Goal: Information Seeking & Learning: Learn about a topic

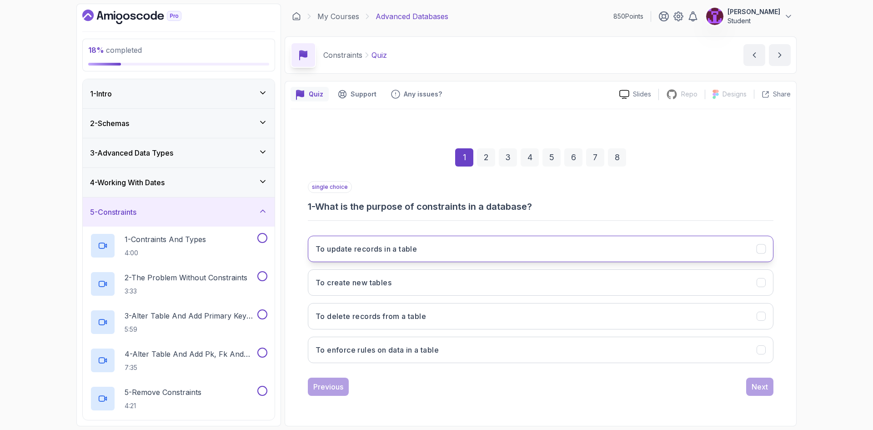
scroll to position [227, 0]
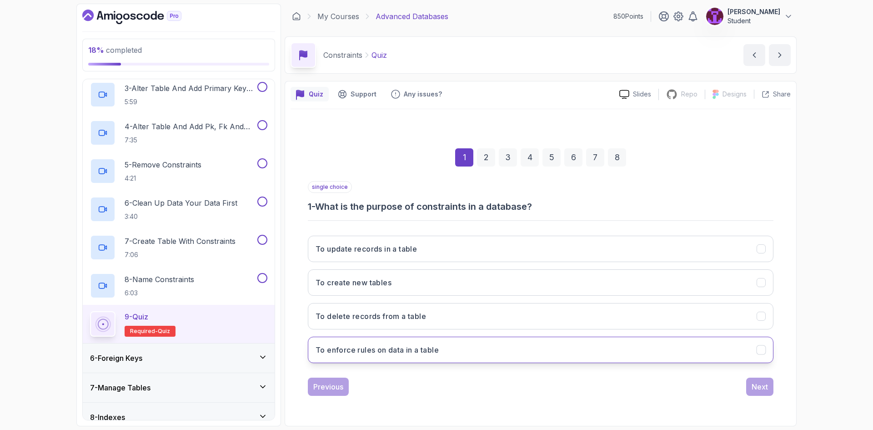
click at [445, 351] on button "To enforce rules on data in a table" at bounding box center [541, 349] width 466 height 26
click at [751, 391] on div "Next" at bounding box center [759, 386] width 16 height 11
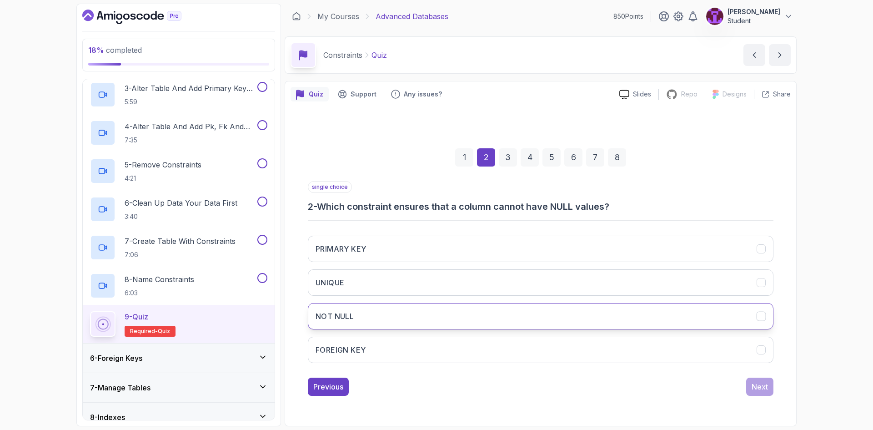
click at [511, 322] on button "NOT NULL" at bounding box center [541, 316] width 466 height 26
click at [751, 390] on button "Next" at bounding box center [759, 386] width 27 height 18
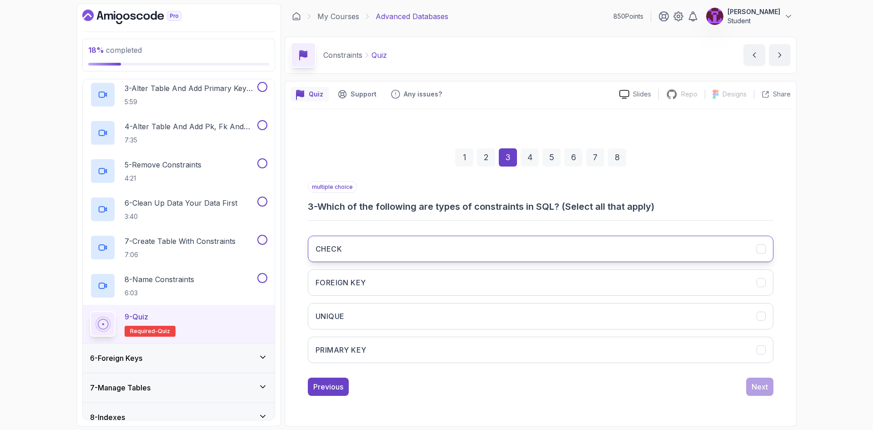
click at [536, 252] on button "CHECK" at bounding box center [541, 248] width 466 height 26
click at [529, 282] on button "FOREIGN KEY" at bounding box center [541, 282] width 466 height 26
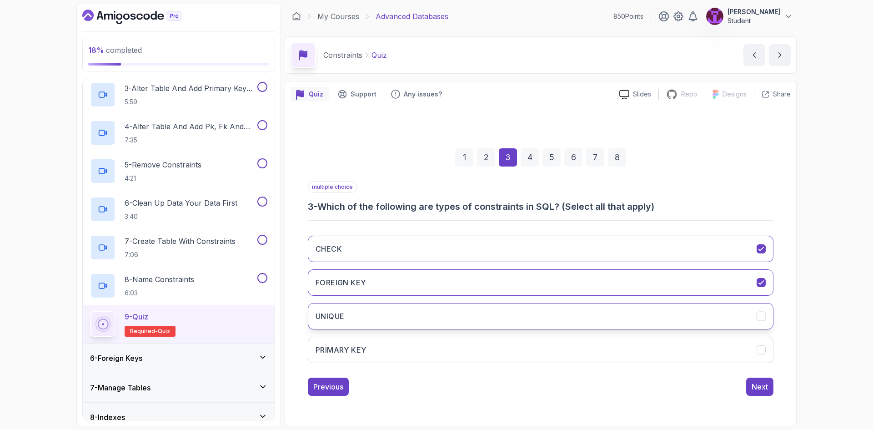
click at [521, 311] on button "UNIQUE" at bounding box center [541, 316] width 466 height 26
click at [533, 350] on button "PRIMARY KEY" at bounding box center [541, 349] width 466 height 26
click at [762, 385] on div "Next" at bounding box center [759, 386] width 16 height 11
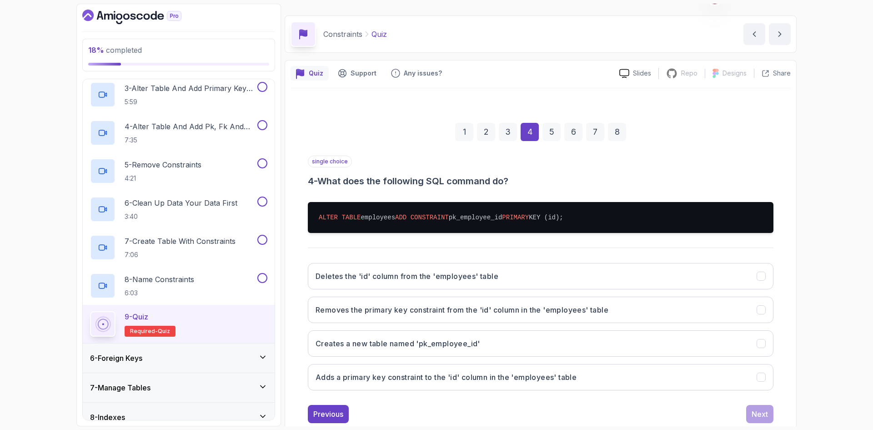
scroll to position [44, 0]
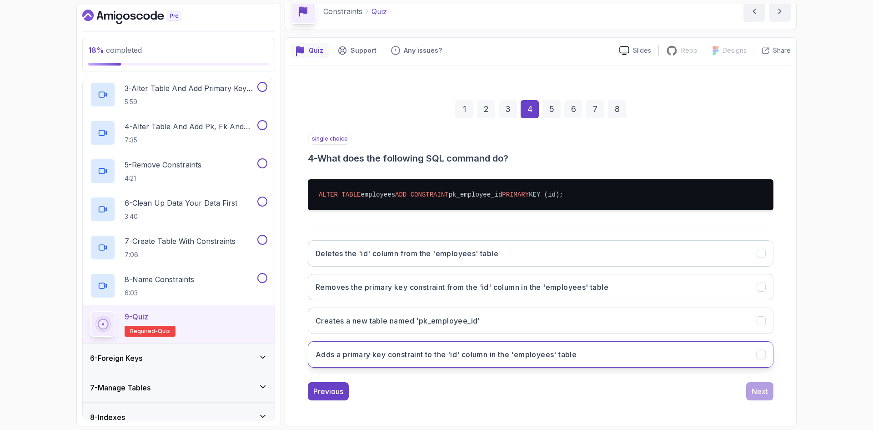
click at [429, 355] on h3 "Adds a primary key constraint to the 'id' column in the 'employees' table" at bounding box center [445, 354] width 261 height 11
click at [769, 396] on button "Next" at bounding box center [759, 391] width 27 height 18
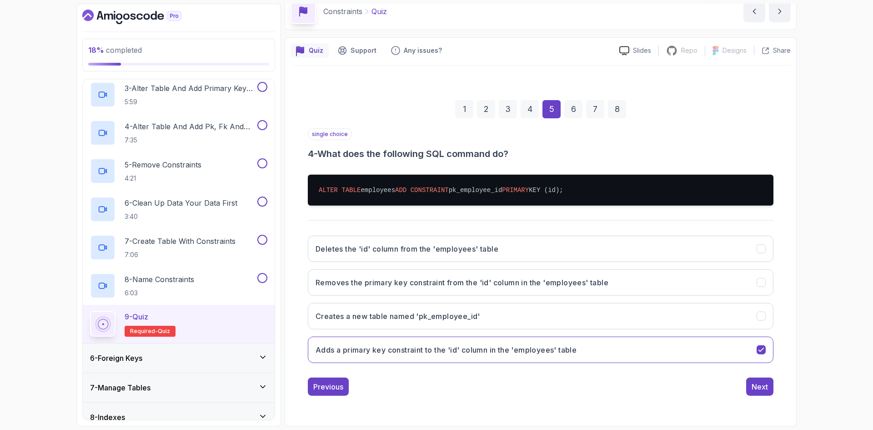
scroll to position [35, 0]
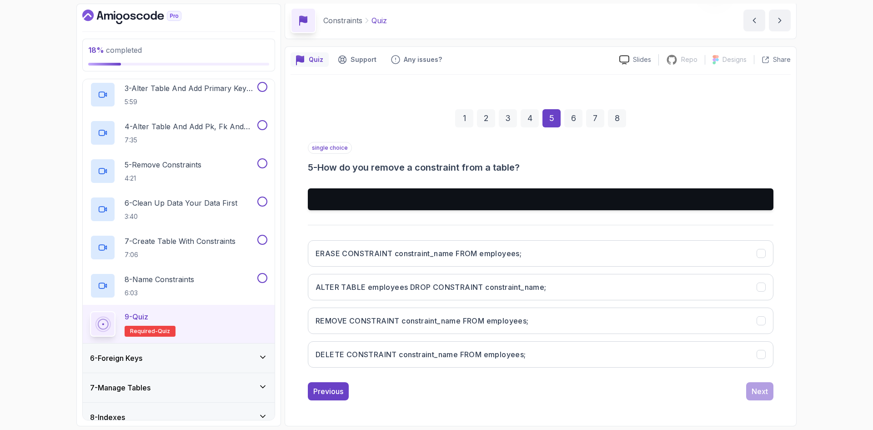
drag, startPoint x: 771, startPoint y: 400, endPoint x: 428, endPoint y: 159, distance: 419.5
click at [428, 159] on div "single choice 5 - How do you remove a constraint from a table?" at bounding box center [541, 158] width 466 height 32
click at [430, 179] on div "single choice 5 - How do you remove a constraint from a table? ERASE CONSTRAINT…" at bounding box center [541, 258] width 466 height 233
click at [437, 351] on h3 "DELETE CONSTRAINT constraint_name FROM employees;" at bounding box center [420, 354] width 210 height 11
drag, startPoint x: 495, startPoint y: 292, endPoint x: 508, endPoint y: 301, distance: 16.0
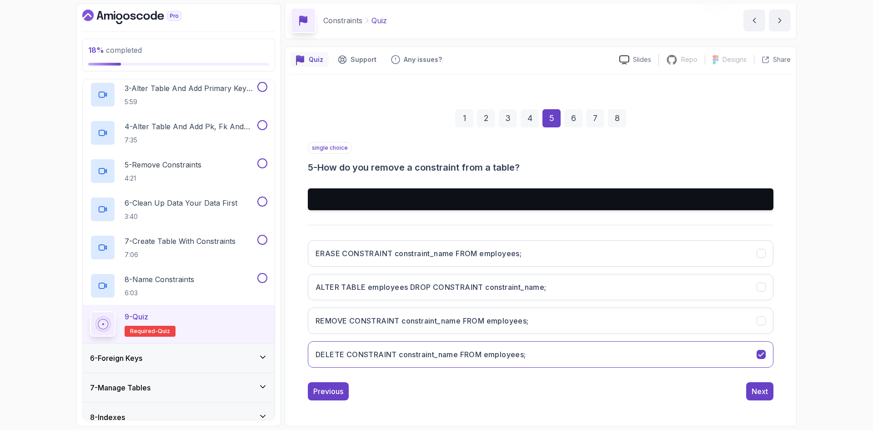
click at [495, 292] on button "ALTER TABLE employees DROP CONSTRAINT constraint_name;" at bounding box center [541, 287] width 466 height 26
click at [758, 390] on div "Next" at bounding box center [759, 391] width 16 height 11
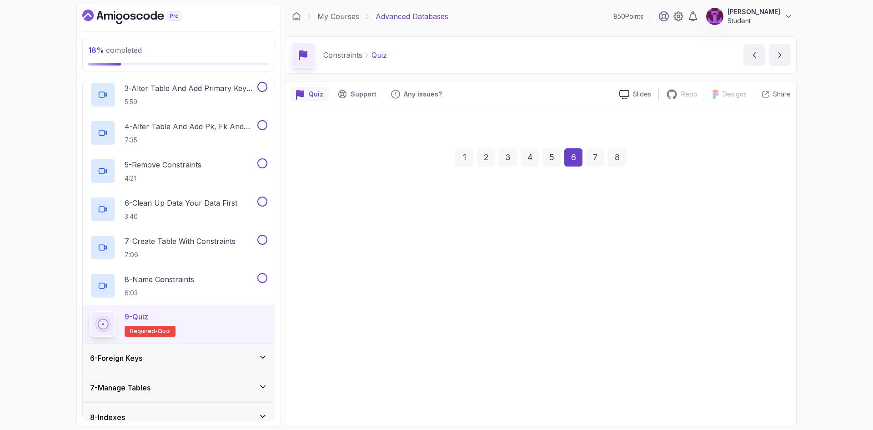
scroll to position [0, 0]
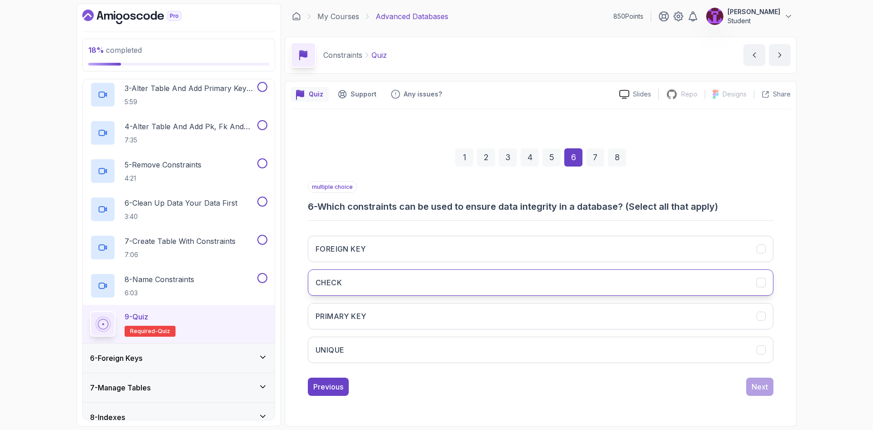
click at [385, 279] on button "CHECK" at bounding box center [541, 282] width 466 height 26
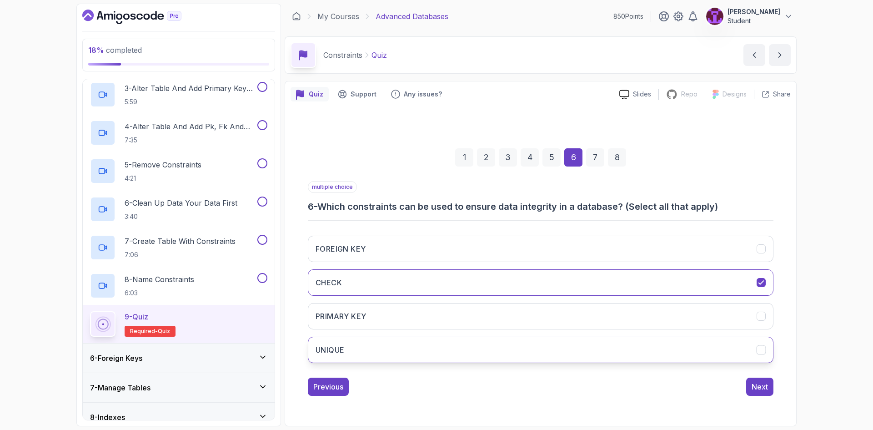
click at [749, 351] on button "UNIQUE" at bounding box center [541, 349] width 466 height 26
click at [497, 245] on button "FOREIGN KEY" at bounding box center [541, 248] width 466 height 26
click at [474, 315] on button "PRIMARY KEY" at bounding box center [541, 316] width 466 height 26
click at [761, 386] on div "Next" at bounding box center [759, 386] width 16 height 11
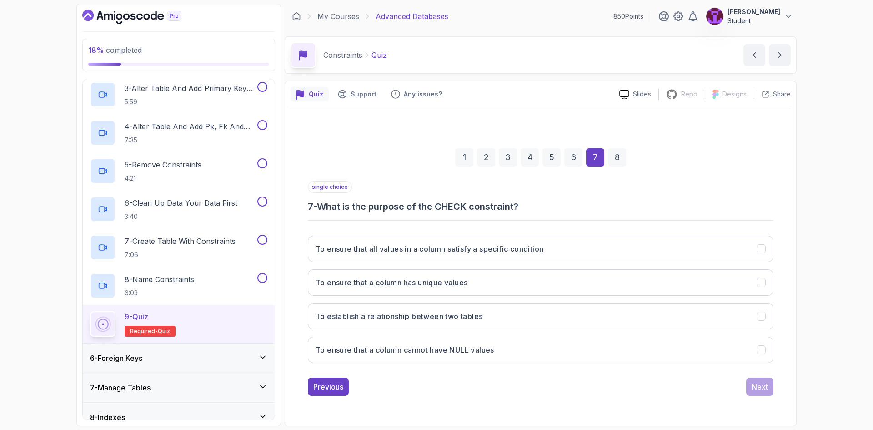
click at [477, 262] on div "To ensure that all values in a column satisfy a specific condition To ensure th…" at bounding box center [541, 299] width 466 height 142
click at [481, 248] on h3 "To ensure that all values in a column satisfy a specific condition" at bounding box center [429, 248] width 228 height 11
click at [765, 390] on div "Next" at bounding box center [759, 386] width 16 height 11
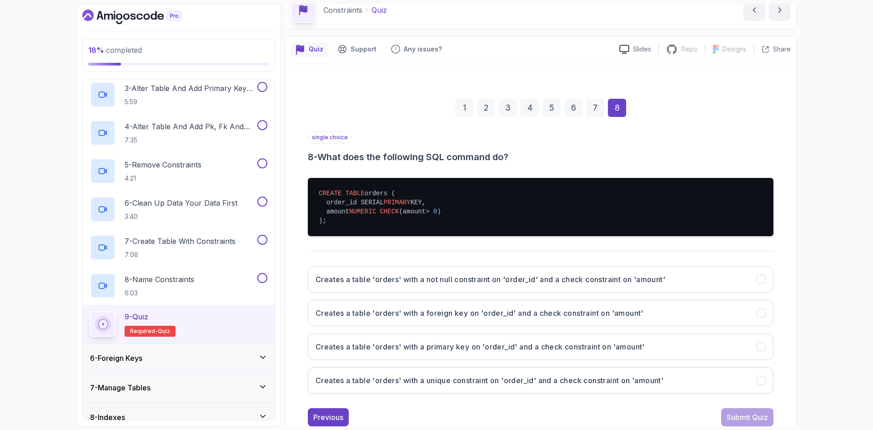
scroll to position [45, 0]
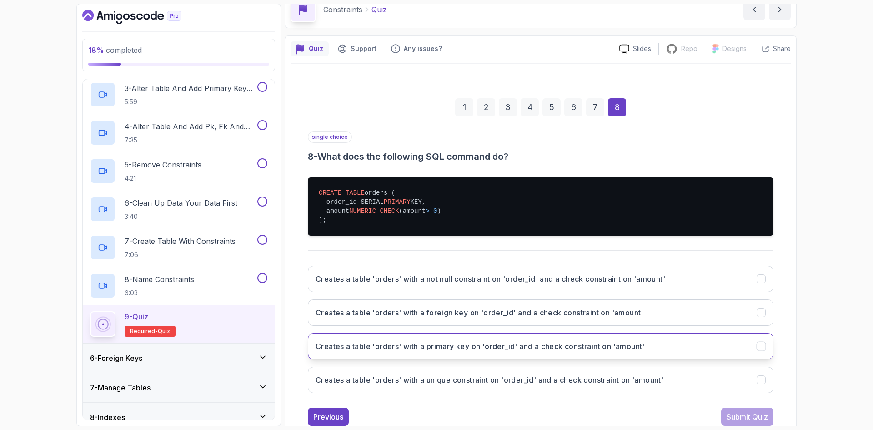
click at [528, 350] on h3 "Creates a table 'orders' with a primary key on 'order_id' and a check constrain…" at bounding box center [479, 345] width 329 height 11
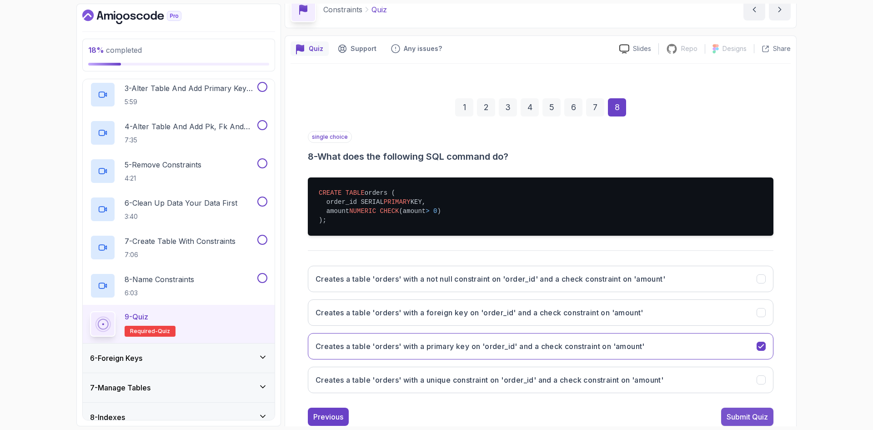
click at [771, 415] on button "Submit Quiz" at bounding box center [747, 416] width 52 height 18
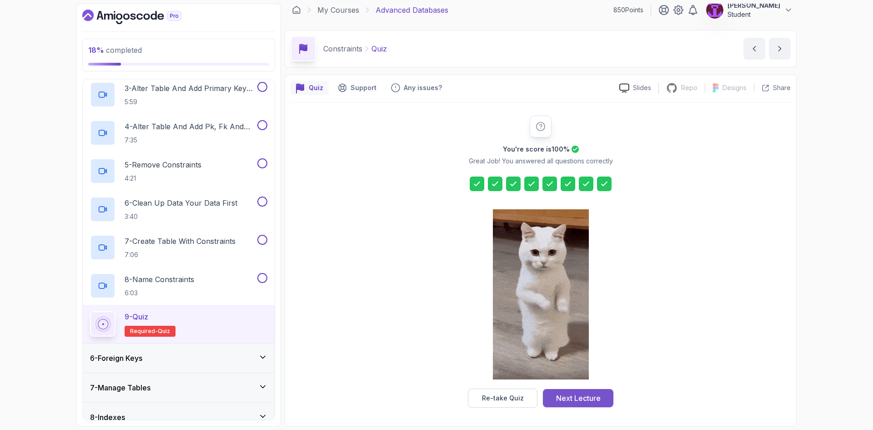
click at [579, 397] on div "Next Lecture" at bounding box center [578, 397] width 45 height 11
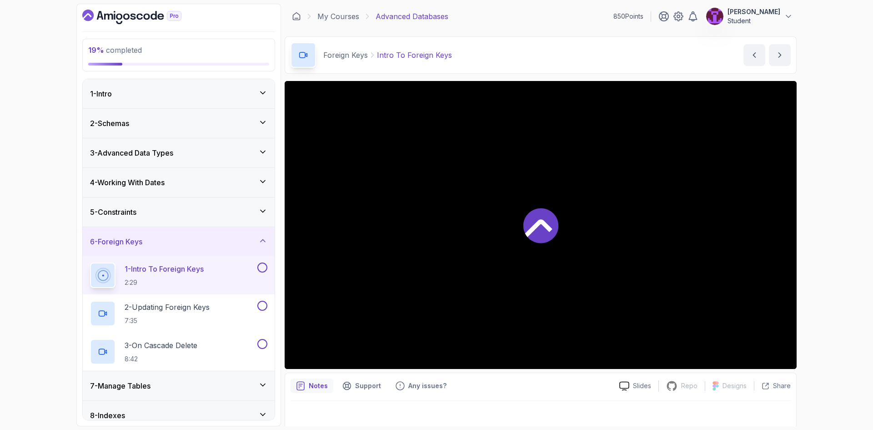
click at [182, 212] on div "5 - Constraints" at bounding box center [178, 211] width 177 height 11
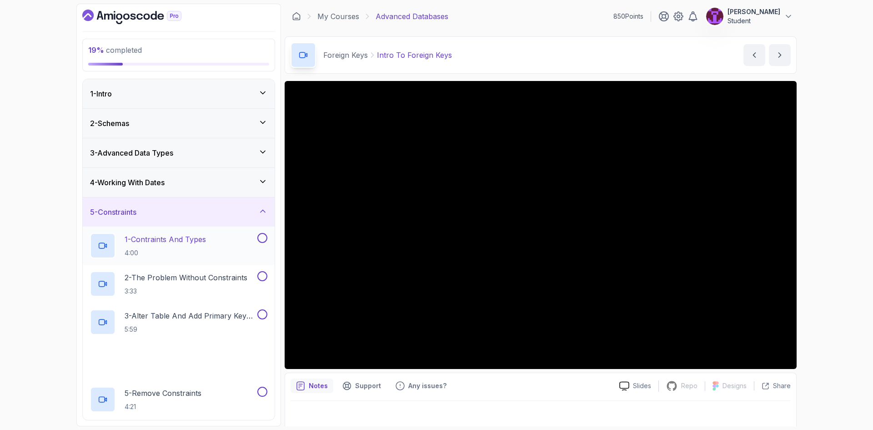
click at [258, 234] on div at bounding box center [261, 238] width 12 height 10
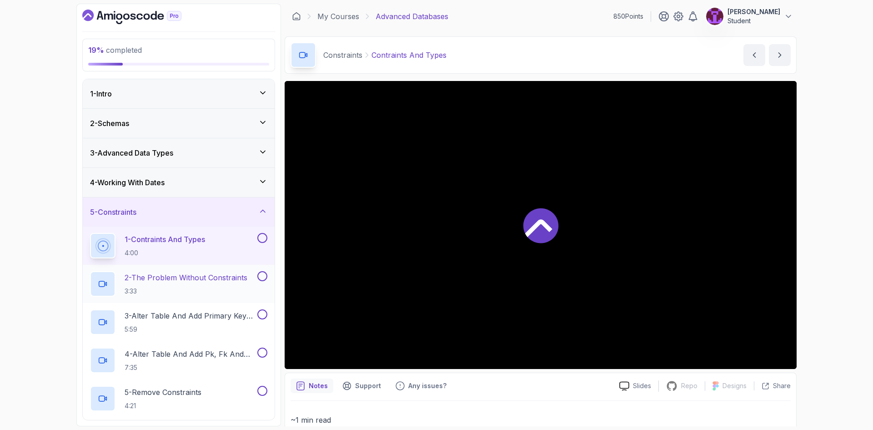
click at [262, 279] on button at bounding box center [262, 276] width 10 height 10
click at [260, 233] on button at bounding box center [262, 238] width 10 height 10
click at [265, 315] on button at bounding box center [262, 314] width 10 height 10
click at [261, 356] on button at bounding box center [262, 352] width 10 height 10
click at [265, 389] on button at bounding box center [262, 391] width 10 height 10
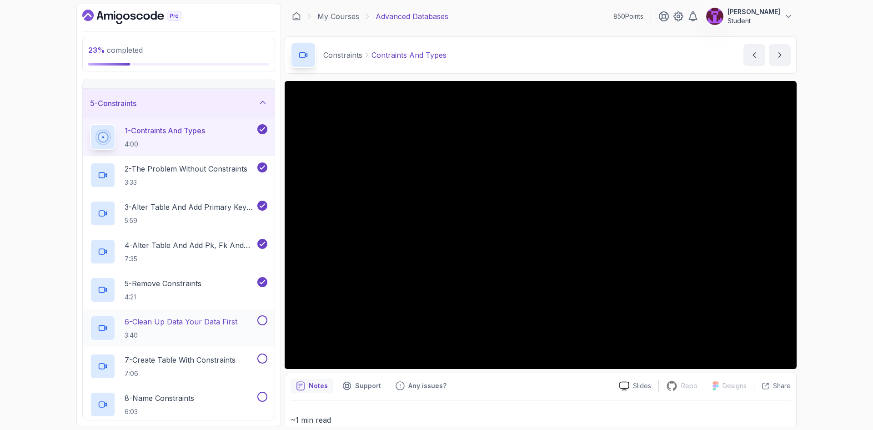
scroll to position [136, 0]
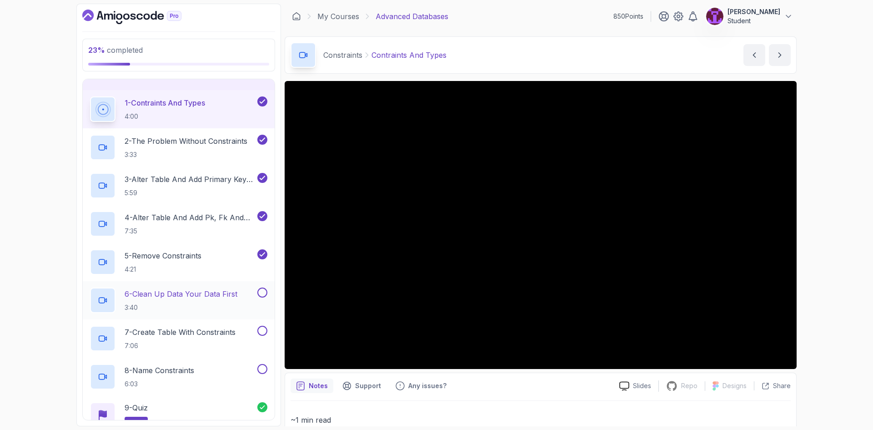
click at [265, 296] on button at bounding box center [262, 292] width 10 height 10
click at [261, 330] on button at bounding box center [262, 330] width 10 height 10
click at [265, 365] on button at bounding box center [262, 369] width 10 height 10
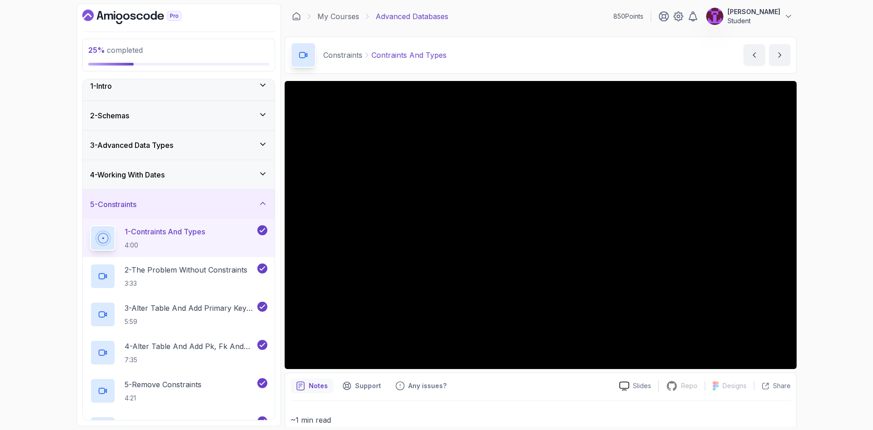
scroll to position [0, 0]
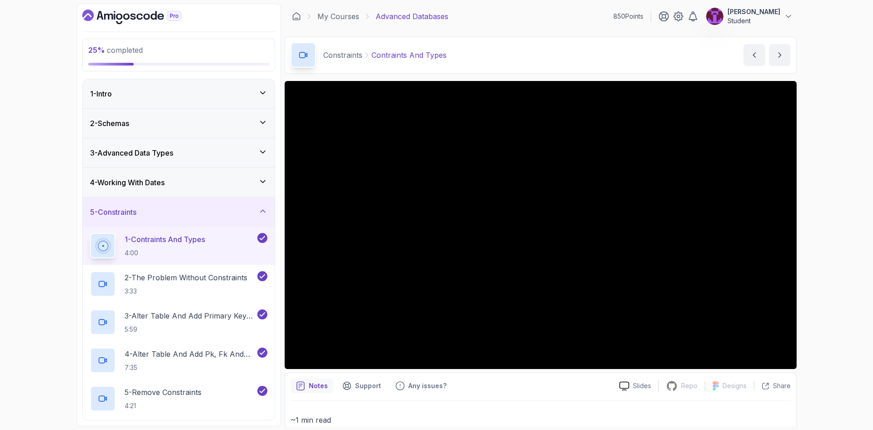
click at [255, 200] on div "5 - Constraints" at bounding box center [179, 211] width 192 height 29
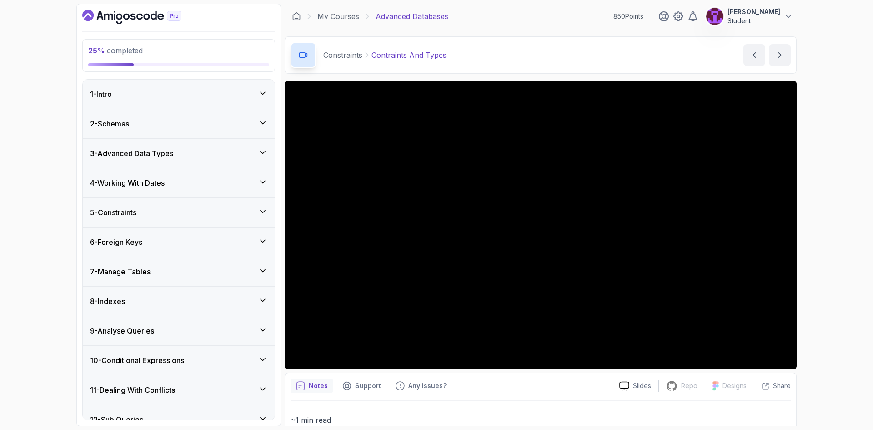
click at [254, 230] on div "6 - Foreign Keys" at bounding box center [179, 241] width 192 height 29
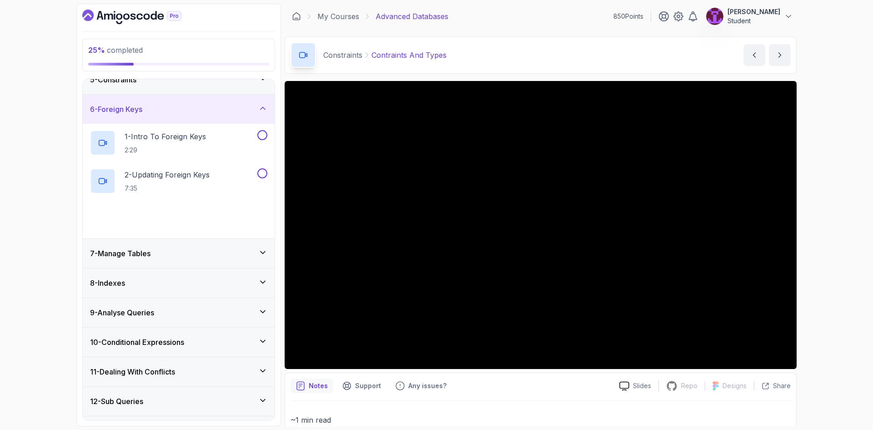
scroll to position [136, 0]
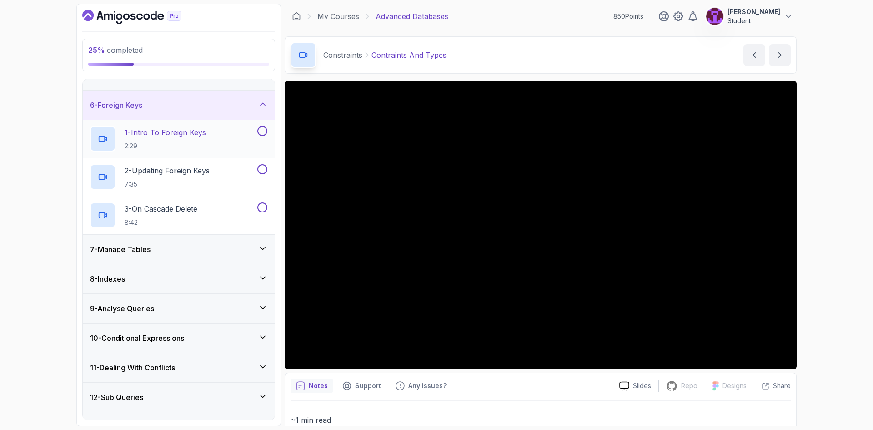
click at [265, 130] on button at bounding box center [262, 131] width 10 height 10
click at [265, 169] on button at bounding box center [262, 169] width 10 height 10
click at [263, 205] on button at bounding box center [262, 207] width 10 height 10
click at [244, 247] on div "7 - Manage Tables" at bounding box center [178, 249] width 177 height 11
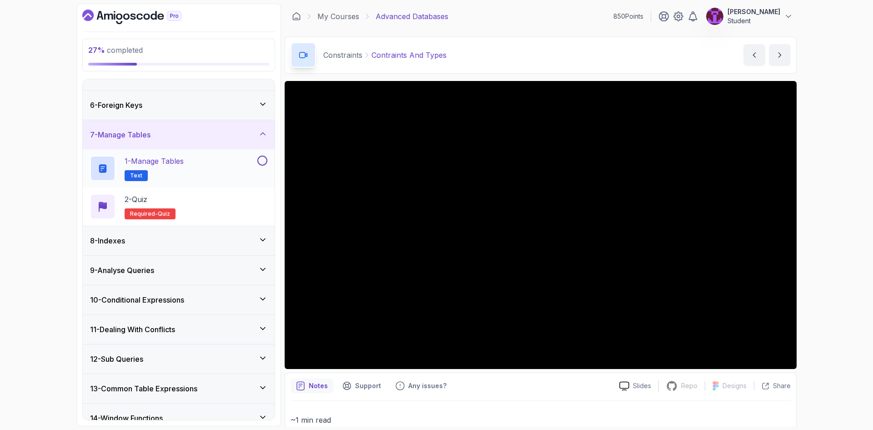
click at [263, 160] on button at bounding box center [262, 160] width 10 height 10
click at [246, 208] on div "2 - Quiz Required- quiz" at bounding box center [178, 206] width 177 height 25
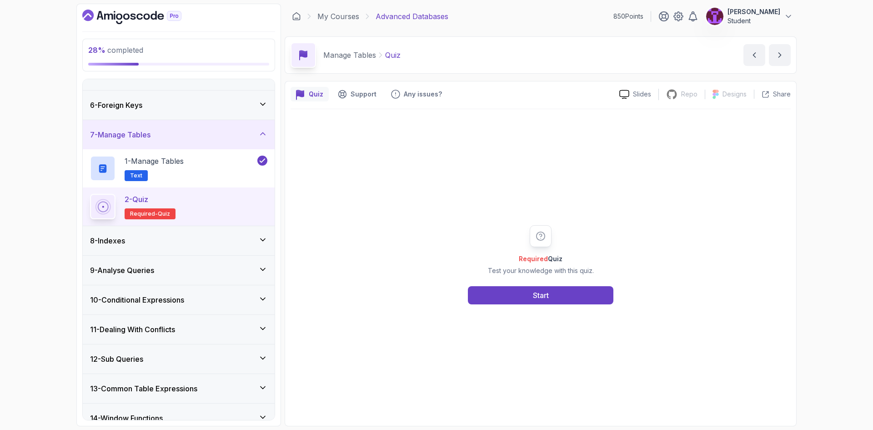
click at [503, 308] on div "Required Quiz Test your knowledge with this quiz. Start" at bounding box center [540, 264] width 500 height 311
click at [504, 308] on div "Required Quiz Test your knowledge with this quiz. Start" at bounding box center [540, 264] width 500 height 311
click at [501, 304] on button "Start" at bounding box center [540, 295] width 145 height 18
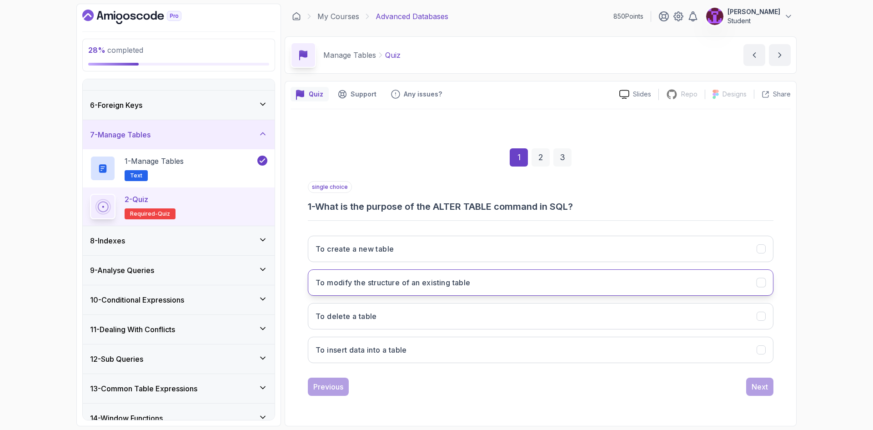
click at [391, 282] on h3 "To modify the structure of an existing table" at bounding box center [392, 282] width 155 height 11
click at [761, 389] on div "Next" at bounding box center [759, 386] width 16 height 11
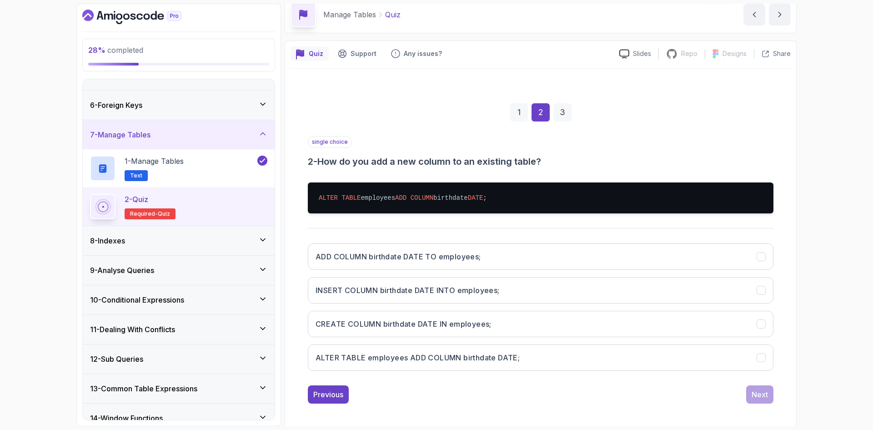
scroll to position [44, 0]
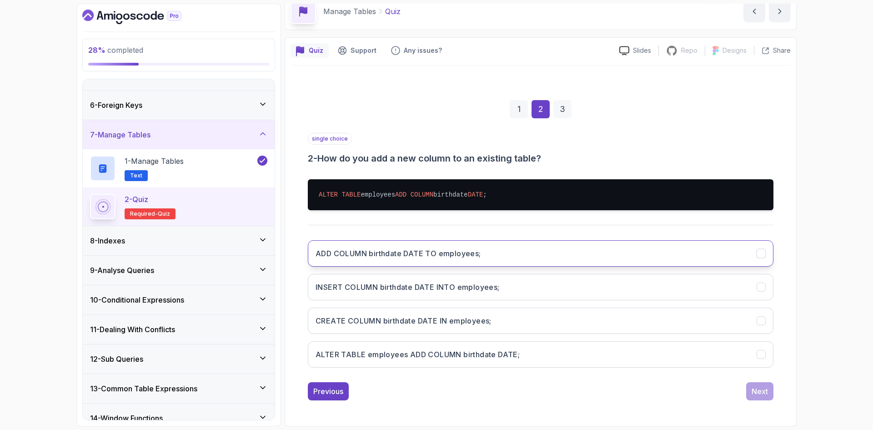
click at [490, 256] on button "ADD COLUMN birthdate DATE TO employees;" at bounding box center [541, 253] width 466 height 26
click at [746, 391] on div "Previous Next" at bounding box center [541, 391] width 466 height 18
click at [751, 392] on div "Next" at bounding box center [759, 391] width 16 height 11
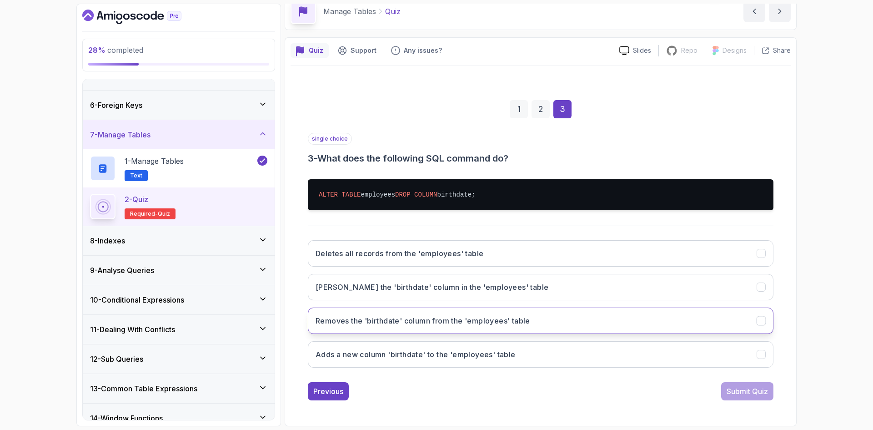
click at [440, 323] on h3 "Removes the 'birthdate' column from the 'employees' table" at bounding box center [422, 320] width 215 height 11
click at [756, 389] on div "Submit Quiz" at bounding box center [746, 391] width 41 height 11
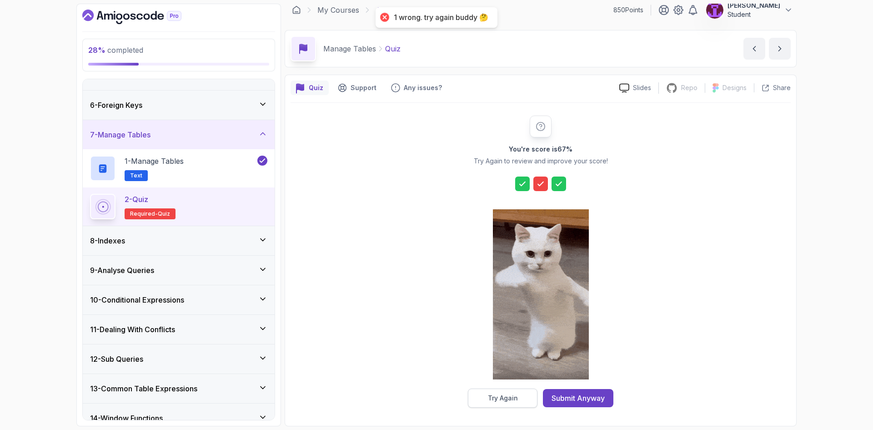
click at [541, 390] on div "Try Again Submit Anyway" at bounding box center [540, 397] width 145 height 19
click at [529, 389] on button "Try Again" at bounding box center [503, 397] width 70 height 19
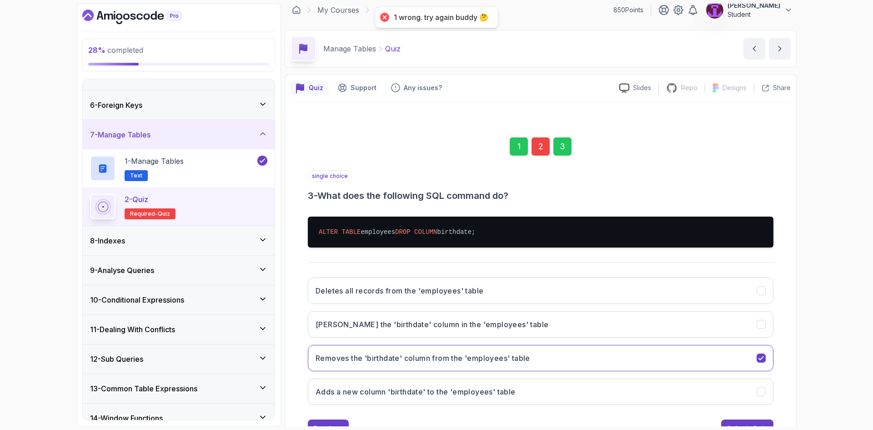
click at [538, 153] on div "2" at bounding box center [540, 146] width 18 height 18
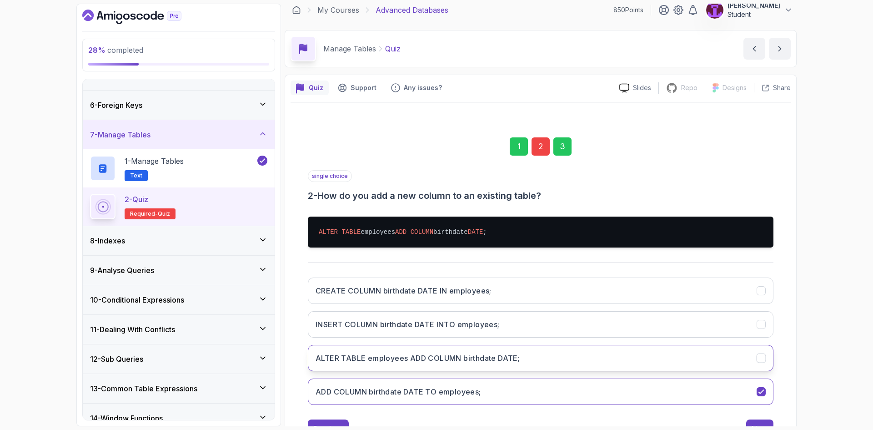
click at [409, 355] on h3 "ALTER TABLE employees ADD COLUMN birthdate DATE;" at bounding box center [417, 357] width 204 height 11
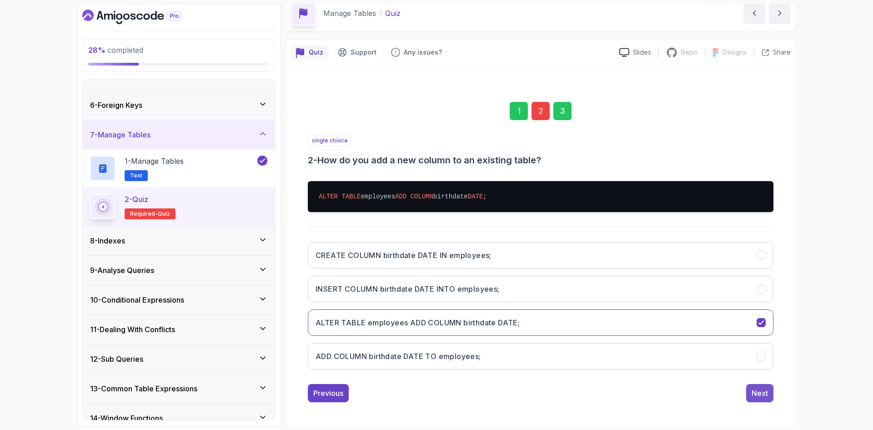
scroll to position [44, 0]
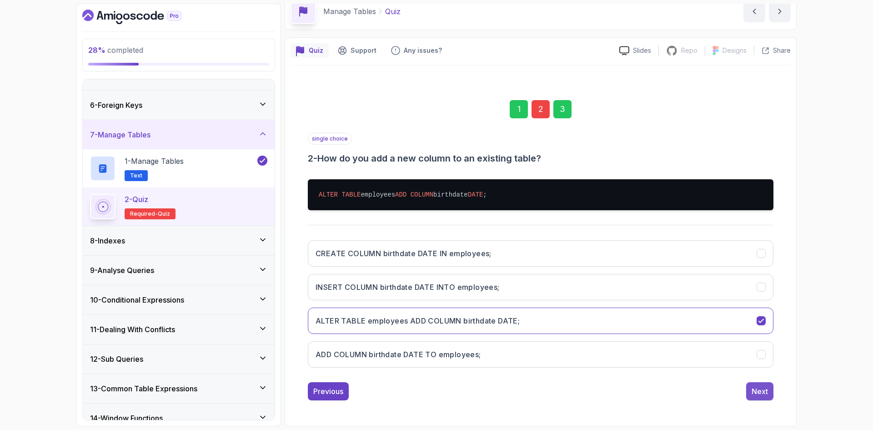
click at [762, 382] on button "Next" at bounding box center [759, 391] width 27 height 18
click at [563, 112] on div "3" at bounding box center [562, 109] width 18 height 18
click at [771, 384] on button "Submit Quiz" at bounding box center [747, 391] width 52 height 18
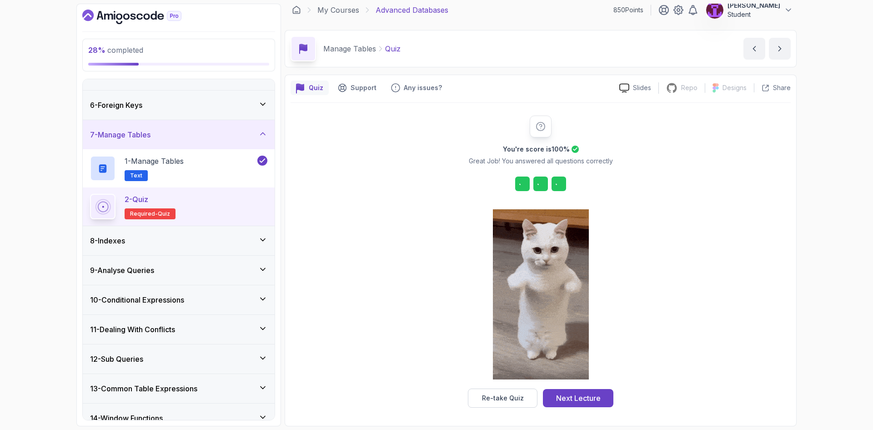
scroll to position [6, 0]
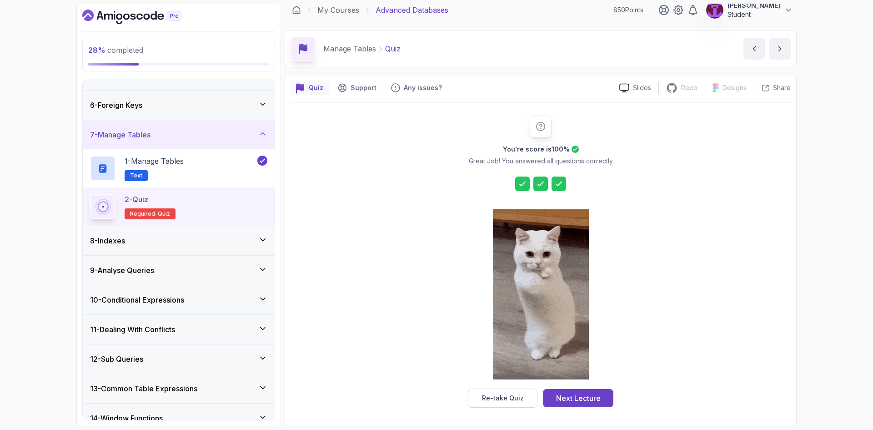
drag, startPoint x: 574, startPoint y: 399, endPoint x: 568, endPoint y: 391, distance: 9.4
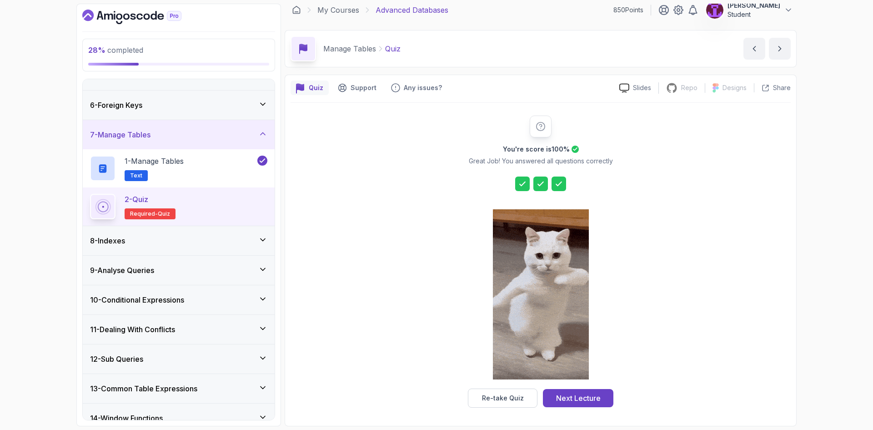
click at [575, 398] on div "Next Lecture" at bounding box center [578, 397] width 45 height 11
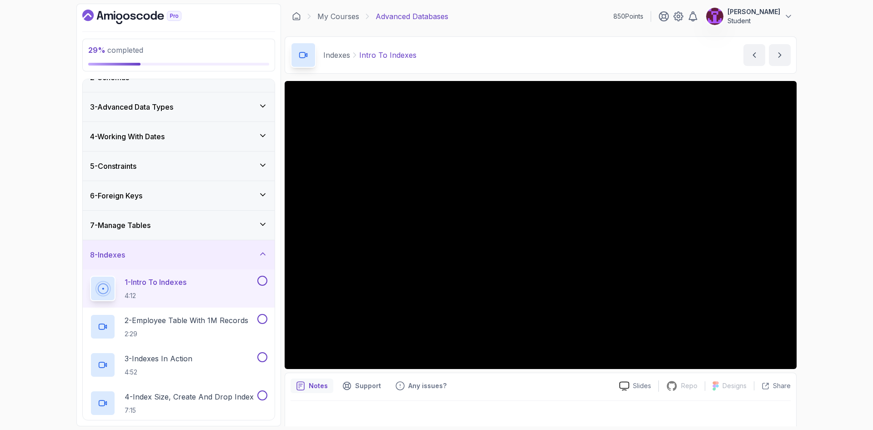
scroll to position [45, 0]
click at [210, 335] on p "2:29" at bounding box center [187, 334] width 124 height 9
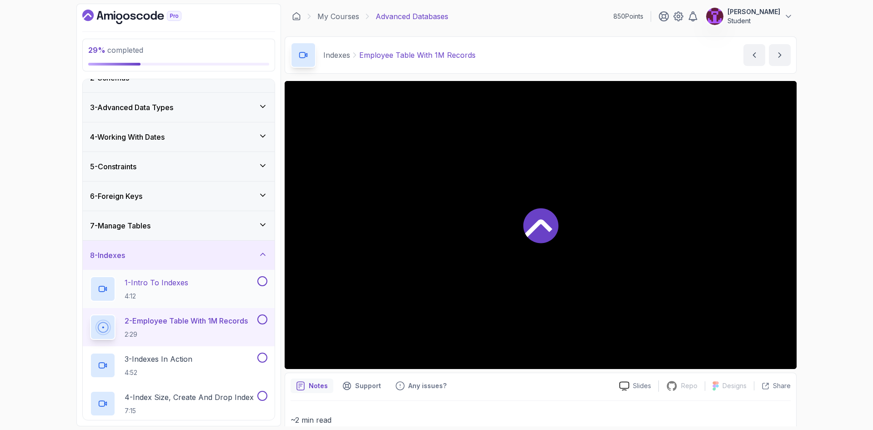
click at [262, 280] on button at bounding box center [262, 281] width 10 height 10
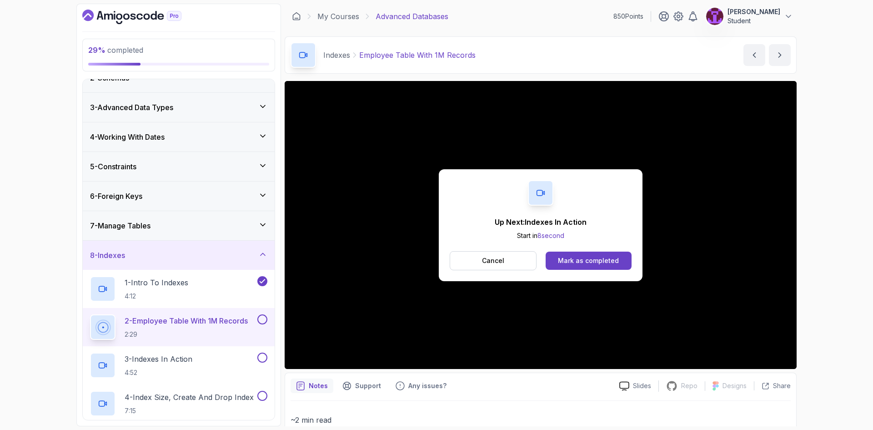
click at [259, 317] on button at bounding box center [262, 319] width 10 height 10
click at [182, 369] on p "4:52" at bounding box center [159, 372] width 68 height 9
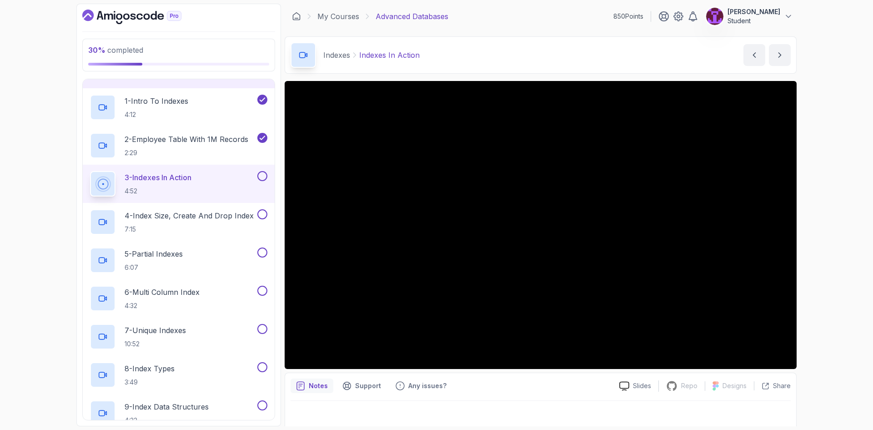
scroll to position [176, 0]
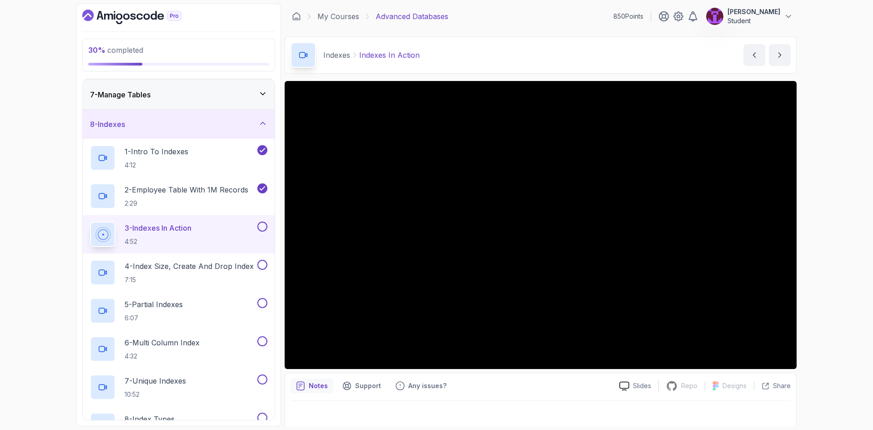
click at [261, 224] on button at bounding box center [262, 226] width 10 height 10
click at [184, 274] on h2 "4 - Index Size, Create And Drop Index 7:15" at bounding box center [189, 272] width 129 height 24
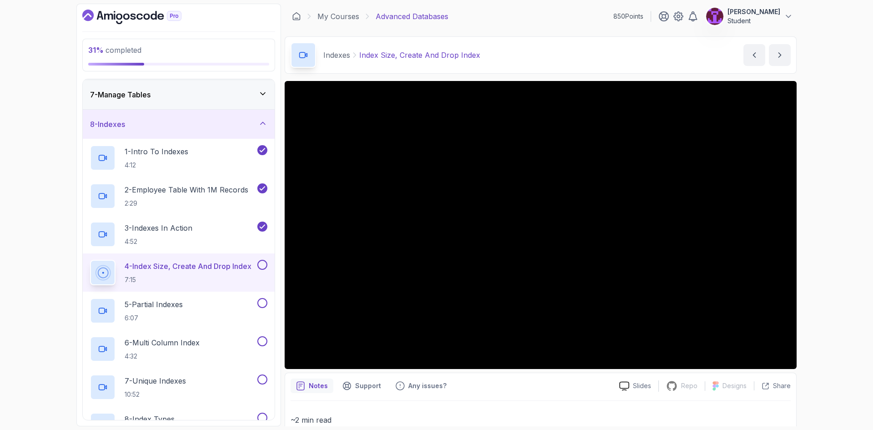
click at [265, 262] on button at bounding box center [262, 265] width 10 height 10
click at [261, 302] on button at bounding box center [262, 303] width 10 height 10
click at [261, 336] on button at bounding box center [262, 341] width 10 height 10
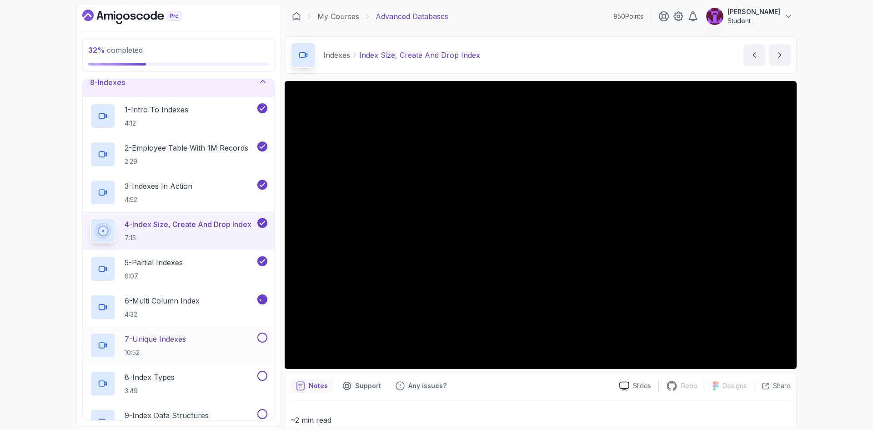
scroll to position [267, 0]
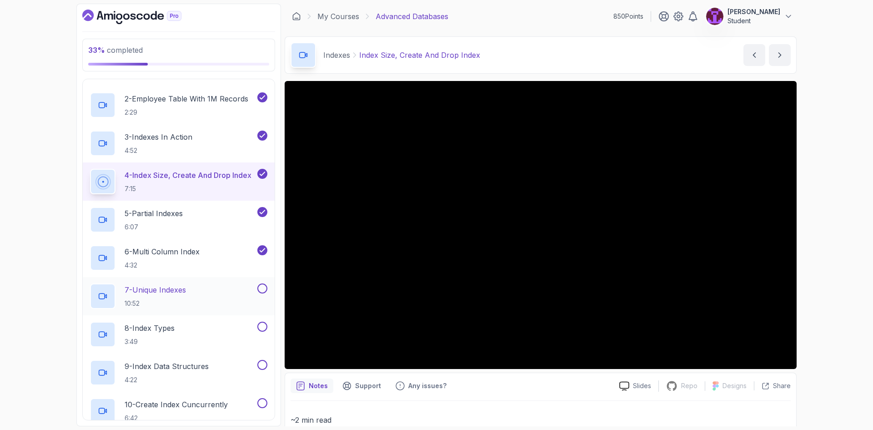
click at [265, 291] on button at bounding box center [262, 288] width 10 height 10
click at [260, 328] on button at bounding box center [262, 326] width 10 height 10
click at [261, 365] on button at bounding box center [262, 365] width 10 height 10
drag, startPoint x: 261, startPoint y: 401, endPoint x: 244, endPoint y: 341, distance: 61.6
click at [261, 401] on button at bounding box center [262, 403] width 10 height 10
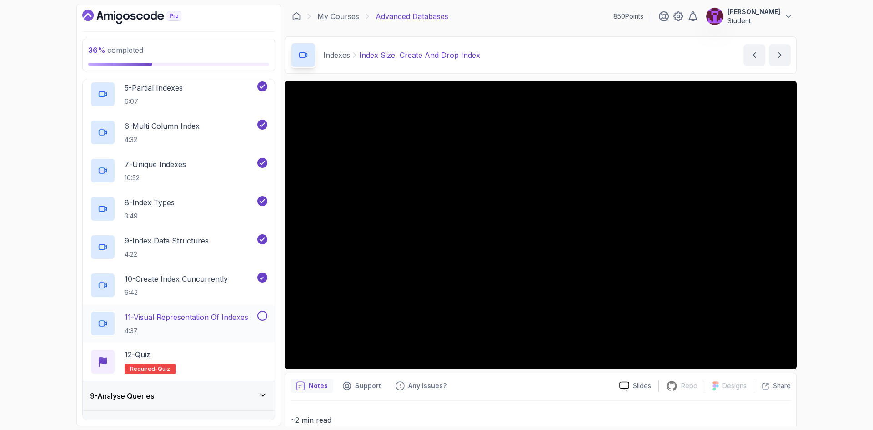
scroll to position [404, 0]
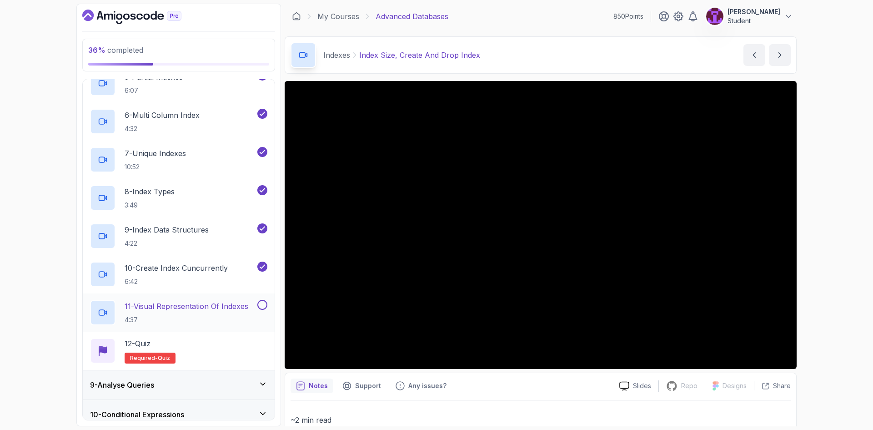
click at [264, 308] on button at bounding box center [262, 305] width 10 height 10
click at [247, 357] on div "12 - Quiz Required- quiz" at bounding box center [178, 350] width 177 height 25
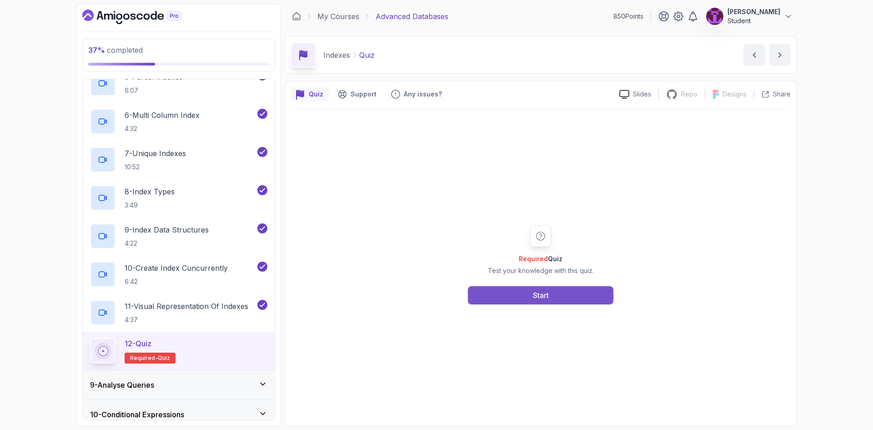
click at [517, 295] on button "Start" at bounding box center [540, 295] width 145 height 18
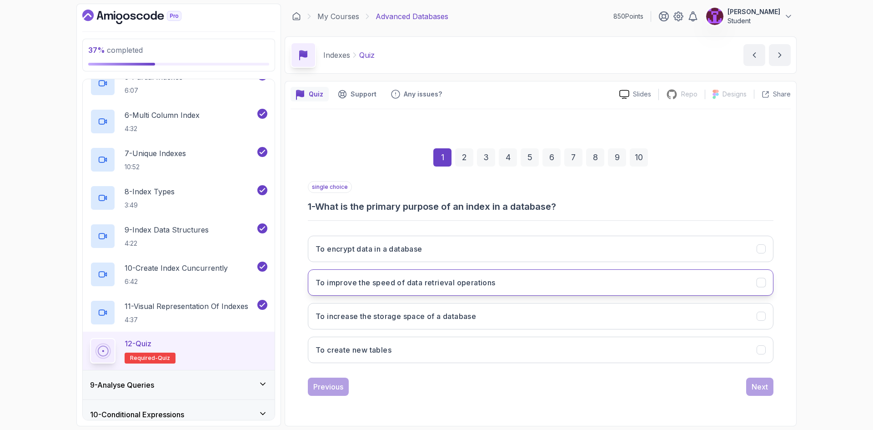
click at [526, 293] on button "To improve the speed of data retrieval operations" at bounding box center [541, 282] width 466 height 26
click at [761, 394] on button "Next" at bounding box center [759, 386] width 27 height 18
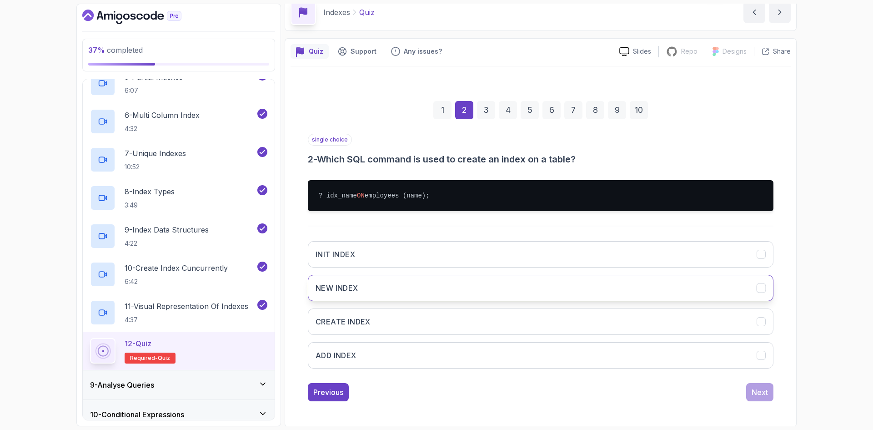
scroll to position [44, 0]
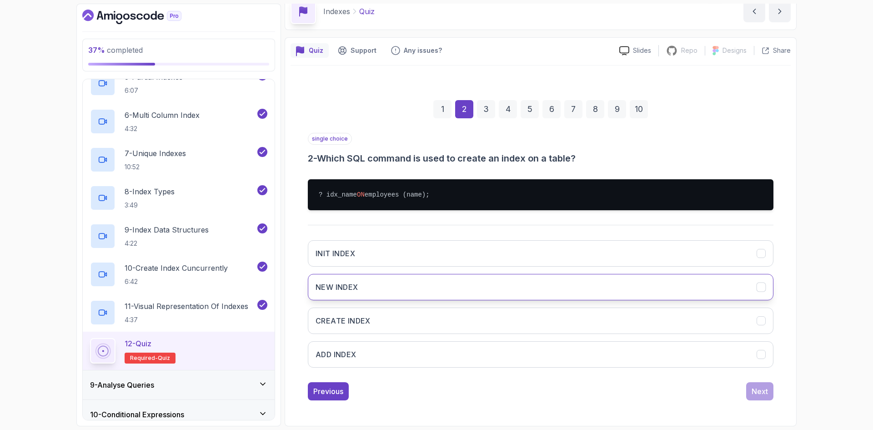
click at [391, 325] on button "CREATE INDEX" at bounding box center [541, 320] width 466 height 26
click at [766, 391] on div "Next" at bounding box center [759, 391] width 16 height 11
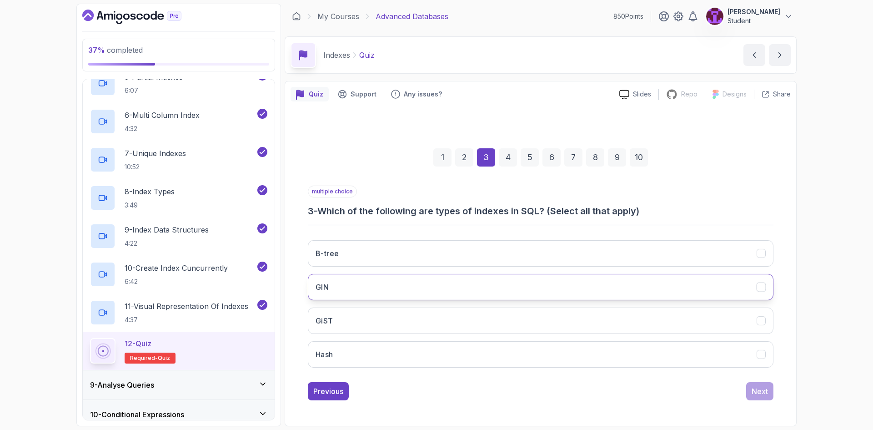
scroll to position [0, 0]
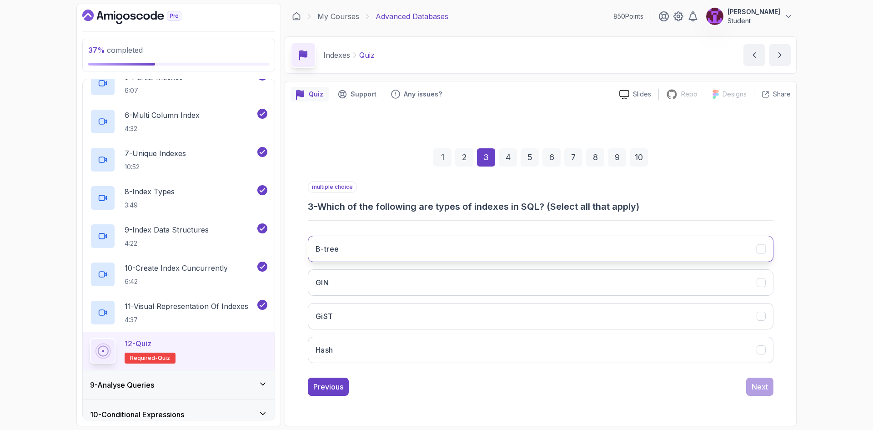
click at [484, 244] on button "B-tree" at bounding box center [541, 248] width 466 height 26
click at [475, 286] on button "GIN" at bounding box center [541, 282] width 466 height 26
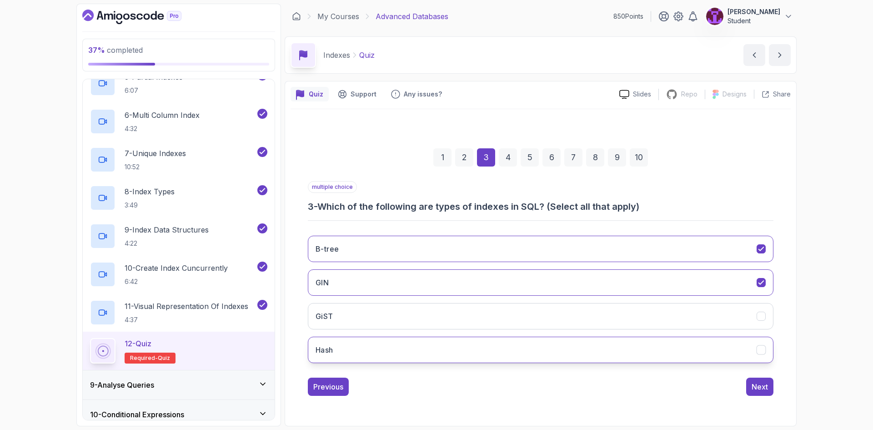
click at [481, 357] on button "Hash" at bounding box center [541, 349] width 466 height 26
click at [765, 396] on div "1 2 3 4 5 6 7 8 9 10 multiple choice 3 - Which of the following are types of in…" at bounding box center [540, 264] width 500 height 276
click at [774, 399] on div "1 2 3 4 5 6 7 8 9 10 multiple choice 3 - Which of the following are types of in…" at bounding box center [540, 264] width 500 height 276
click at [755, 374] on div "multiple choice 3 - Which of the following are types of indexes in SQL? (Select…" at bounding box center [541, 288] width 466 height 215
click at [760, 384] on div "Next" at bounding box center [759, 386] width 16 height 11
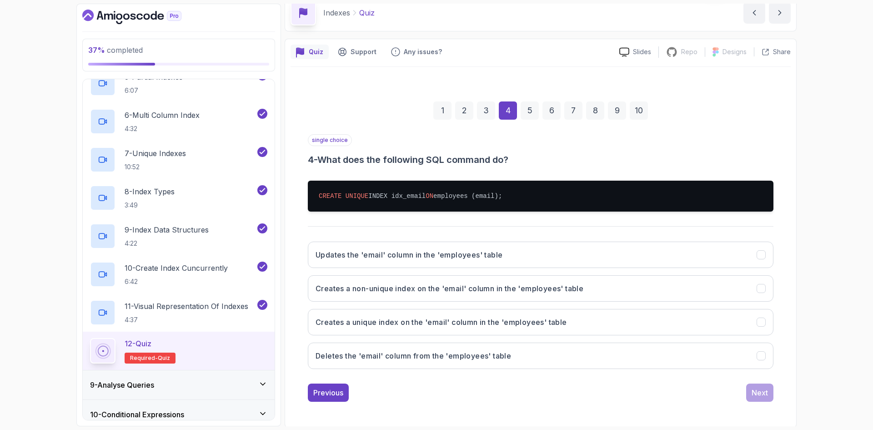
scroll to position [44, 0]
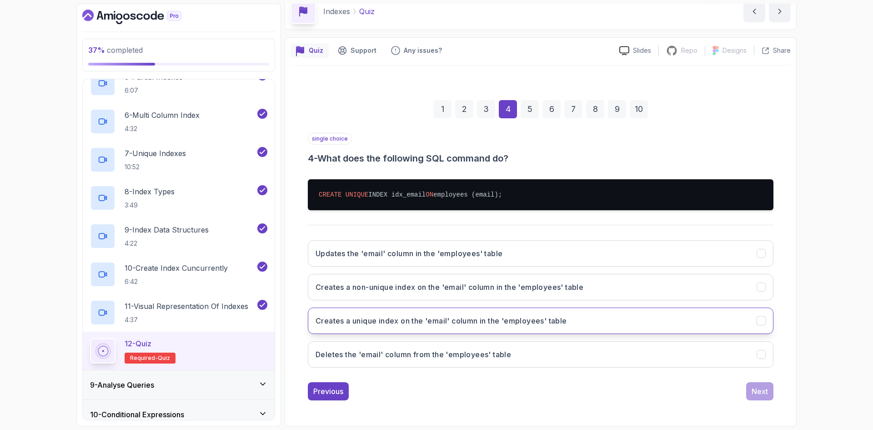
click at [566, 330] on button "Creates a unique index on the 'email' column in the 'employees' table" at bounding box center [541, 320] width 466 height 26
click at [759, 396] on div "Next" at bounding box center [759, 391] width 16 height 11
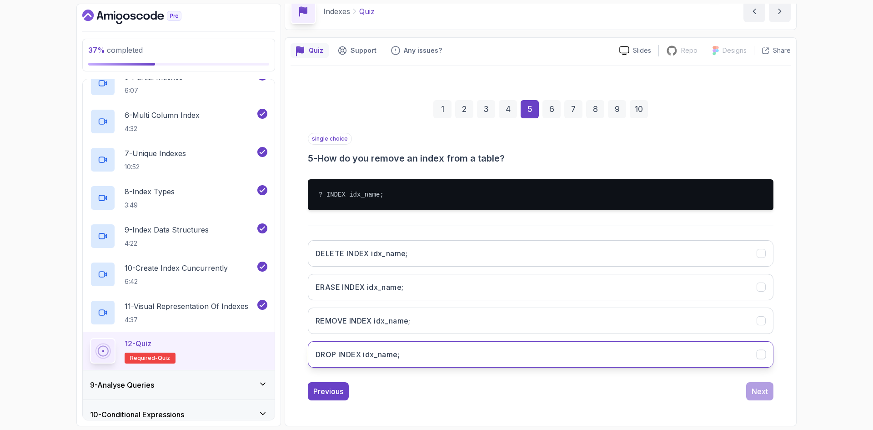
click at [411, 359] on button "DROP INDEX idx_name;" at bounding box center [541, 354] width 466 height 26
click at [763, 391] on div "Next" at bounding box center [759, 391] width 16 height 11
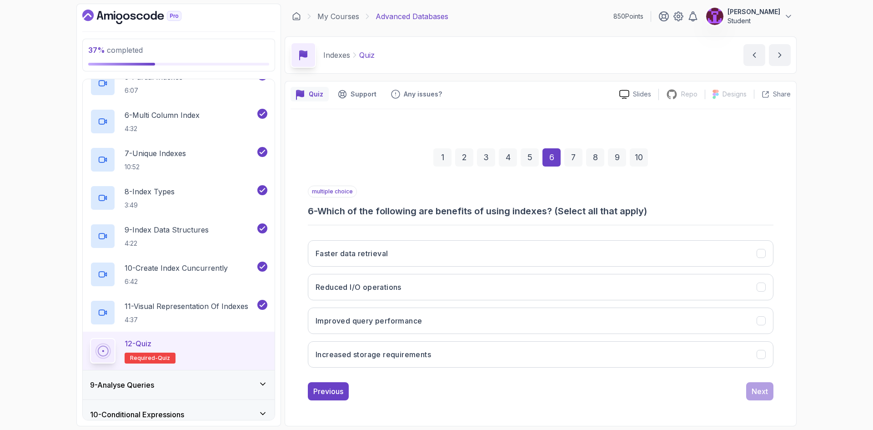
scroll to position [0, 0]
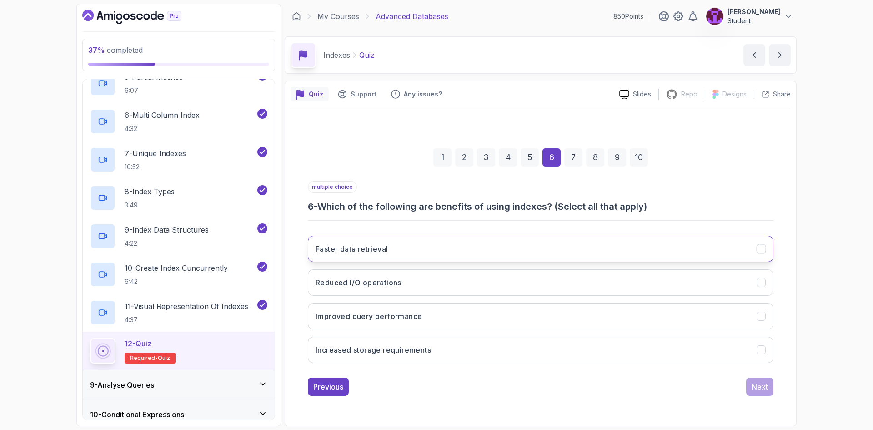
click at [443, 255] on button "Faster data retrieval" at bounding box center [541, 248] width 466 height 26
click at [485, 325] on button "Improved query performance" at bounding box center [541, 316] width 466 height 26
click at [764, 375] on div "multiple choice 6 - Which of the following are benefits of using indexes? (Sele…" at bounding box center [541, 288] width 466 height 215
click at [763, 389] on div "Next" at bounding box center [759, 386] width 16 height 11
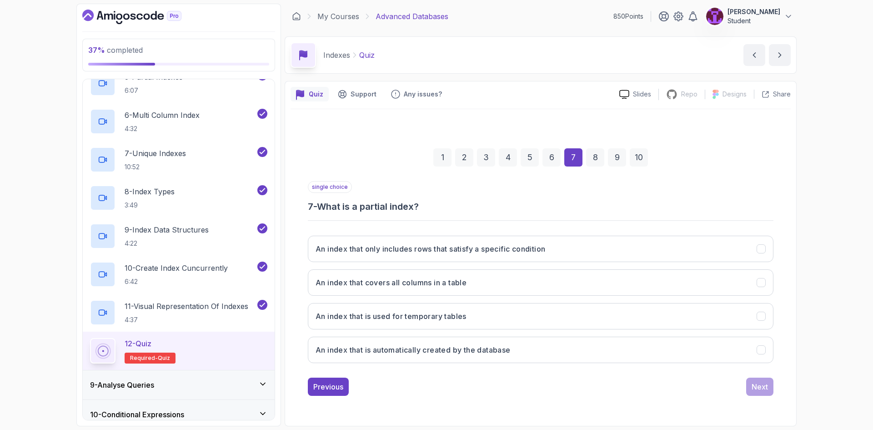
click at [556, 149] on div "6" at bounding box center [551, 157] width 18 height 18
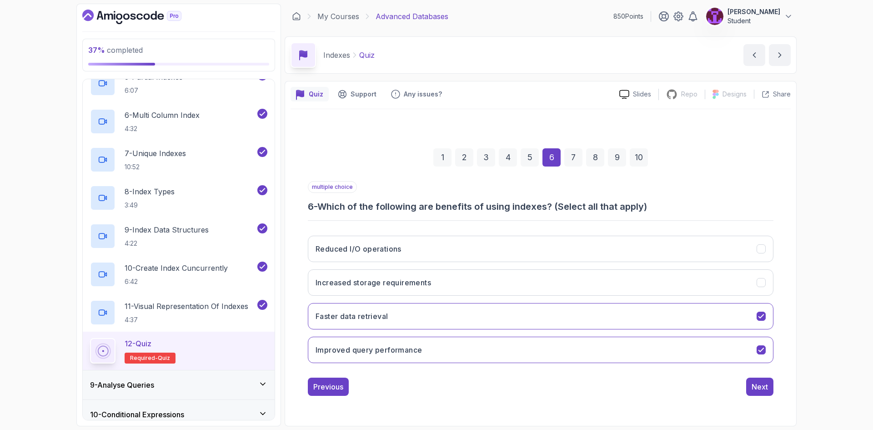
click at [576, 155] on div "7" at bounding box center [573, 157] width 18 height 18
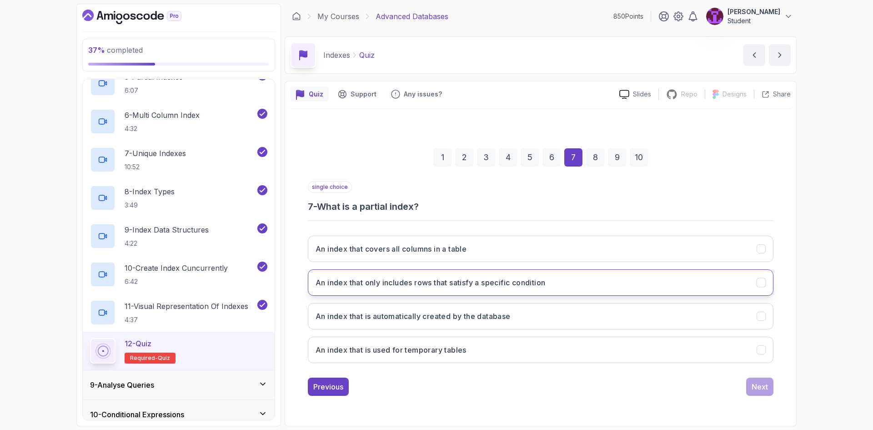
click at [453, 285] on h3 "An index that only includes rows that satisfy a specific condition" at bounding box center [430, 282] width 230 height 11
click at [750, 388] on button "Next" at bounding box center [759, 386] width 27 height 18
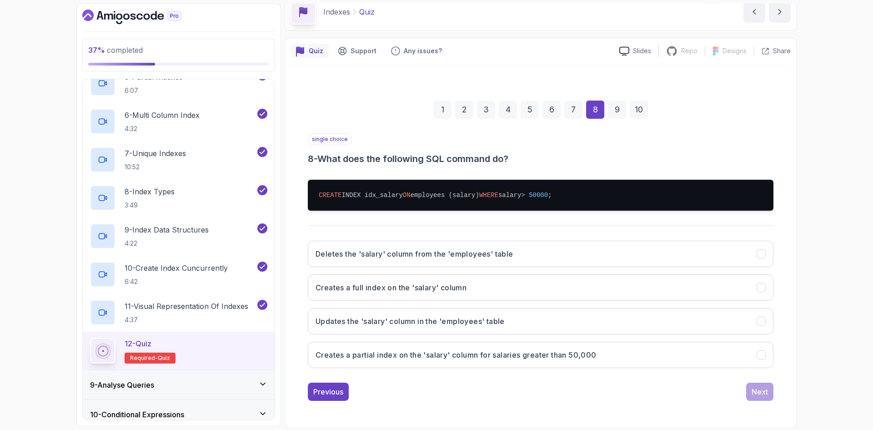
scroll to position [44, 0]
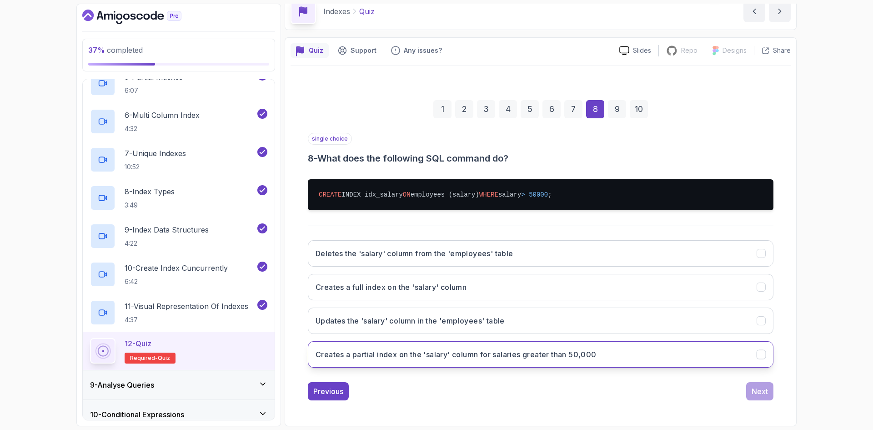
click at [549, 359] on h3 "Creates a partial index on the 'salary' column for salaries greater than 50,000" at bounding box center [455, 354] width 281 height 11
click at [753, 391] on div "Next" at bounding box center [759, 391] width 16 height 11
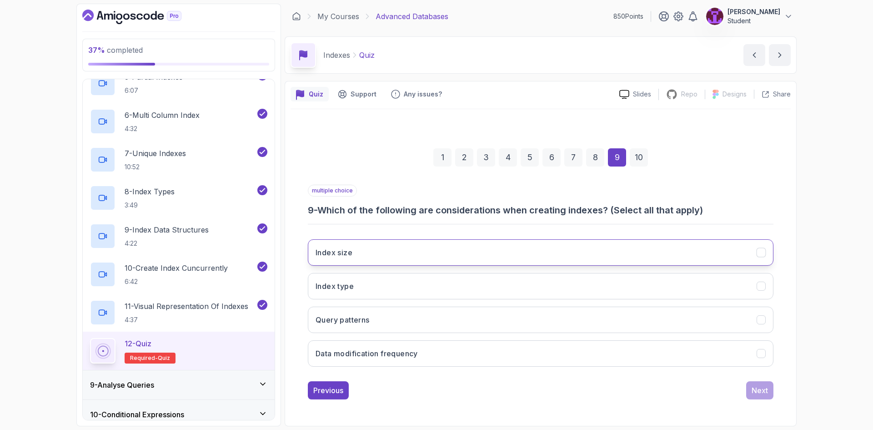
scroll to position [0, 0]
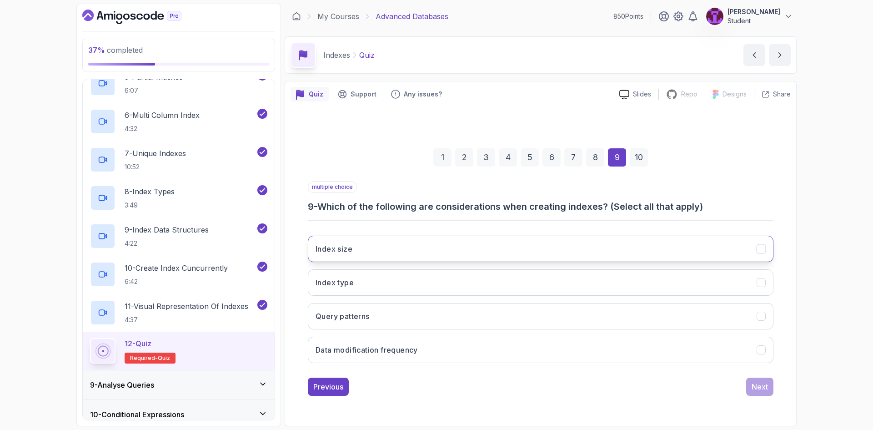
click at [462, 249] on button "Index size" at bounding box center [541, 248] width 466 height 26
click at [484, 278] on button "Index type" at bounding box center [541, 282] width 466 height 26
click at [764, 391] on div "Next" at bounding box center [759, 386] width 16 height 11
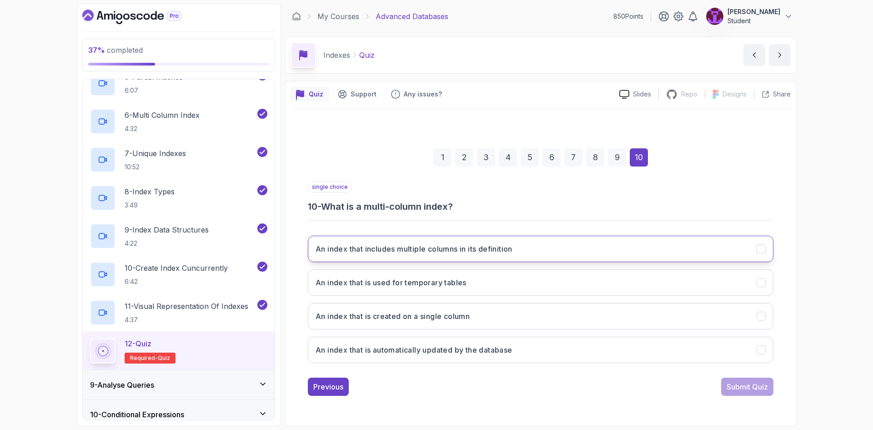
click at [407, 250] on h3 "An index that includes multiple columns in its definition" at bounding box center [413, 248] width 197 height 11
click at [751, 385] on div "Submit Quiz" at bounding box center [746, 386] width 41 height 11
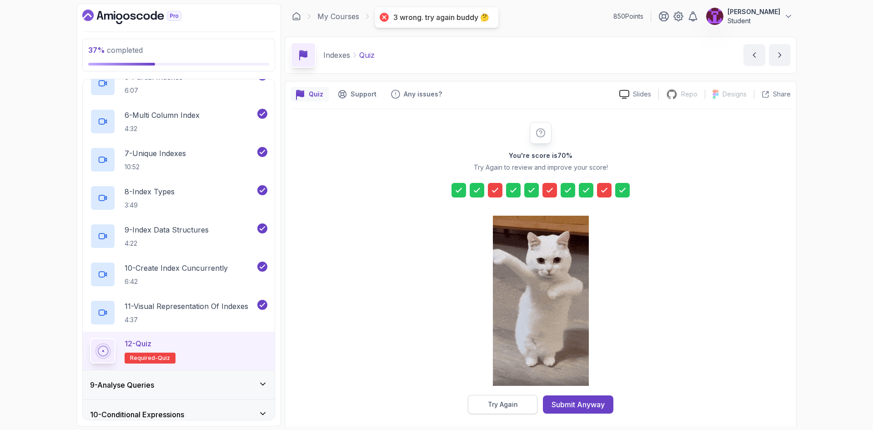
click at [516, 405] on div "Try Again" at bounding box center [503, 404] width 30 height 9
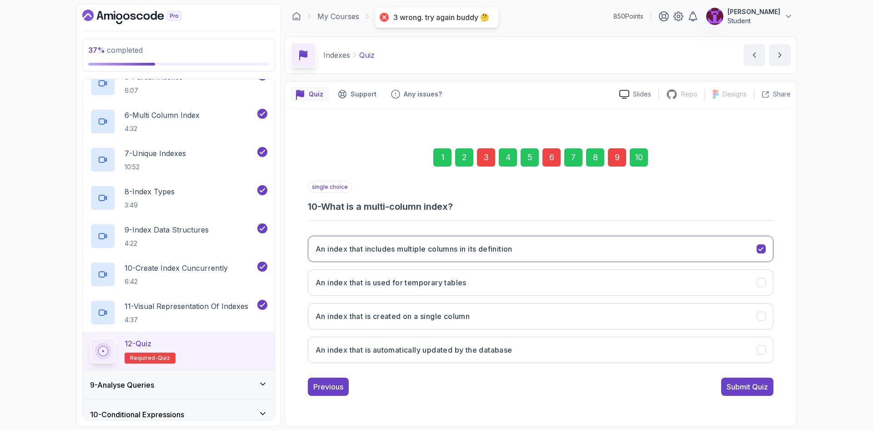
click at [486, 163] on div "3" at bounding box center [486, 157] width 18 height 18
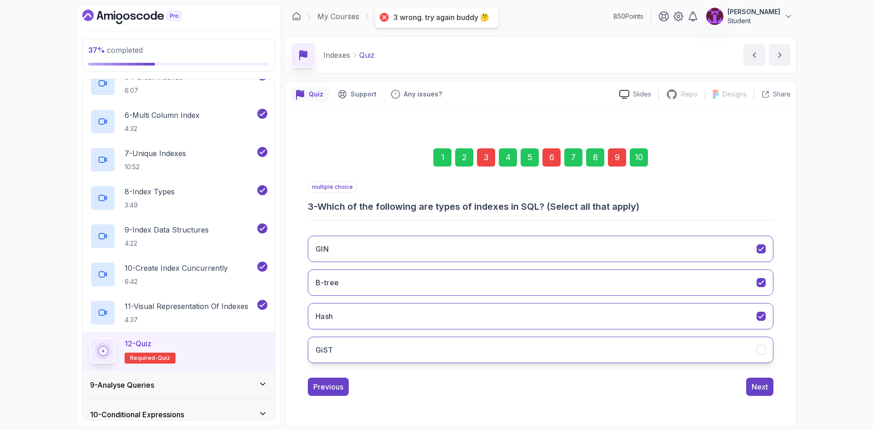
drag, startPoint x: 446, startPoint y: 345, endPoint x: 454, endPoint y: 346, distance: 7.5
click at [447, 348] on button "GiST" at bounding box center [541, 349] width 466 height 26
click at [554, 157] on div "6" at bounding box center [551, 157] width 18 height 18
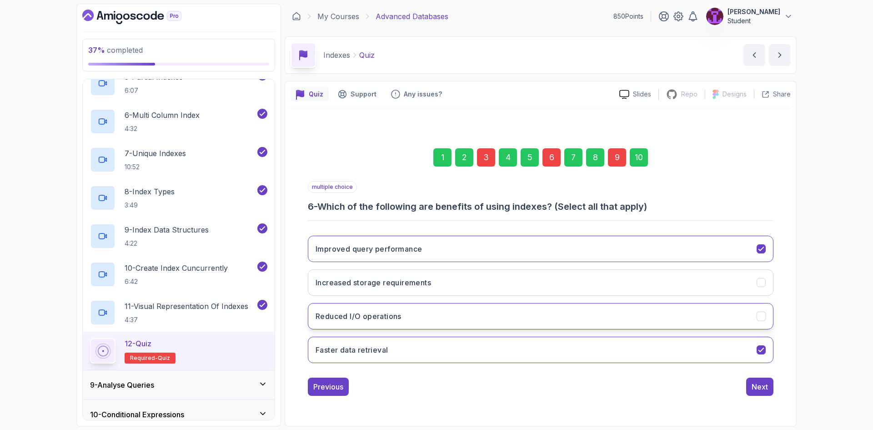
click at [468, 313] on button "Reduced I/O operations" at bounding box center [541, 316] width 466 height 26
click at [758, 378] on button "Next" at bounding box center [759, 386] width 27 height 18
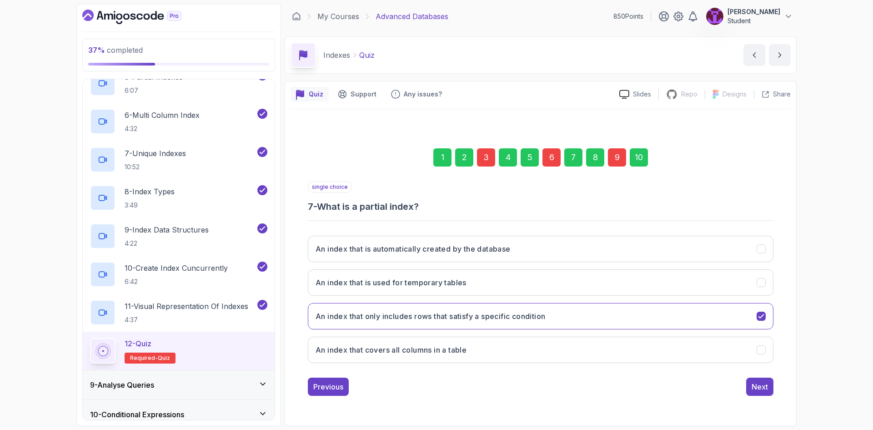
click at [556, 155] on div "6" at bounding box center [551, 157] width 18 height 18
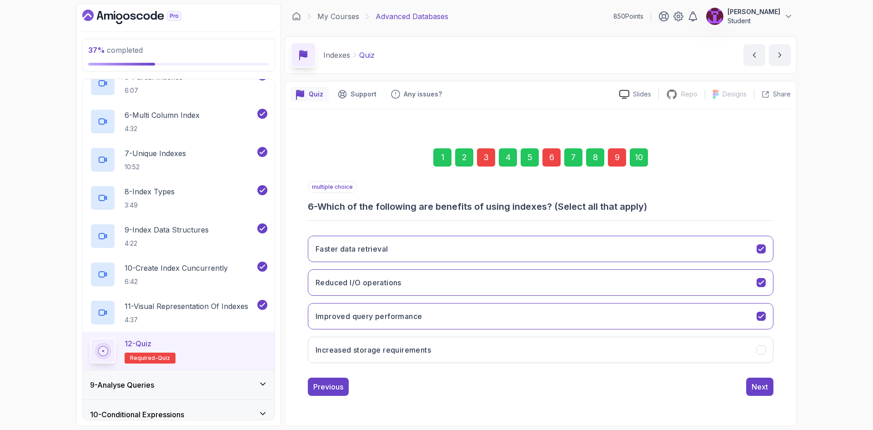
click at [614, 160] on div "9" at bounding box center [617, 157] width 18 height 18
click at [441, 249] on button "Data modification frequency" at bounding box center [541, 248] width 466 height 26
click at [627, 165] on div "1 2 3 4 5 6 7 8 9 10" at bounding box center [541, 157] width 466 height 47
click at [636, 160] on div "10" at bounding box center [639, 157] width 18 height 18
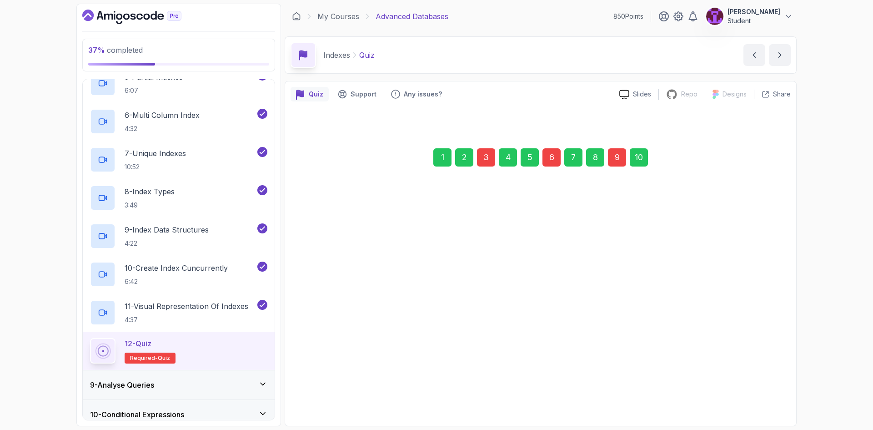
click at [744, 382] on div "Submit Quiz" at bounding box center [746, 386] width 41 height 11
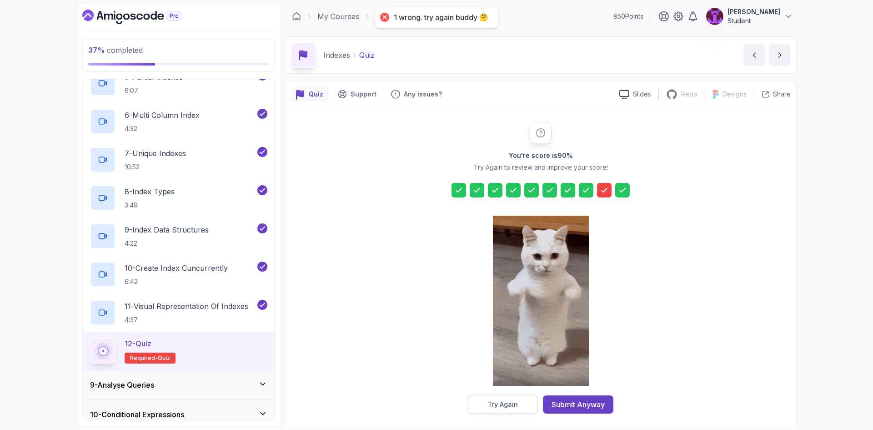
click at [531, 396] on button "Try Again" at bounding box center [503, 404] width 70 height 19
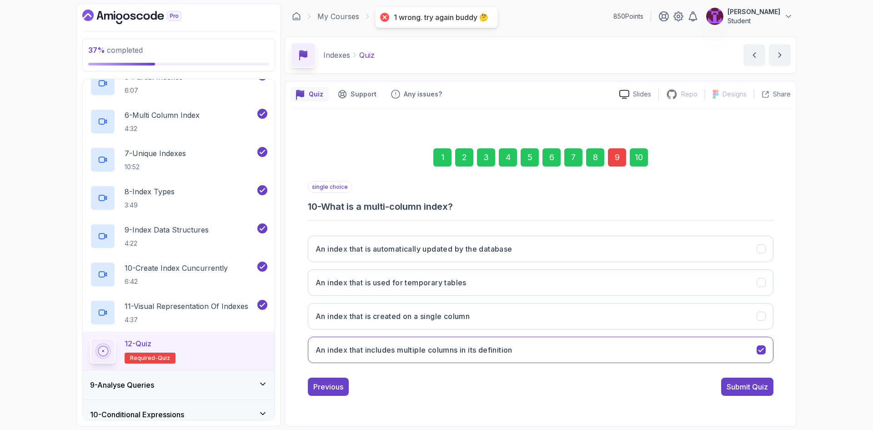
click at [616, 160] on div "9" at bounding box center [617, 157] width 18 height 18
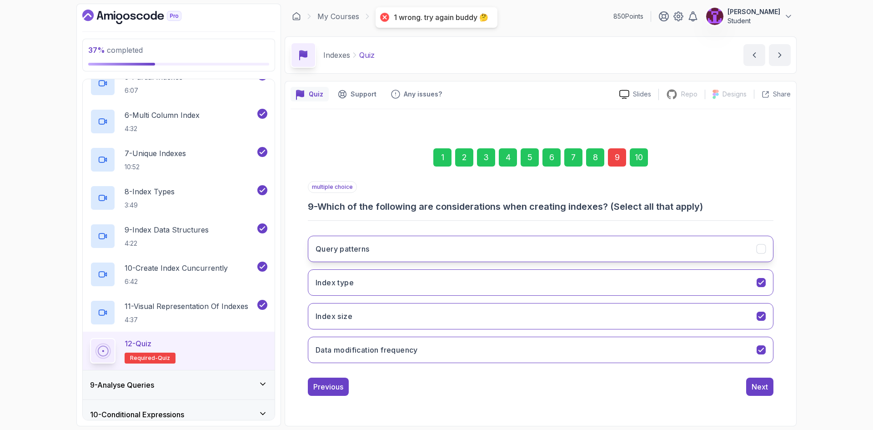
click at [509, 248] on button "Query patterns" at bounding box center [541, 248] width 466 height 26
click at [641, 160] on div "10" at bounding box center [639, 157] width 18 height 18
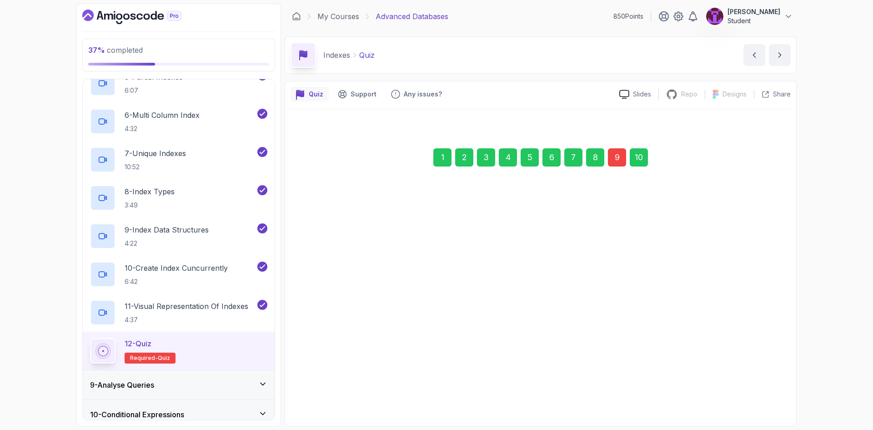
click at [751, 384] on div "Submit Quiz" at bounding box center [746, 386] width 41 height 11
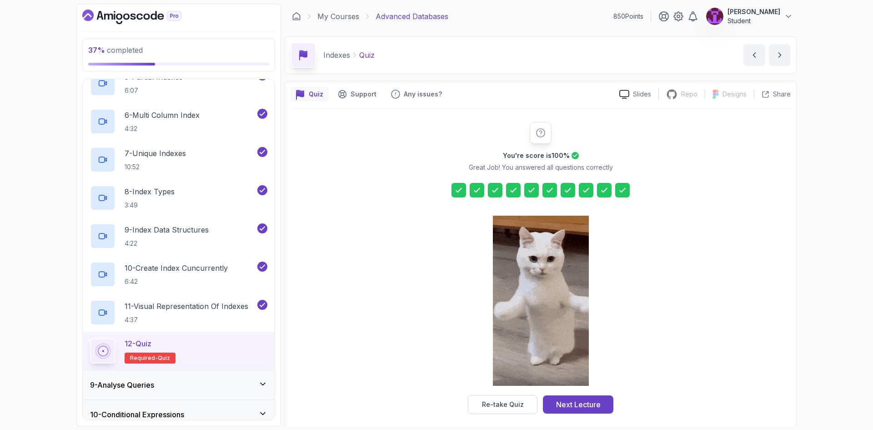
drag, startPoint x: 579, startPoint y: 406, endPoint x: 566, endPoint y: 401, distance: 13.4
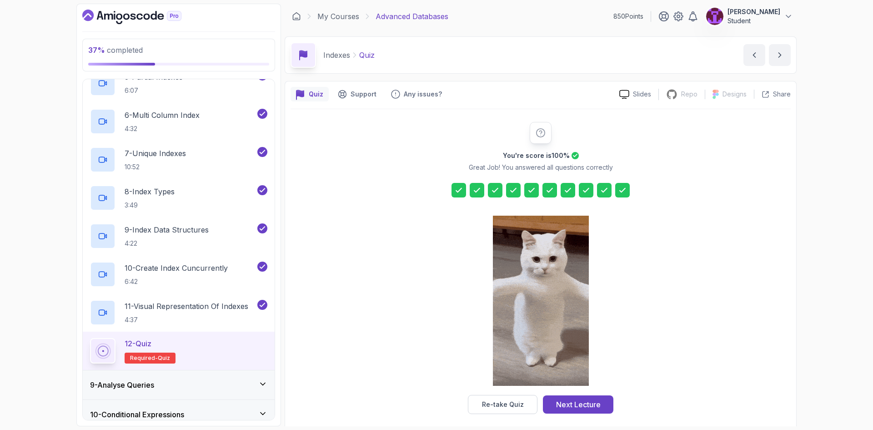
click at [579, 406] on div "Next Lecture" at bounding box center [578, 404] width 45 height 11
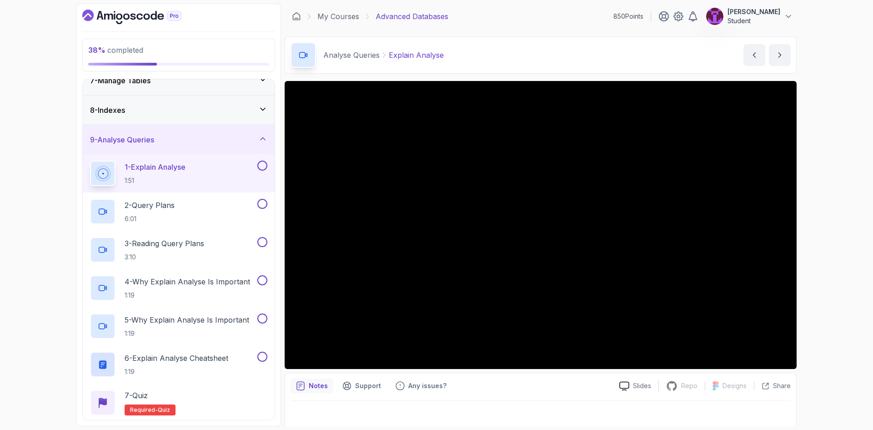
scroll to position [213, 0]
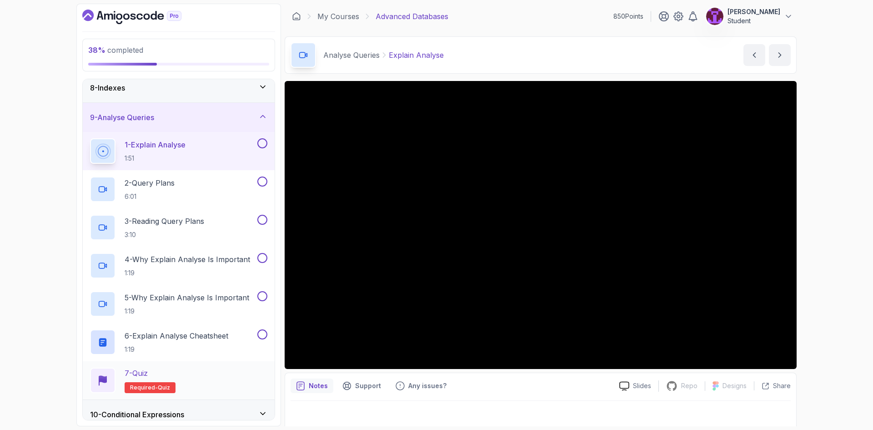
click at [219, 380] on div "7 - Quiz Required- quiz" at bounding box center [178, 379] width 177 height 25
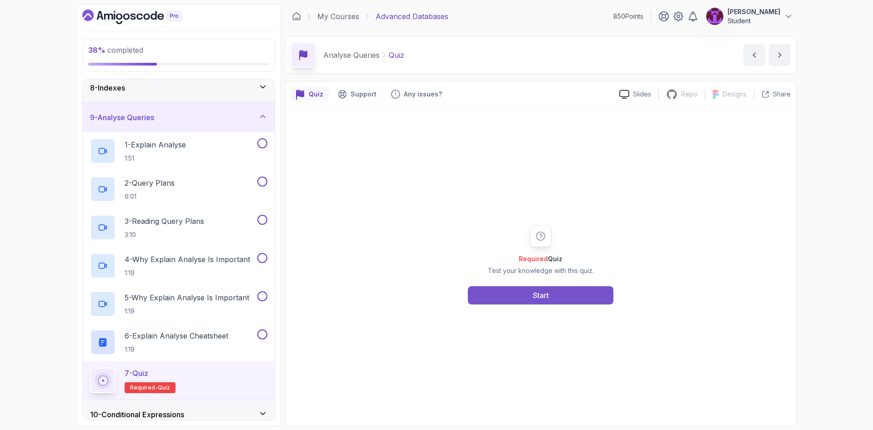
click at [513, 297] on button "Start" at bounding box center [540, 295] width 145 height 18
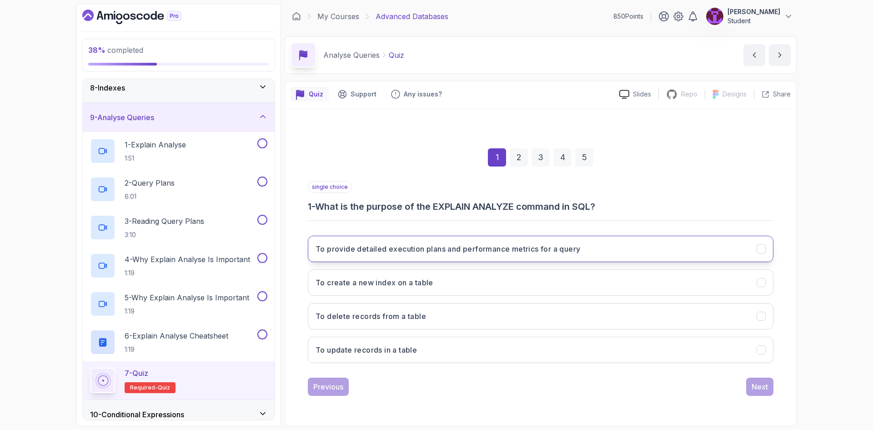
click at [441, 251] on h3 "To provide detailed execution plans and performance metrics for a query" at bounding box center [447, 248] width 265 height 11
click at [765, 380] on button "Next" at bounding box center [759, 386] width 27 height 18
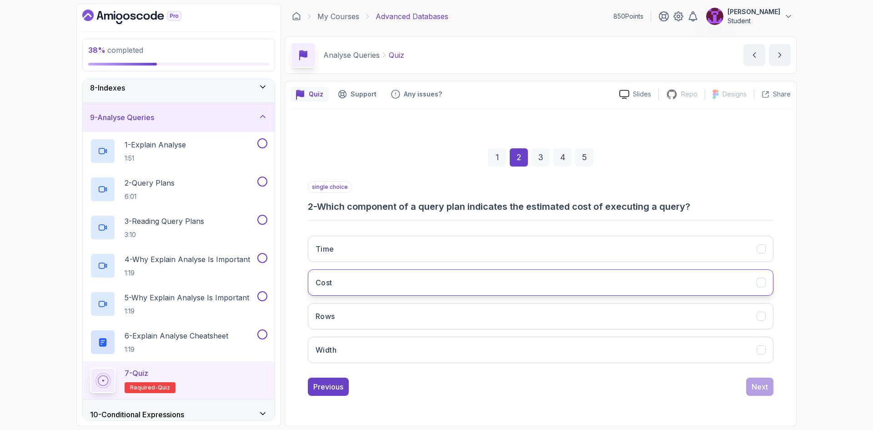
click at [458, 289] on button "Cost" at bounding box center [541, 282] width 466 height 26
click at [747, 383] on button "Next" at bounding box center [759, 386] width 27 height 18
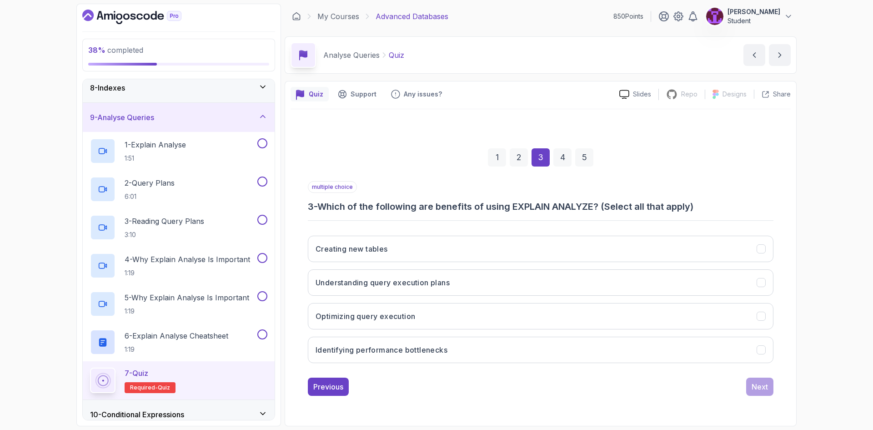
click at [462, 214] on div "multiple choice 3 - Which of the following are benefits of using EXPLAIN ANALYZ…" at bounding box center [541, 275] width 466 height 189
click at [478, 208] on h3 "3 - Which of the following are benefits of using EXPLAIN ANALYZE? (Select all t…" at bounding box center [541, 206] width 466 height 13
click at [489, 210] on h3 "3 - Which of the following are benefits of using EXPLAIN ANALYZE? (Select all t…" at bounding box center [541, 206] width 466 height 13
click at [517, 209] on h3 "3 - Which of the following are benefits of using EXPLAIN ANALYZE? (Select all t…" at bounding box center [541, 206] width 466 height 13
click at [534, 209] on h3 "3 - Which of the following are benefits of using EXPLAIN ANALYZE? (Select all t…" at bounding box center [541, 206] width 466 height 13
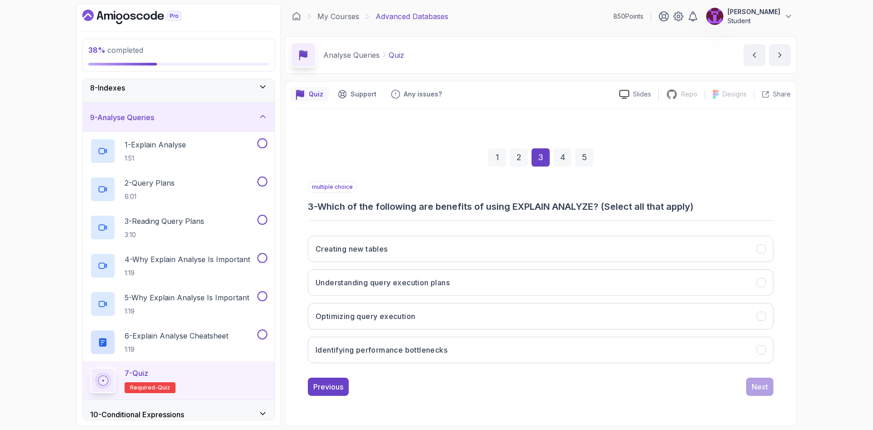
click at [619, 212] on h3 "3 - Which of the following are benefits of using EXPLAIN ANALYZE? (Select all t…" at bounding box center [541, 206] width 466 height 13
click at [525, 293] on button "Understanding query execution plans" at bounding box center [541, 282] width 466 height 26
click at [531, 319] on button "Optimizing query execution" at bounding box center [541, 316] width 466 height 26
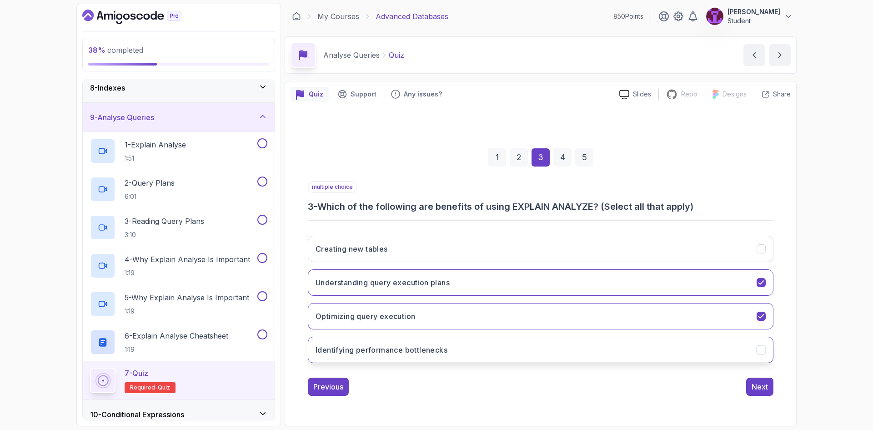
click at [631, 353] on button "Identifying performance bottlenecks" at bounding box center [541, 349] width 466 height 26
click at [762, 387] on div "Next" at bounding box center [759, 386] width 16 height 11
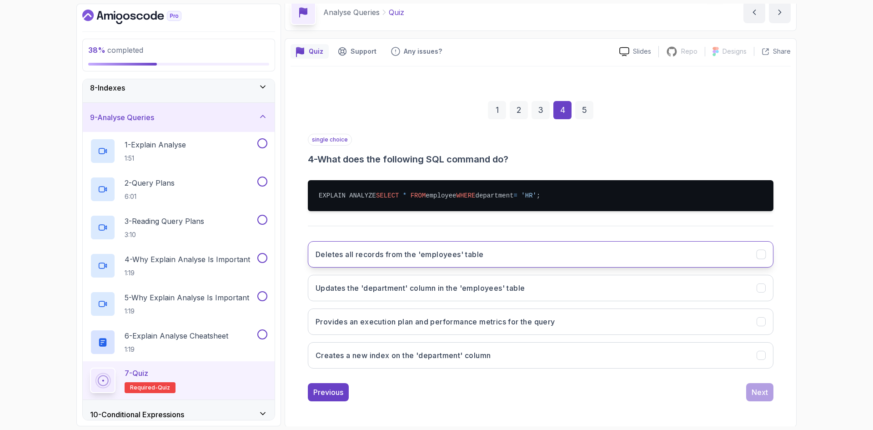
scroll to position [44, 0]
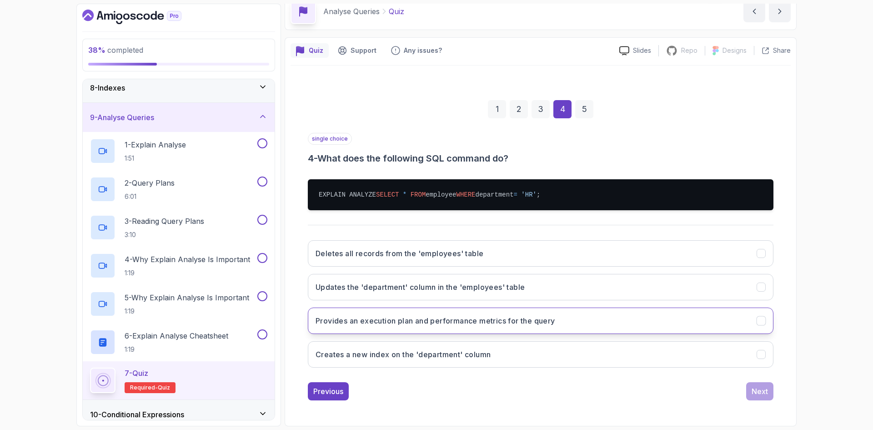
click at [517, 328] on button "Provides an execution plan and performance metrics for the query" at bounding box center [541, 320] width 466 height 26
click at [751, 391] on div "Next" at bounding box center [759, 391] width 16 height 11
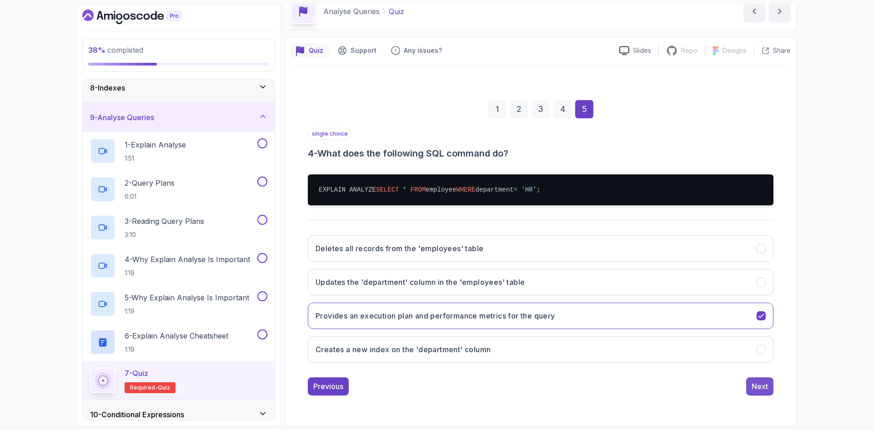
scroll to position [0, 0]
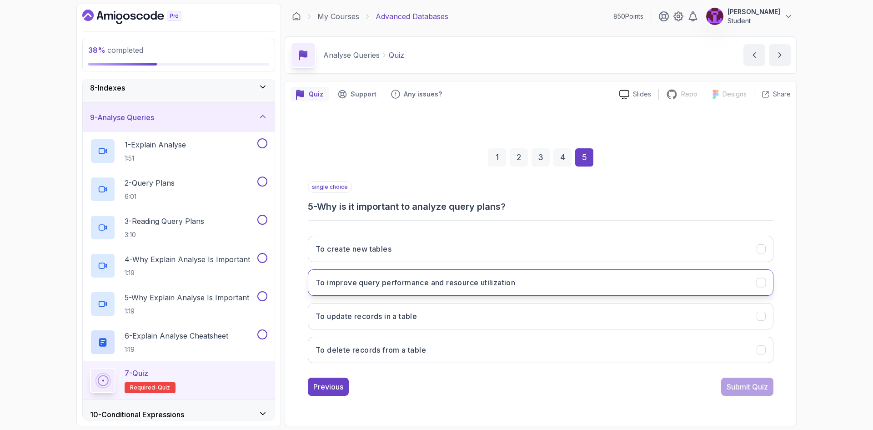
click at [490, 287] on h3 "To improve query performance and resource utilization" at bounding box center [415, 282] width 200 height 11
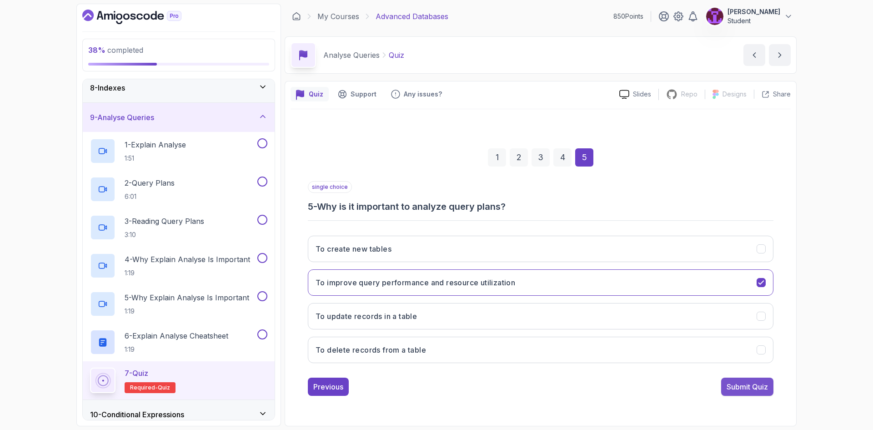
click at [762, 382] on div "Submit Quiz" at bounding box center [746, 386] width 41 height 11
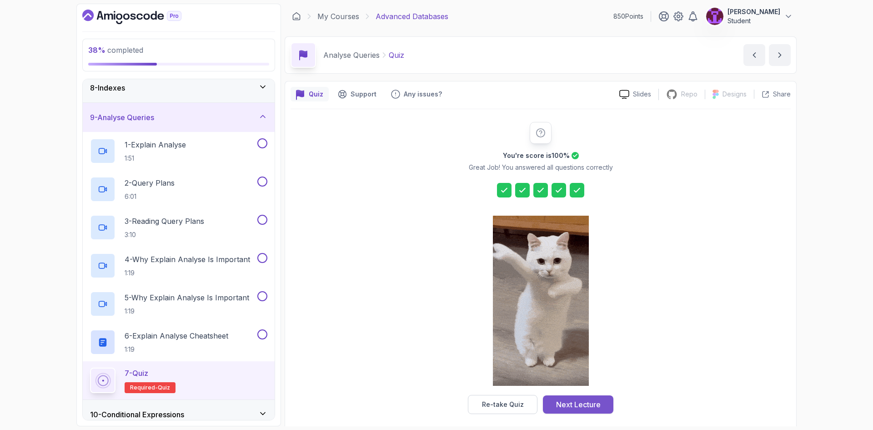
click at [590, 406] on div "Next Lecture" at bounding box center [578, 404] width 45 height 11
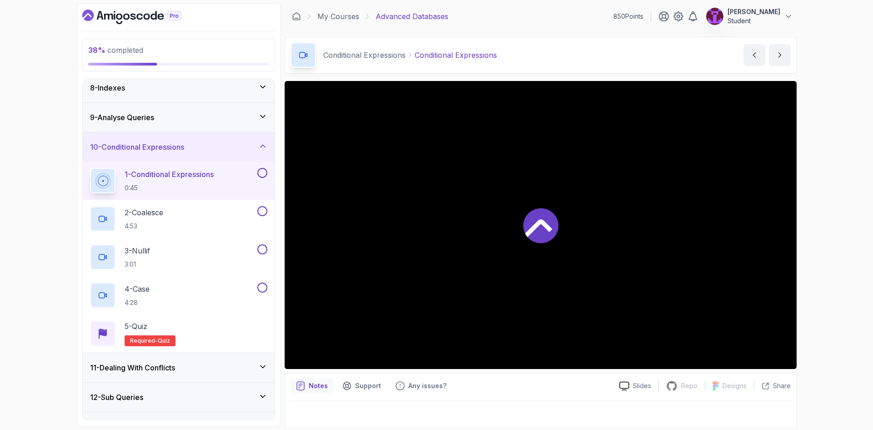
click at [238, 120] on div "9 - Analyse Queries" at bounding box center [178, 117] width 177 height 11
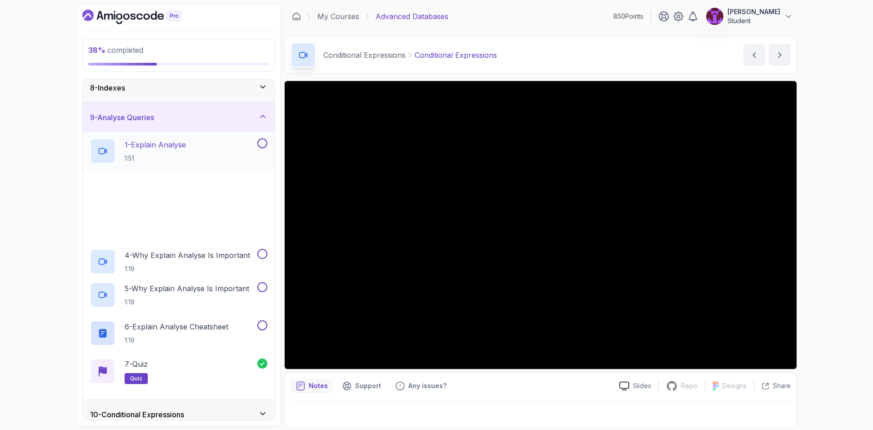
click at [225, 144] on div "1 - Explain Analyse 1:51" at bounding box center [172, 150] width 165 height 25
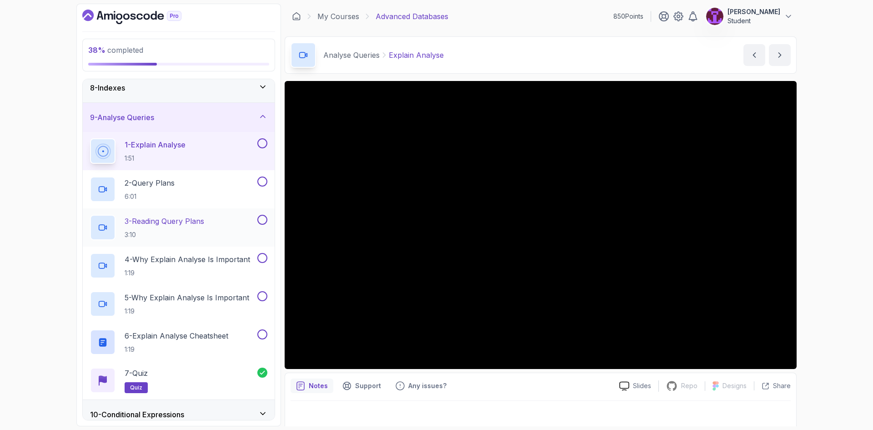
click at [204, 230] on p "3:10" at bounding box center [165, 234] width 80 height 9
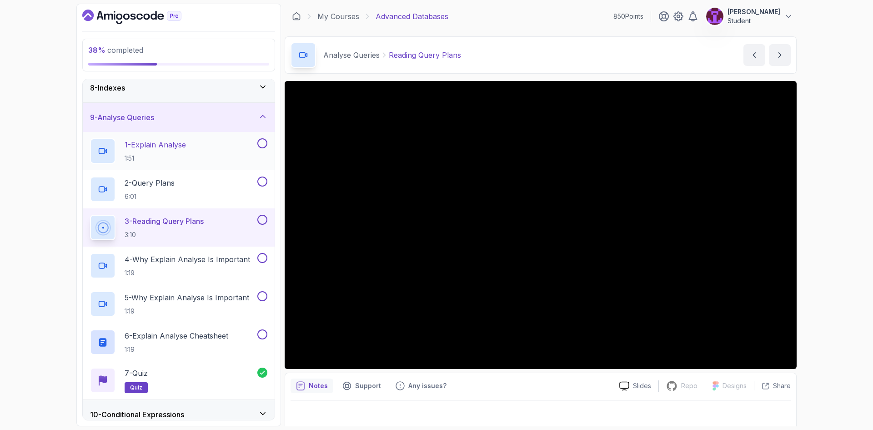
click at [264, 144] on button at bounding box center [262, 143] width 10 height 10
click at [265, 179] on button at bounding box center [262, 181] width 10 height 10
click at [262, 225] on button "3 - Reading Query Plans 3:10" at bounding box center [178, 227] width 177 height 25
click at [258, 260] on button at bounding box center [262, 258] width 10 height 10
click at [264, 220] on button at bounding box center [262, 220] width 10 height 10
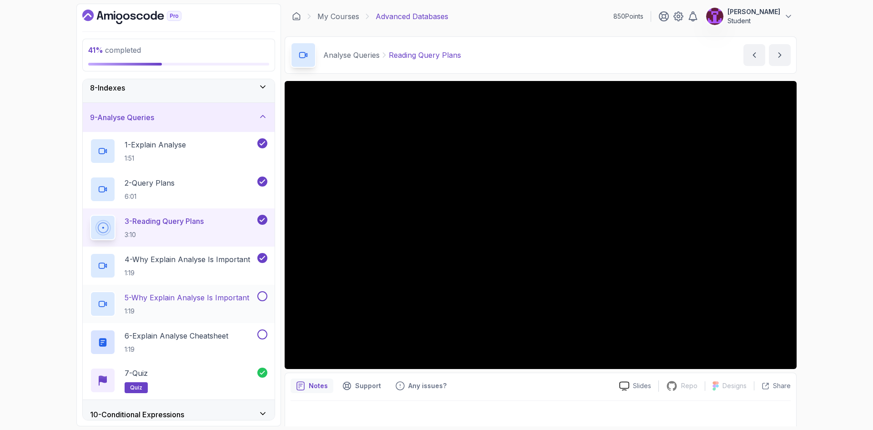
click at [265, 295] on button at bounding box center [262, 296] width 10 height 10
click at [260, 333] on button at bounding box center [262, 334] width 10 height 10
click at [240, 127] on div "9 - Analyse Queries" at bounding box center [179, 117] width 192 height 29
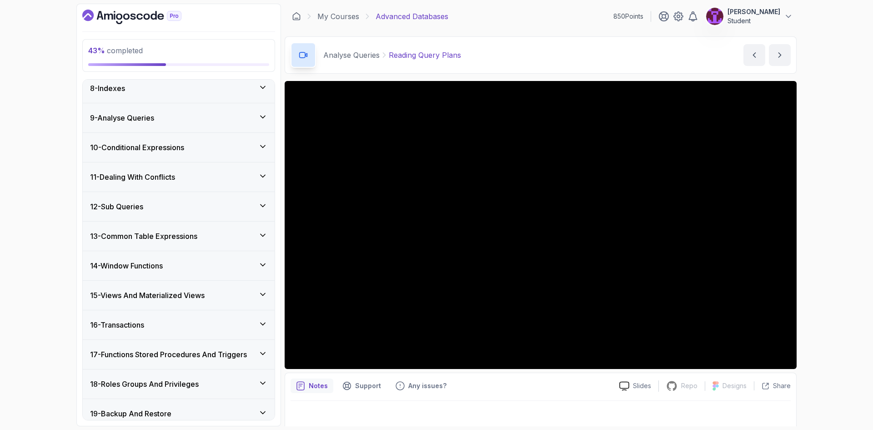
click at [238, 151] on div "10 - Conditional Expressions" at bounding box center [178, 147] width 177 height 11
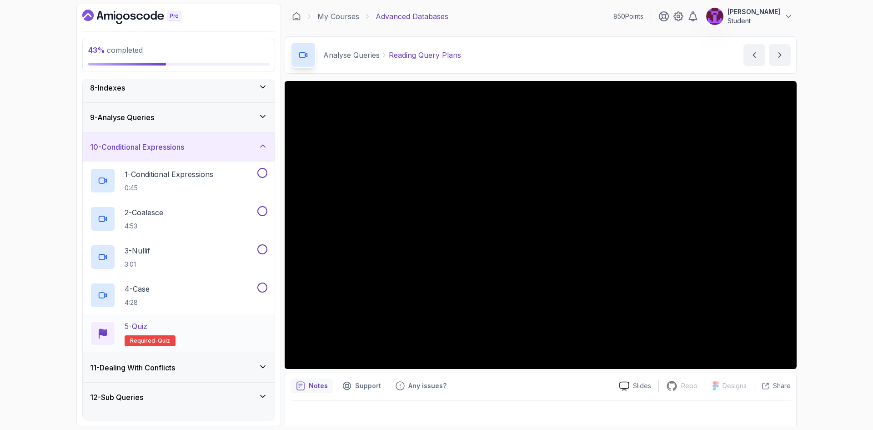
click at [202, 331] on div "5 - Quiz Required- quiz" at bounding box center [178, 332] width 177 height 25
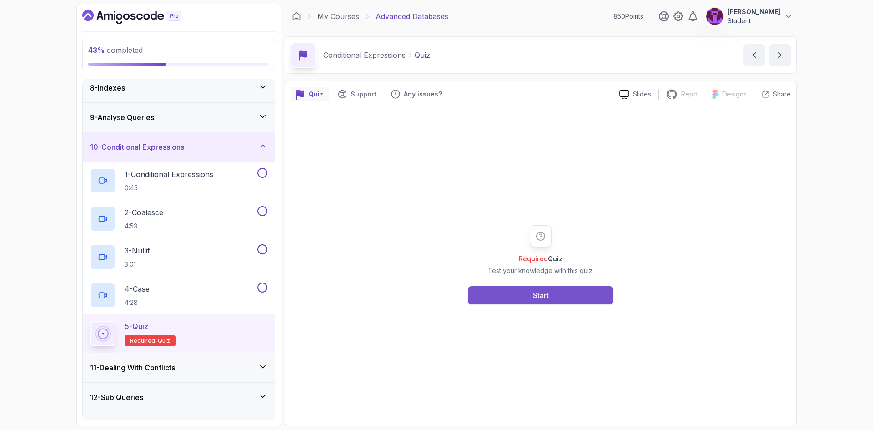
click at [536, 295] on div "Start" at bounding box center [541, 295] width 16 height 11
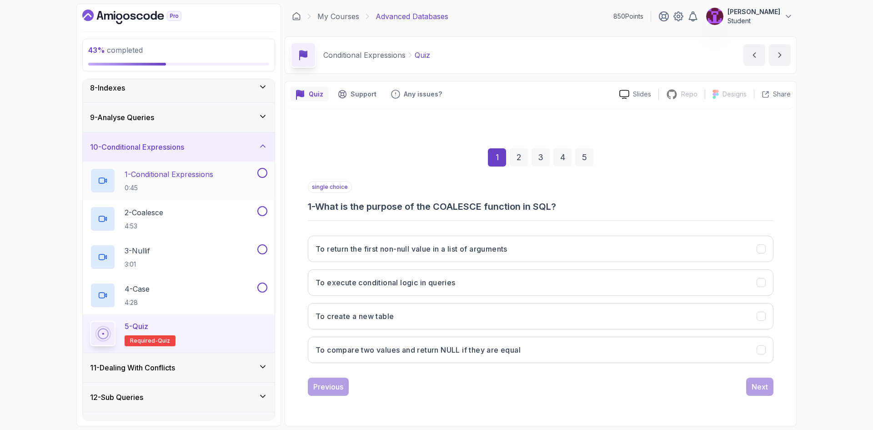
click at [199, 180] on h2 "1 - Conditional Expressions 0:45" at bounding box center [169, 181] width 89 height 24
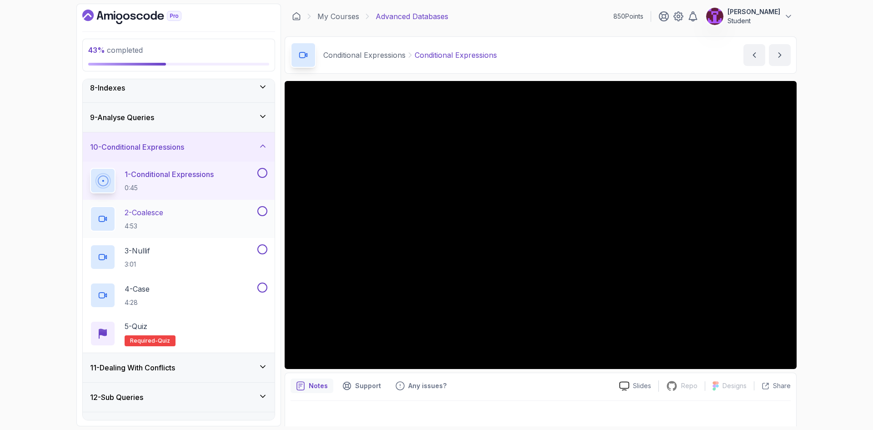
drag, startPoint x: 210, startPoint y: 216, endPoint x: 250, endPoint y: 259, distance: 58.2
click at [211, 216] on div "2 - Coalesce 4:53" at bounding box center [172, 218] width 165 height 25
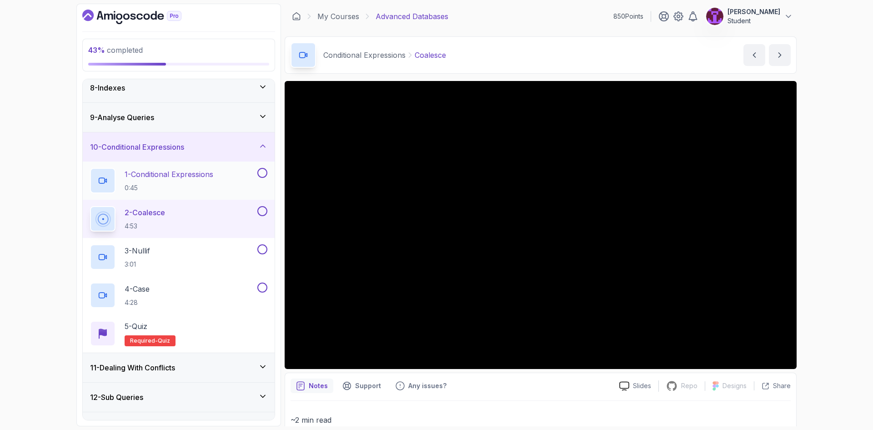
click at [261, 174] on button at bounding box center [262, 173] width 10 height 10
click at [263, 214] on button at bounding box center [262, 211] width 10 height 10
click at [265, 255] on button "3 - Nullif 3:01" at bounding box center [178, 256] width 177 height 25
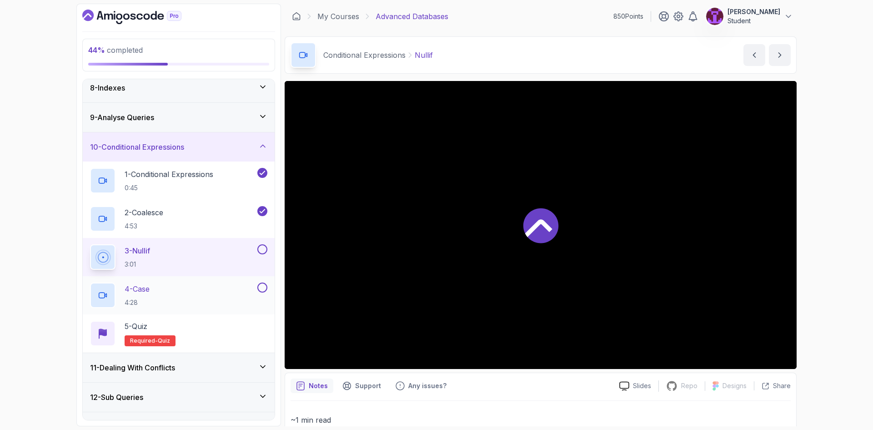
click at [263, 286] on button at bounding box center [262, 287] width 10 height 10
click at [264, 247] on button at bounding box center [262, 249] width 10 height 10
click at [223, 333] on div "5 - Quiz Required- quiz" at bounding box center [178, 332] width 177 height 25
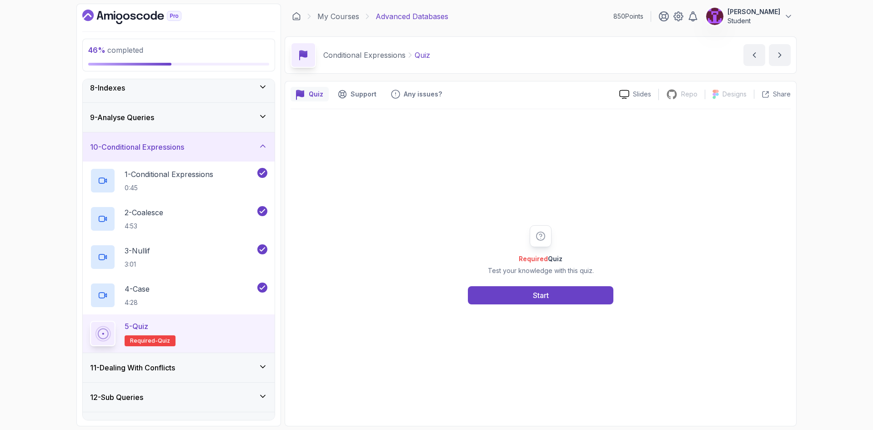
click at [481, 310] on div "Required Quiz Test your knowledge with this quiz. Start" at bounding box center [540, 264] width 500 height 311
click at [484, 301] on button "Start" at bounding box center [540, 295] width 145 height 18
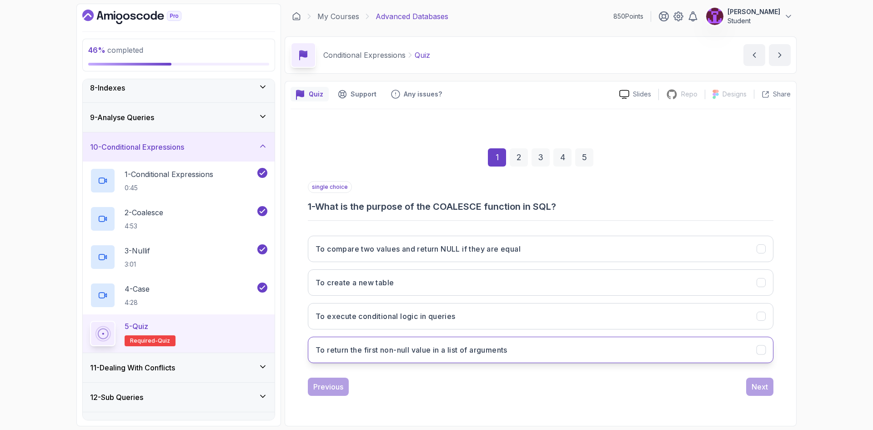
click at [482, 354] on h3 "To return the first non-null value in a list of arguments" at bounding box center [411, 349] width 192 height 11
click at [768, 387] on button "Next" at bounding box center [759, 386] width 27 height 18
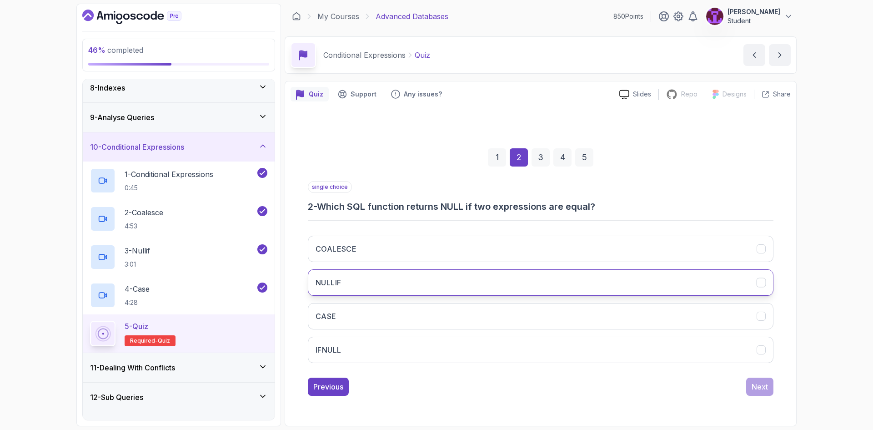
click at [323, 279] on h3 "NULLIF" at bounding box center [327, 282] width 25 height 11
click at [766, 391] on div "Next" at bounding box center [759, 386] width 16 height 11
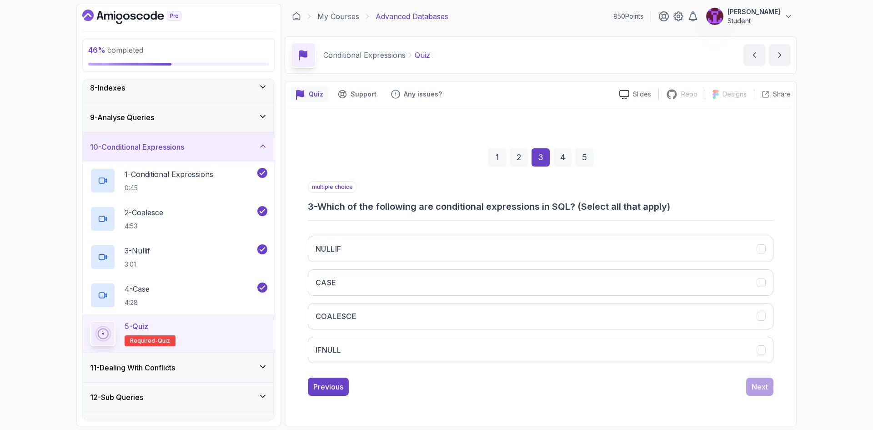
click at [373, 219] on div "multiple choice 3 - Which of the following are conditional expressions in SQL? …" at bounding box center [541, 275] width 466 height 189
click at [365, 247] on button "NULLIF" at bounding box center [541, 248] width 466 height 26
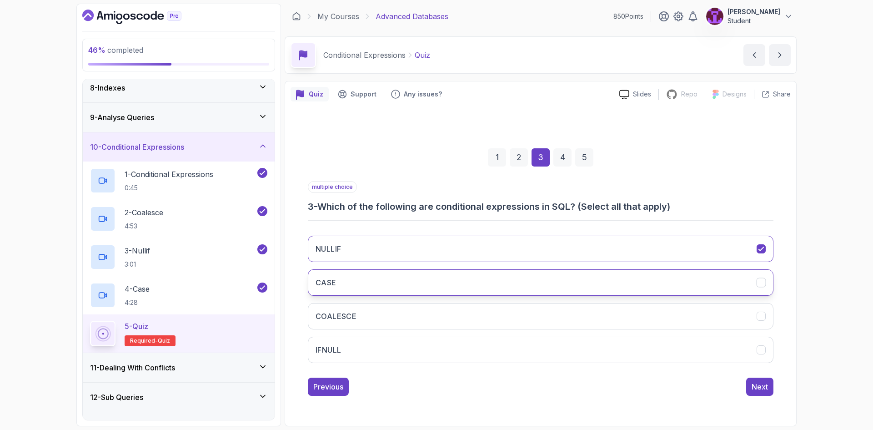
click at [363, 285] on button "CASE" at bounding box center [541, 282] width 466 height 26
click at [396, 320] on button "COALESCE" at bounding box center [541, 316] width 466 height 26
drag, startPoint x: 771, startPoint y: 388, endPoint x: 741, endPoint y: 380, distance: 30.2
click at [771, 388] on button "Next" at bounding box center [759, 386] width 27 height 18
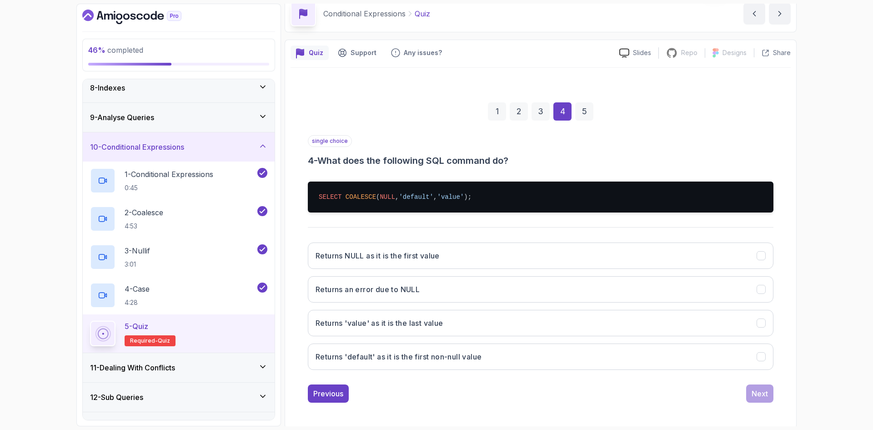
scroll to position [44, 0]
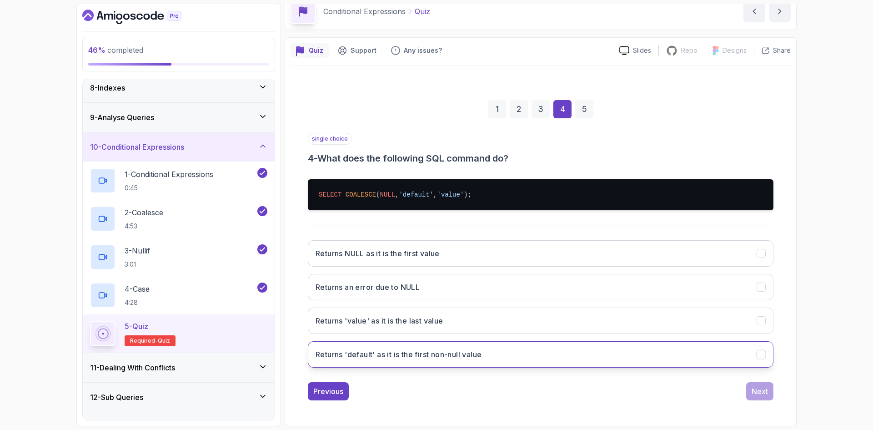
click at [481, 358] on h3 "Returns 'default' as it is the first non-null value" at bounding box center [398, 354] width 166 height 11
click at [766, 390] on div "Next" at bounding box center [759, 391] width 16 height 11
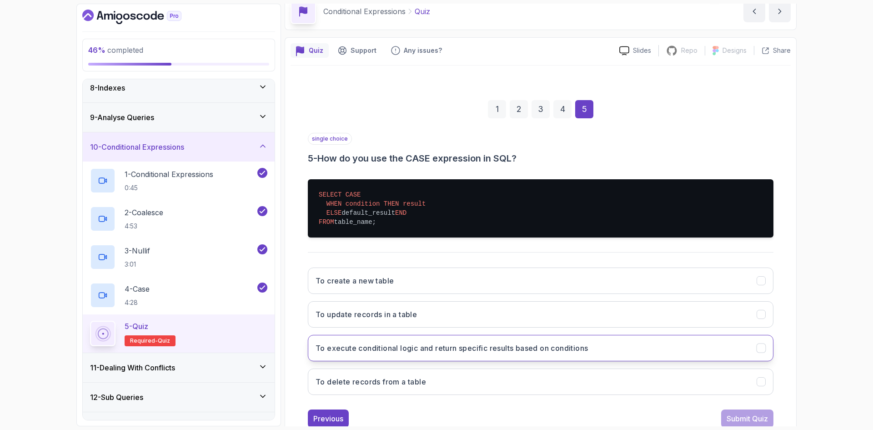
click at [482, 361] on button "To execute conditional logic and return specific results based on conditions" at bounding box center [541, 348] width 466 height 26
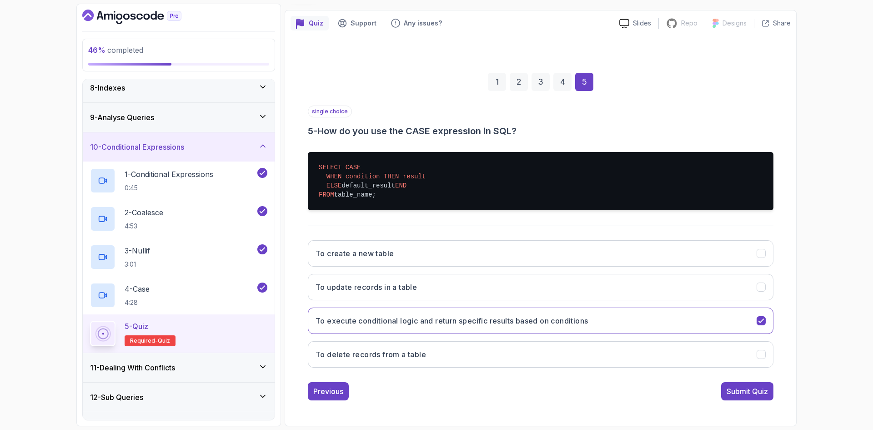
scroll to position [80, 0]
click at [750, 393] on div "Submit Quiz" at bounding box center [746, 391] width 41 height 11
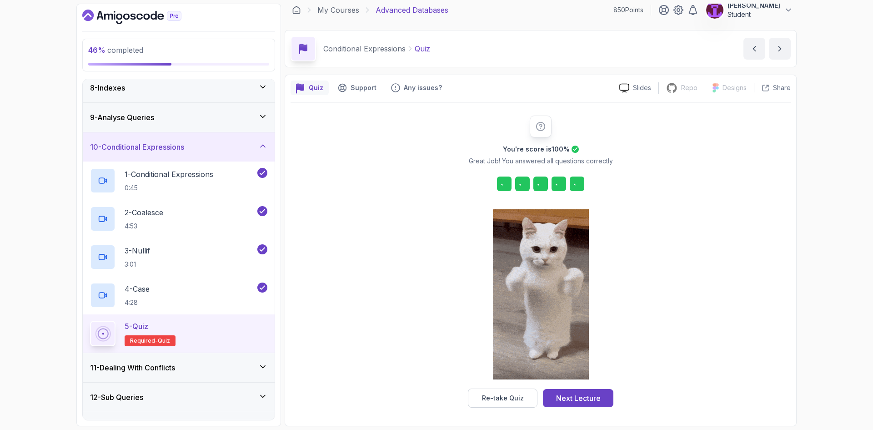
scroll to position [6, 0]
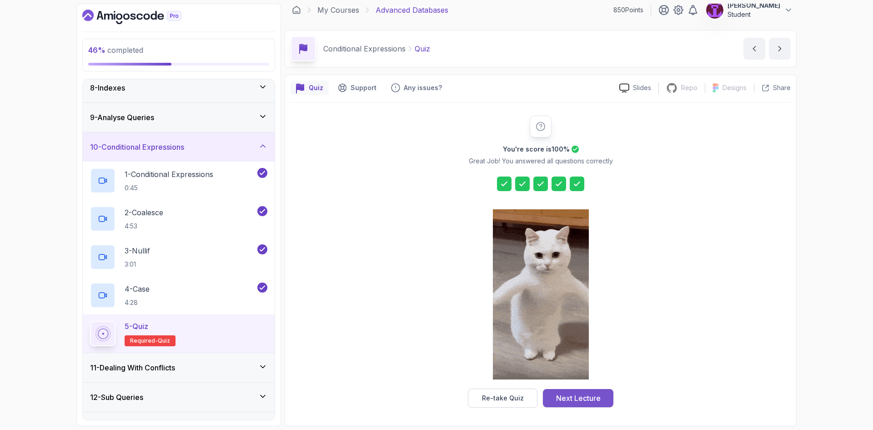
click at [591, 406] on div "Re-take Quiz Next Lecture" at bounding box center [540, 397] width 145 height 19
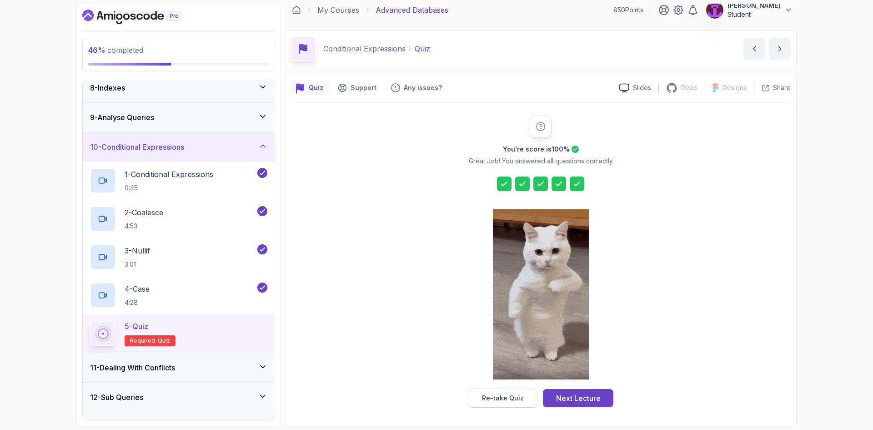
click at [586, 400] on div "Next Lecture" at bounding box center [578, 397] width 45 height 11
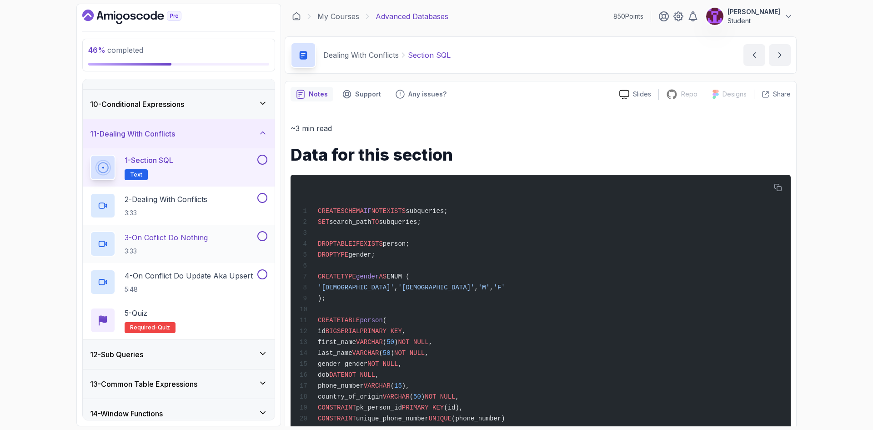
scroll to position [258, 0]
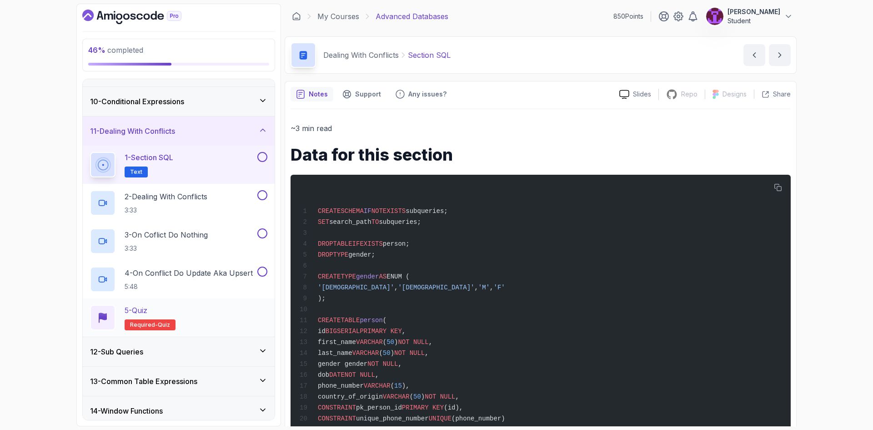
click at [253, 314] on div "5 - Quiz Required- quiz" at bounding box center [178, 317] width 177 height 25
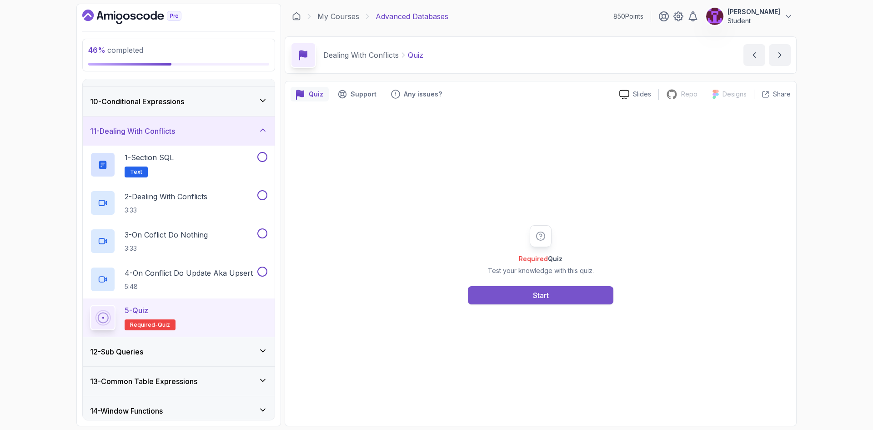
click at [529, 288] on button "Start" at bounding box center [540, 295] width 145 height 18
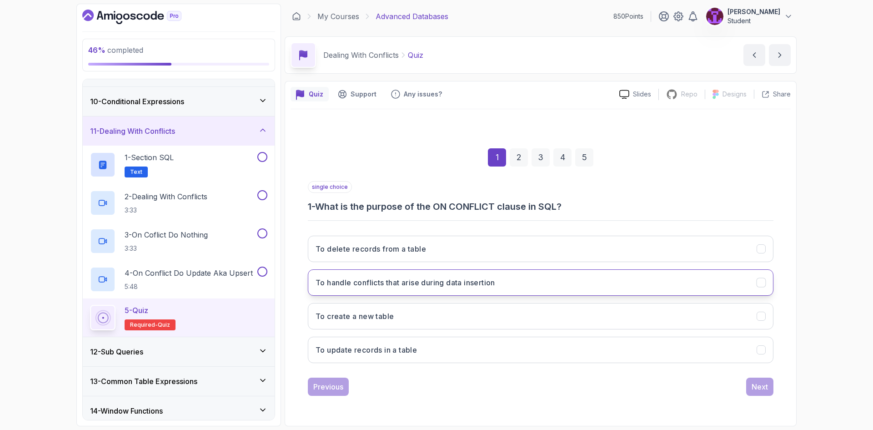
click at [471, 287] on h3 "To handle conflicts that arise during data insertion" at bounding box center [405, 282] width 180 height 11
click at [757, 394] on button "Next" at bounding box center [759, 386] width 27 height 18
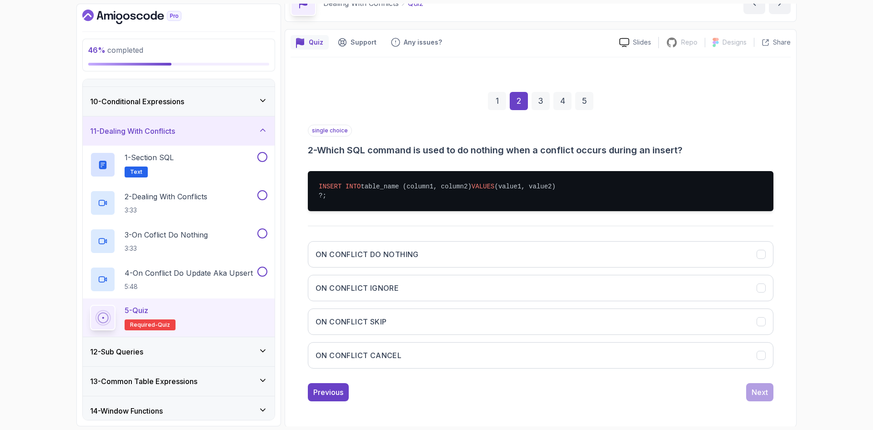
scroll to position [62, 0]
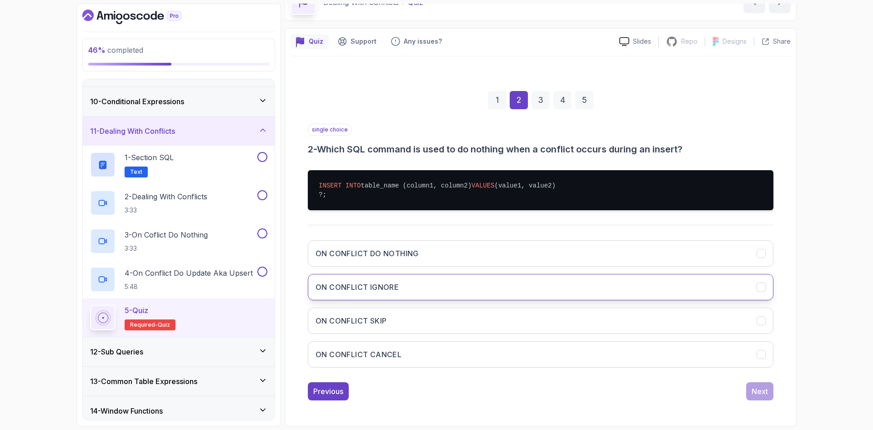
click at [386, 285] on h3 "ON CONFLICT IGNORE" at bounding box center [356, 286] width 83 height 11
click at [766, 394] on div "Next" at bounding box center [759, 391] width 16 height 11
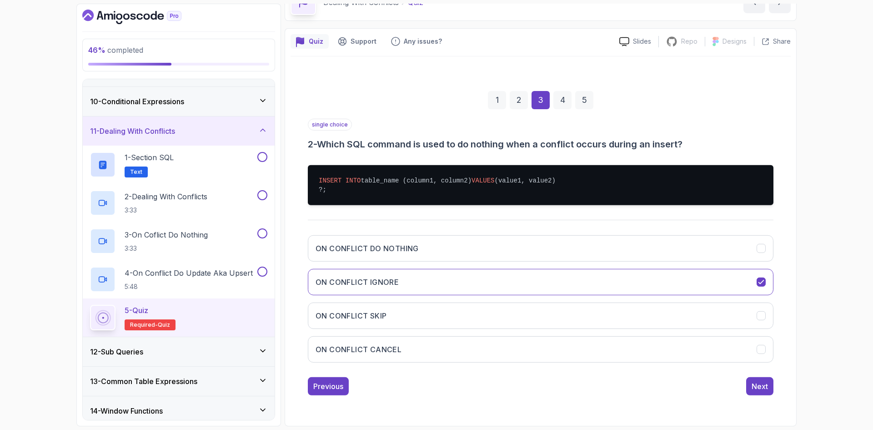
scroll to position [0, 0]
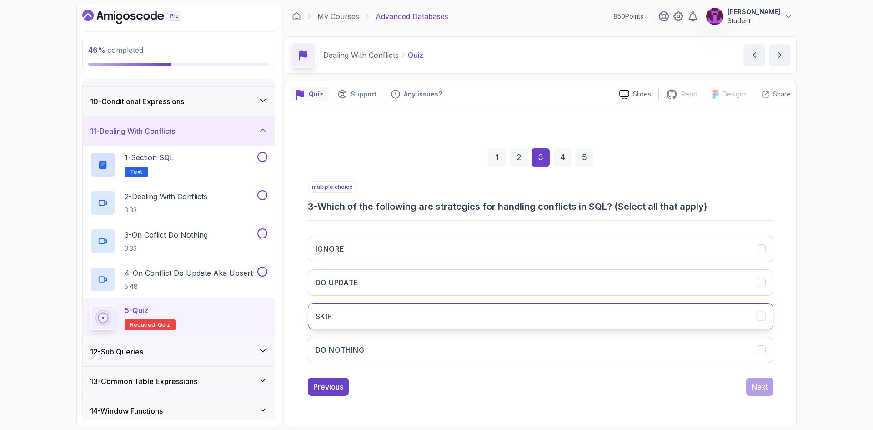
drag, startPoint x: 455, startPoint y: 319, endPoint x: 451, endPoint y: 325, distance: 6.7
click at [453, 324] on button "SKIP" at bounding box center [541, 316] width 466 height 26
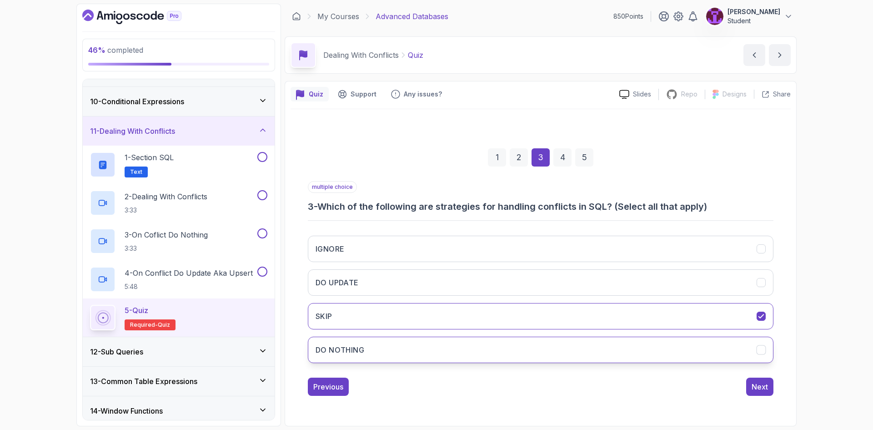
click at [432, 347] on button "DO NOTHING" at bounding box center [541, 349] width 466 height 26
click at [395, 253] on button "IGNORE" at bounding box center [541, 248] width 466 height 26
click at [406, 278] on button "DO UPDATE" at bounding box center [541, 282] width 466 height 26
click at [444, 338] on button "DO NOTHING" at bounding box center [541, 349] width 466 height 26
click at [441, 318] on button "SKIP" at bounding box center [541, 316] width 466 height 26
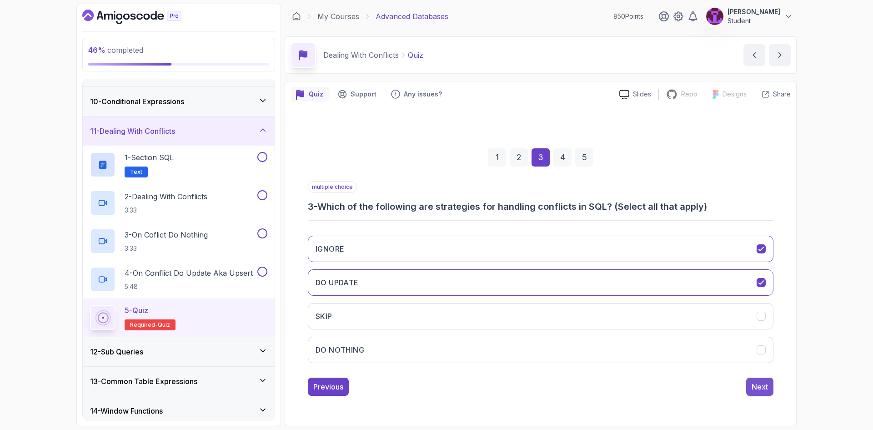
click at [761, 384] on div "Next" at bounding box center [759, 386] width 16 height 11
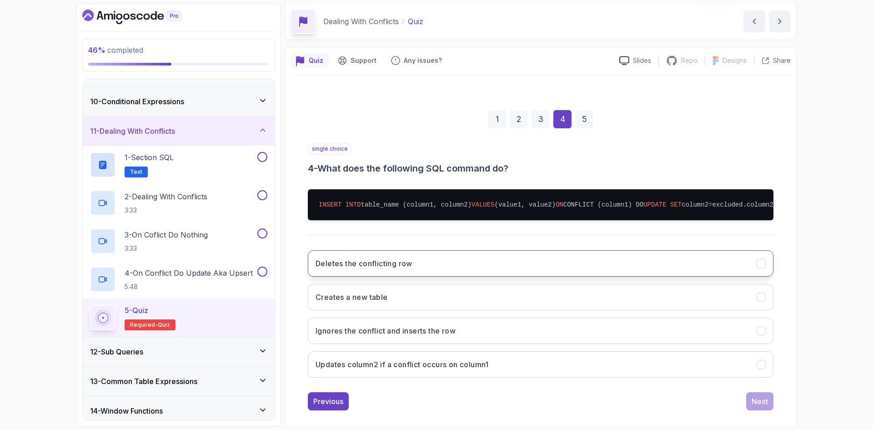
scroll to position [45, 0]
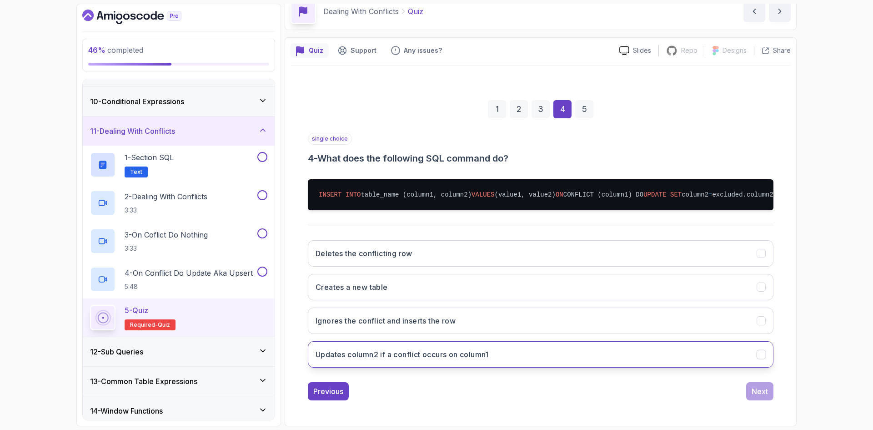
click at [487, 360] on h3 "Updates column2 if a conflict occurs on column1" at bounding box center [401, 354] width 173 height 11
click at [746, 400] on div "Previous Next" at bounding box center [541, 391] width 466 height 18
click at [765, 396] on div "Next" at bounding box center [759, 391] width 16 height 11
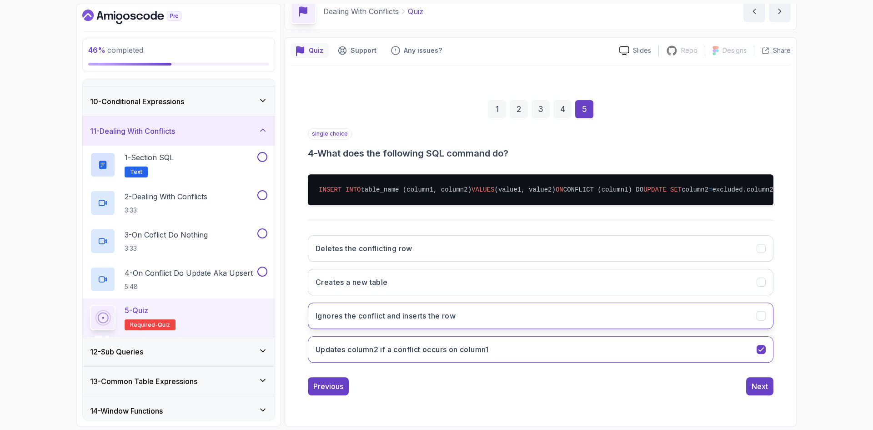
scroll to position [0, 0]
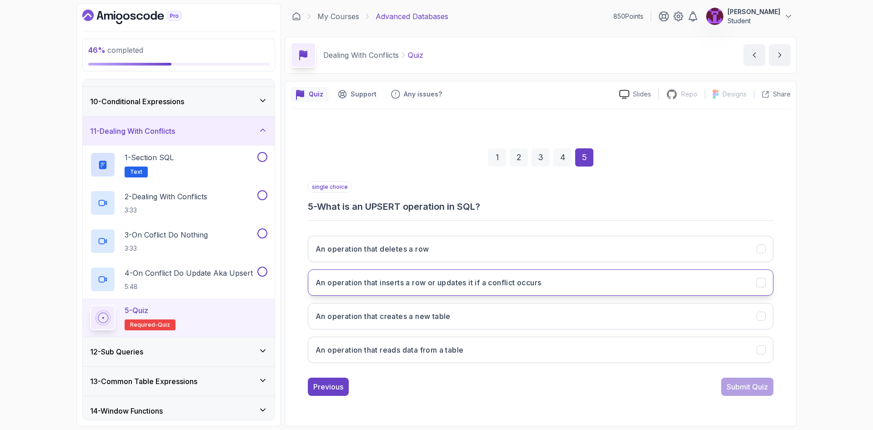
click at [410, 290] on button "An operation that inserts a row or updates it if a conflict occurs" at bounding box center [541, 282] width 466 height 26
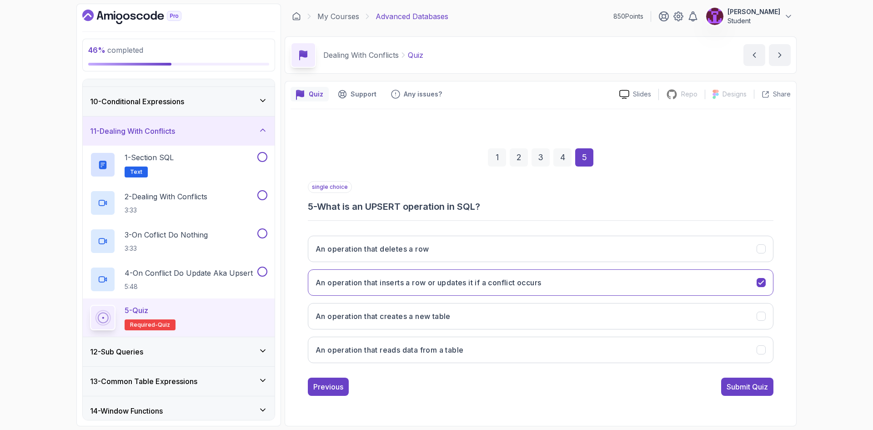
click at [751, 398] on div "1 2 3 4 5 single choice 5 - What is an UPSERT operation in SQL? An operation th…" at bounding box center [540, 264] width 500 height 276
click at [746, 390] on div "Submit Quiz" at bounding box center [746, 386] width 41 height 11
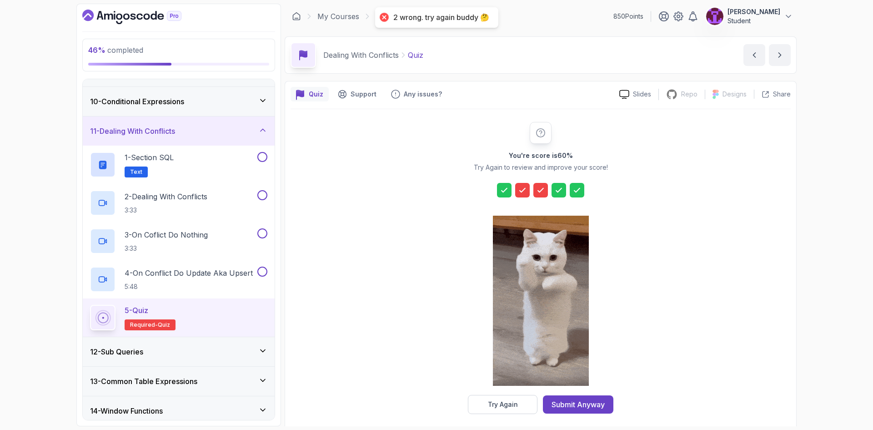
click at [503, 411] on button "Try Again" at bounding box center [503, 404] width 70 height 19
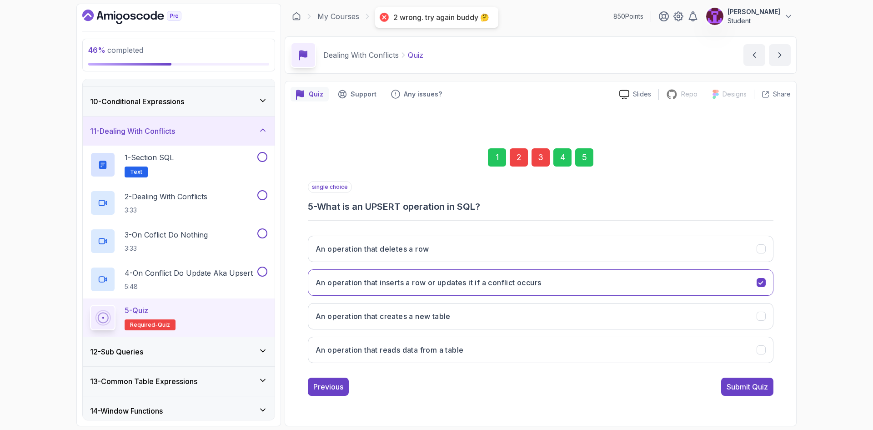
click at [519, 158] on div "2" at bounding box center [519, 157] width 18 height 18
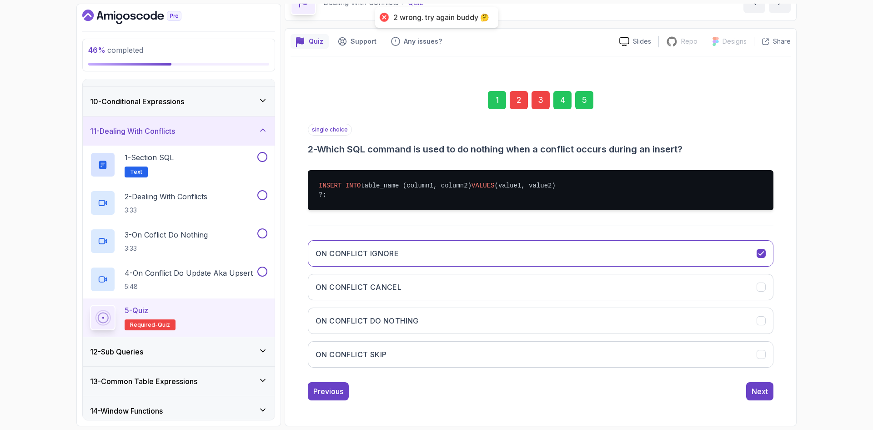
scroll to position [62, 0]
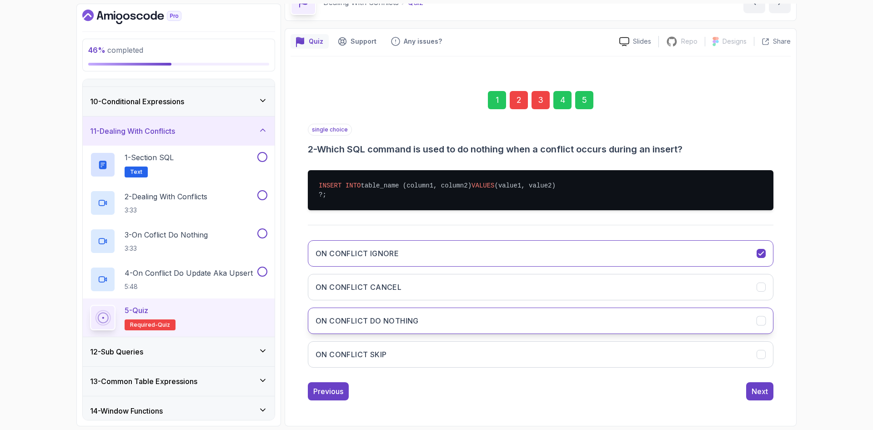
drag, startPoint x: 421, startPoint y: 328, endPoint x: 435, endPoint y: 309, distance: 24.0
click at [421, 328] on button "ON CONFLICT DO NOTHING" at bounding box center [541, 320] width 466 height 26
click at [593, 91] on div "5" at bounding box center [584, 100] width 18 height 18
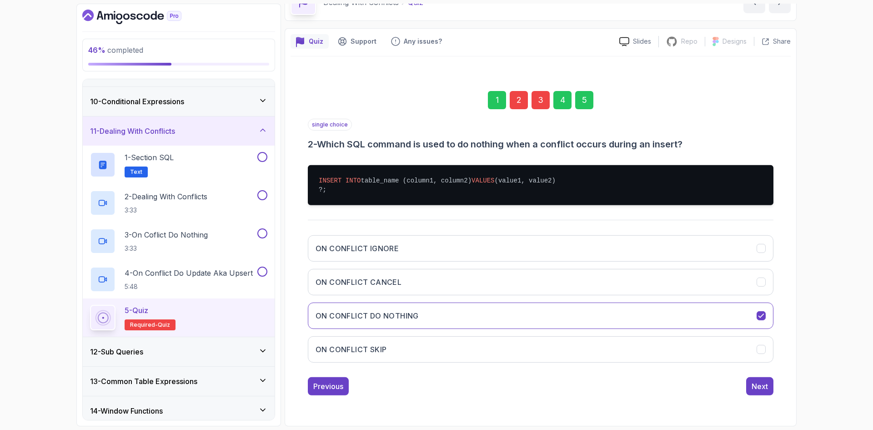
scroll to position [0, 0]
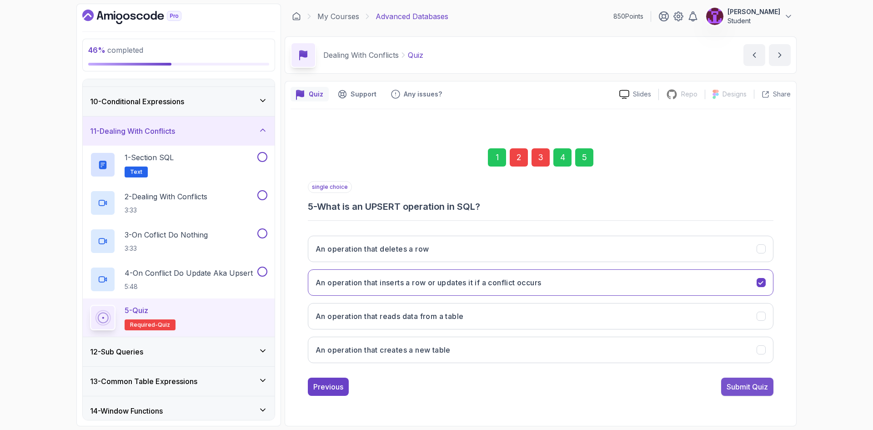
click at [755, 384] on div "Submit Quiz" at bounding box center [746, 386] width 41 height 11
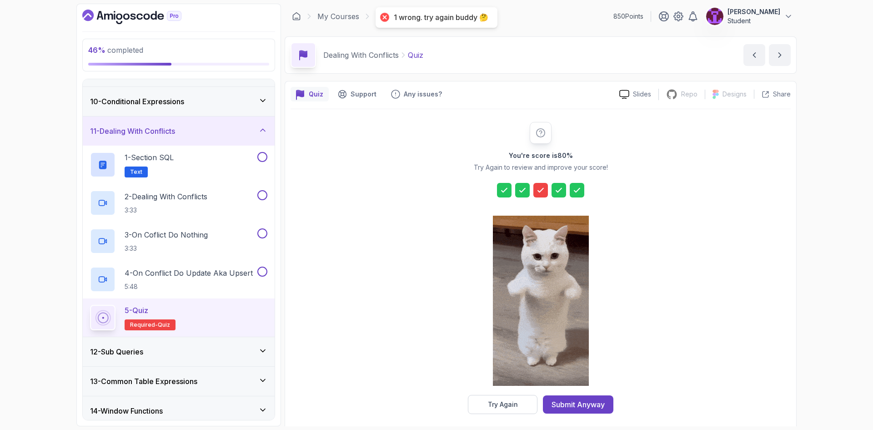
click at [494, 406] on div "Try Again" at bounding box center [503, 404] width 30 height 9
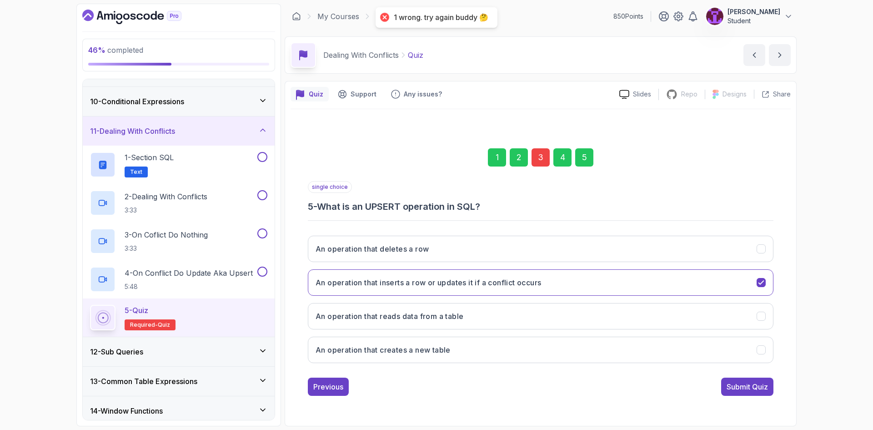
click at [540, 165] on div "3" at bounding box center [540, 157] width 18 height 18
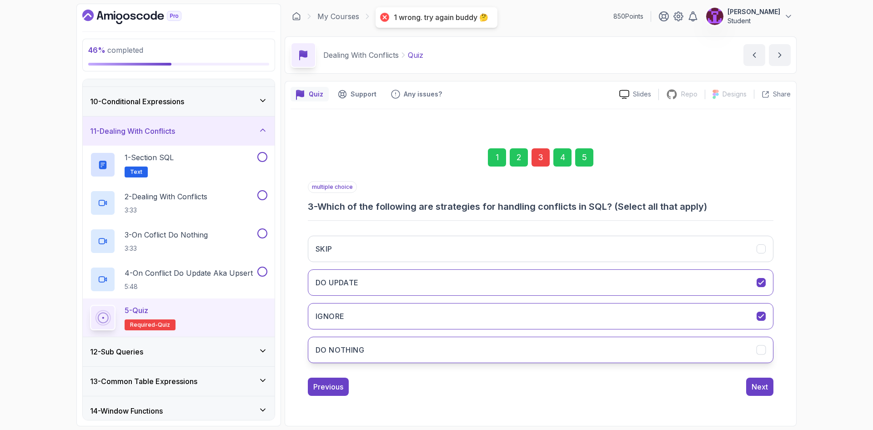
click at [391, 350] on button "DO NOTHING" at bounding box center [541, 349] width 466 height 26
drag, startPoint x: 563, startPoint y: 325, endPoint x: 626, endPoint y: 335, distance: 64.0
click at [565, 325] on button "IGNORE" at bounding box center [541, 316] width 466 height 26
click at [698, 235] on div "SKIP DO UPDATE IGNORE DO NOTHING" at bounding box center [541, 299] width 466 height 142
click at [701, 253] on button "SKIP" at bounding box center [541, 248] width 466 height 26
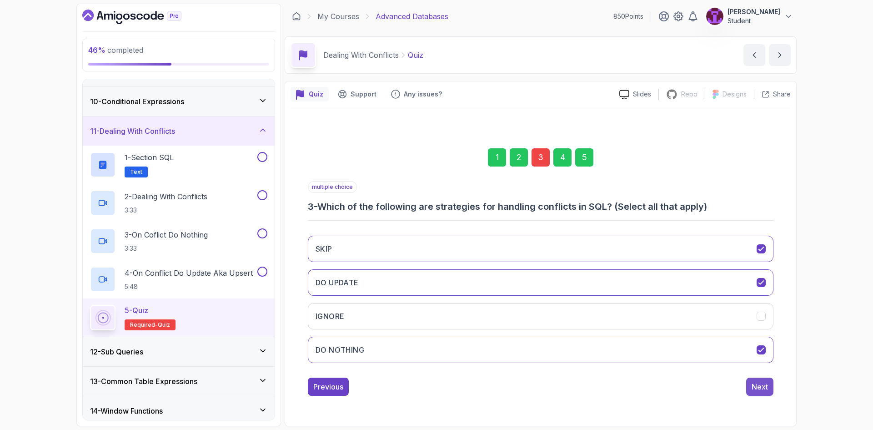
click at [758, 381] on div "Next" at bounding box center [759, 386] width 16 height 11
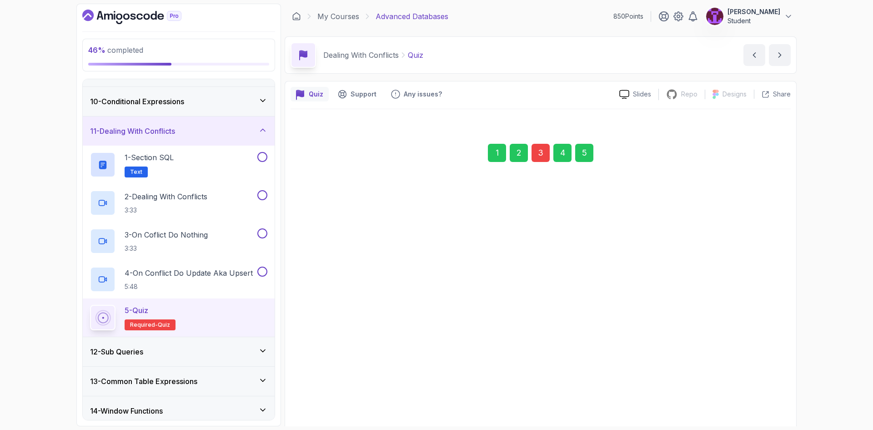
click at [589, 154] on div "5" at bounding box center [584, 153] width 18 height 18
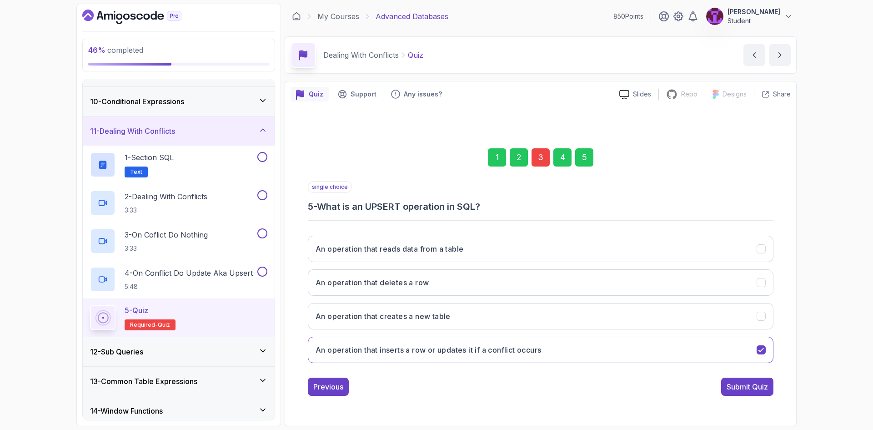
click at [744, 381] on button "Submit Quiz" at bounding box center [747, 386] width 52 height 18
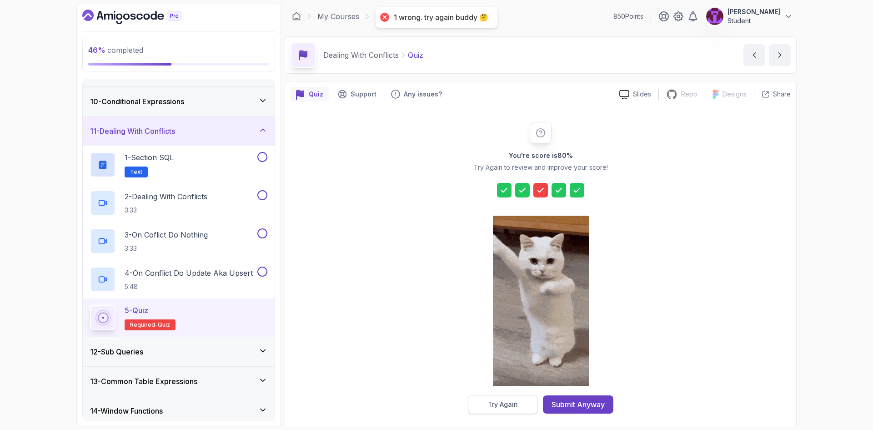
click at [501, 402] on div "Try Again" at bounding box center [503, 404] width 30 height 9
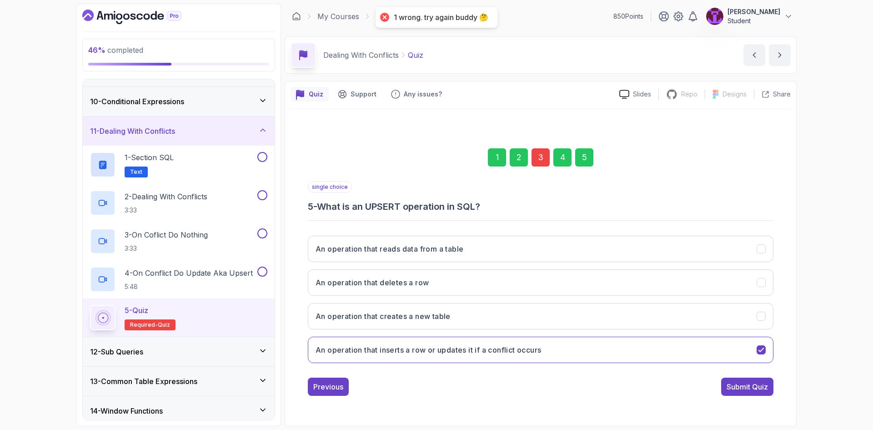
click at [541, 155] on div "3" at bounding box center [540, 157] width 18 height 18
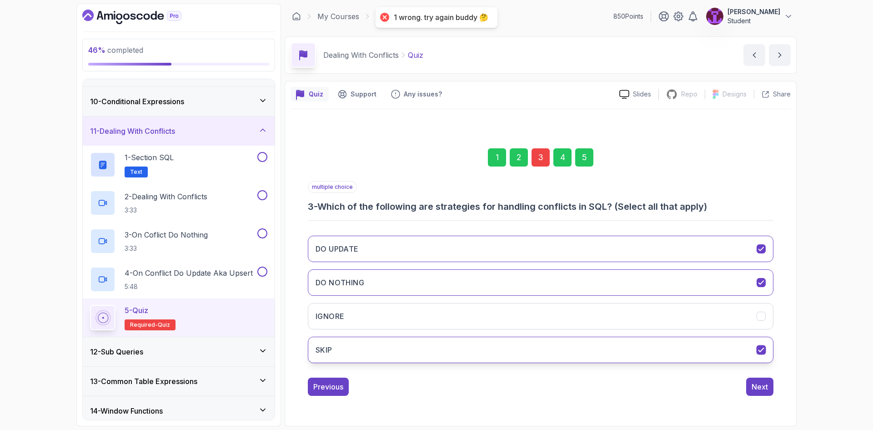
click at [393, 346] on button "SKIP" at bounding box center [541, 349] width 466 height 26
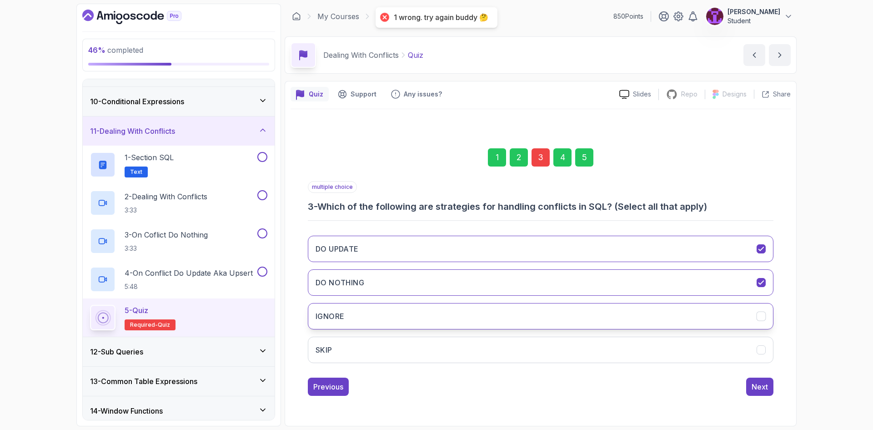
click at [451, 328] on button "IGNORE" at bounding box center [541, 316] width 466 height 26
click at [717, 326] on button "IGNORE" at bounding box center [541, 316] width 466 height 26
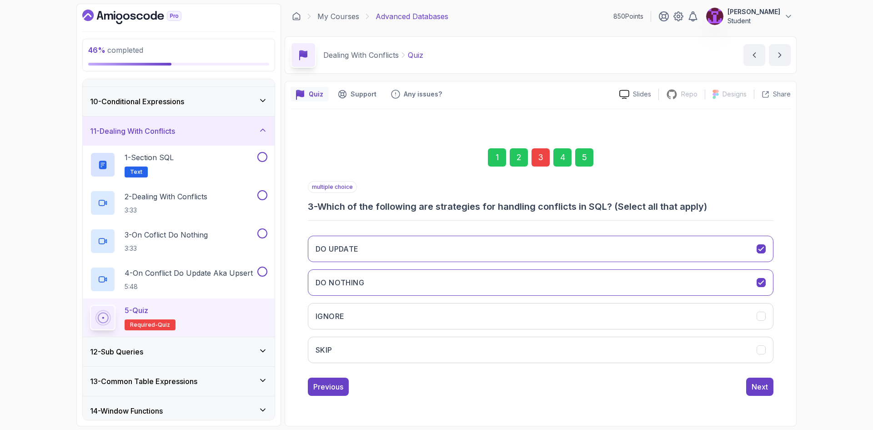
click at [592, 163] on div "5" at bounding box center [584, 157] width 18 height 18
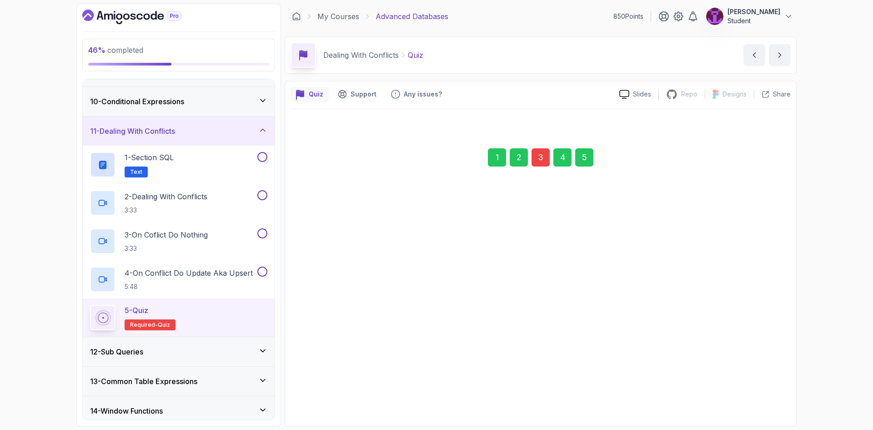
click at [586, 160] on div "5" at bounding box center [584, 157] width 18 height 18
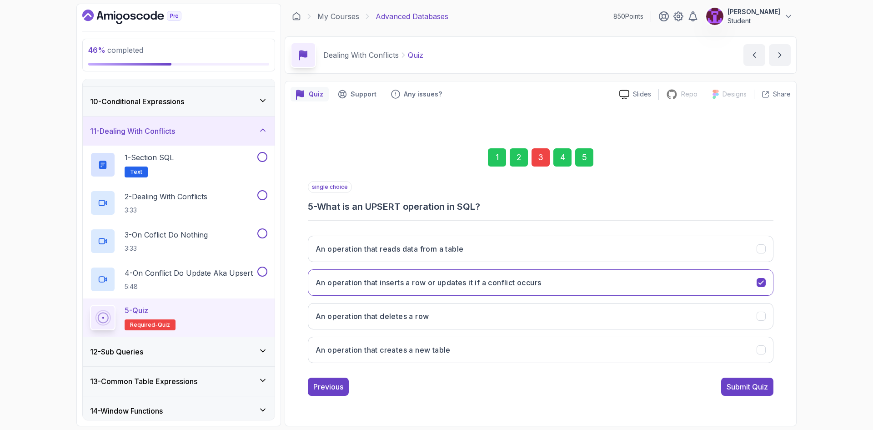
drag, startPoint x: 744, startPoint y: 392, endPoint x: 736, endPoint y: 393, distance: 8.2
click at [745, 392] on button "Submit Quiz" at bounding box center [747, 386] width 52 height 18
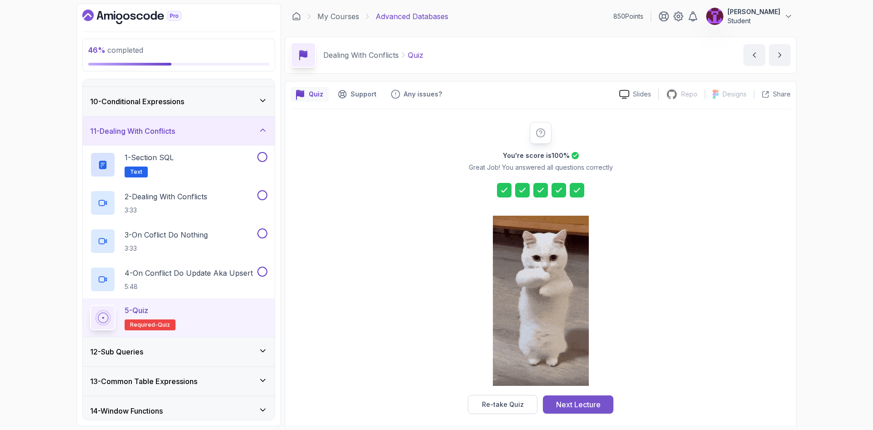
click at [571, 409] on div "Next Lecture" at bounding box center [578, 404] width 45 height 11
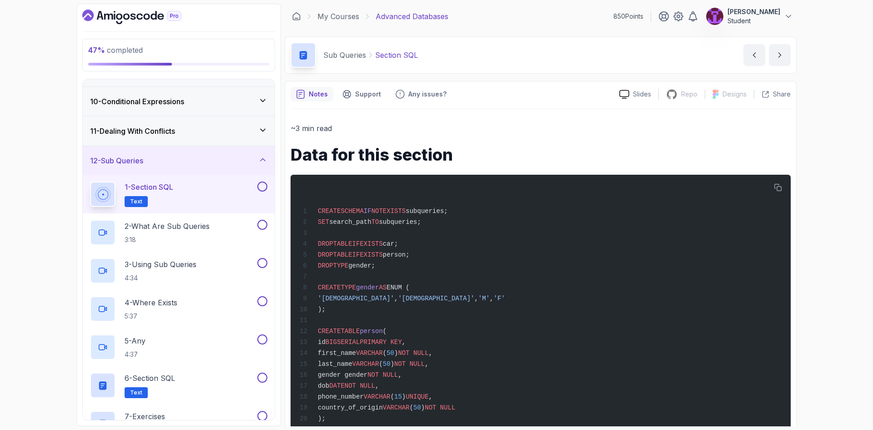
click at [250, 129] on div "11 - Dealing With Conflicts" at bounding box center [178, 130] width 177 height 11
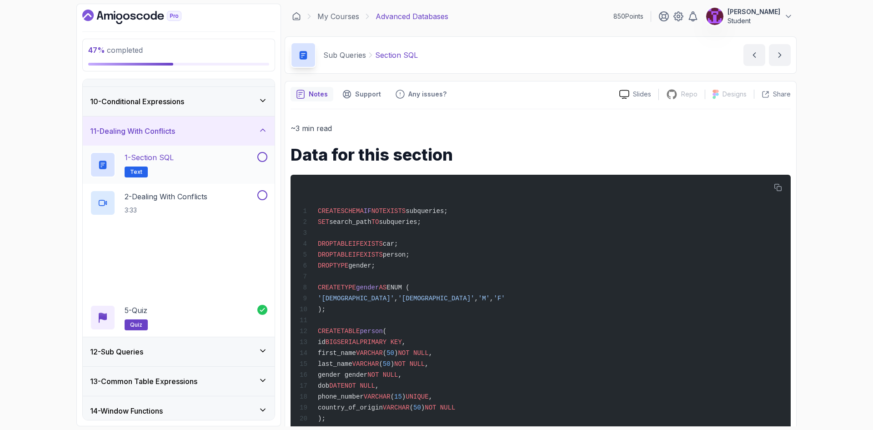
click at [264, 157] on button at bounding box center [262, 157] width 10 height 10
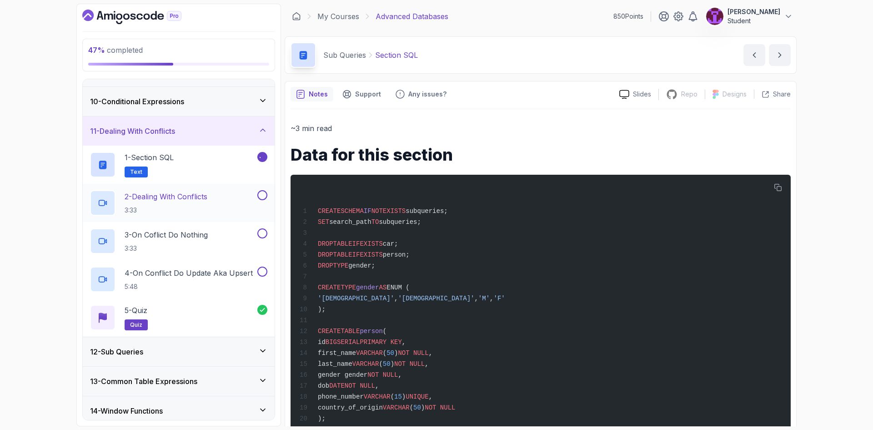
click at [262, 192] on button at bounding box center [262, 195] width 10 height 10
click at [261, 232] on button at bounding box center [262, 233] width 10 height 10
click at [265, 274] on button at bounding box center [262, 271] width 10 height 10
click at [257, 138] on div "11 - Dealing With Conflicts" at bounding box center [179, 130] width 192 height 29
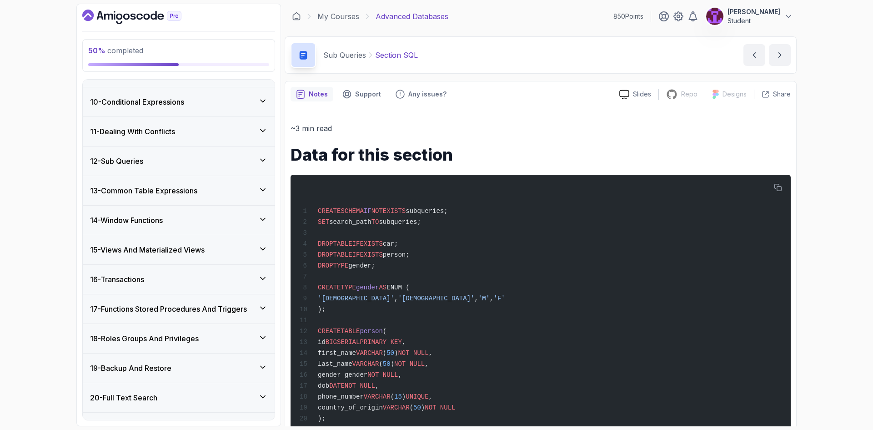
click at [255, 165] on div "12 - Sub Queries" at bounding box center [178, 160] width 177 height 11
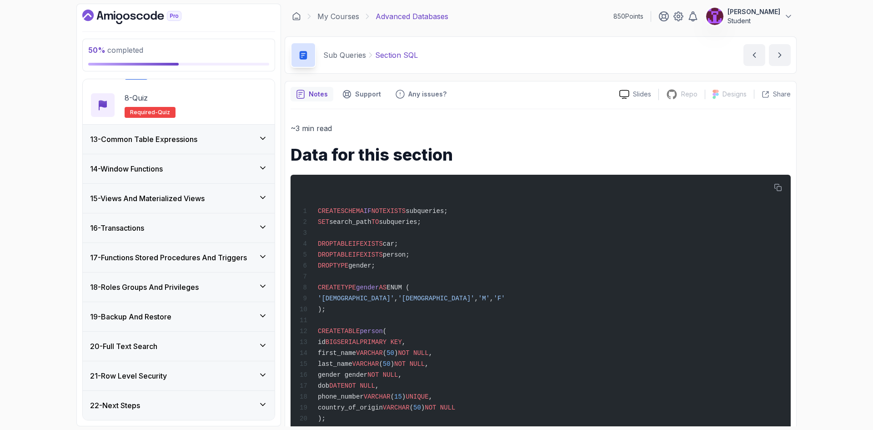
scroll to position [478, 0]
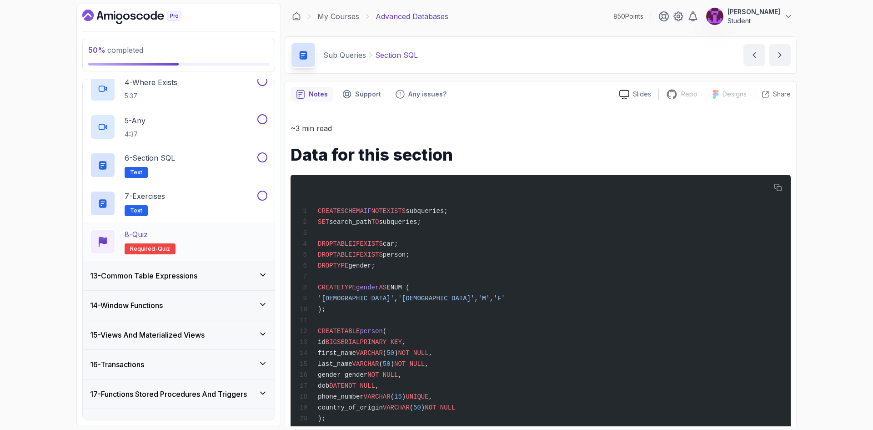
click at [200, 245] on div "8 - Quiz Required- quiz" at bounding box center [178, 241] width 177 height 25
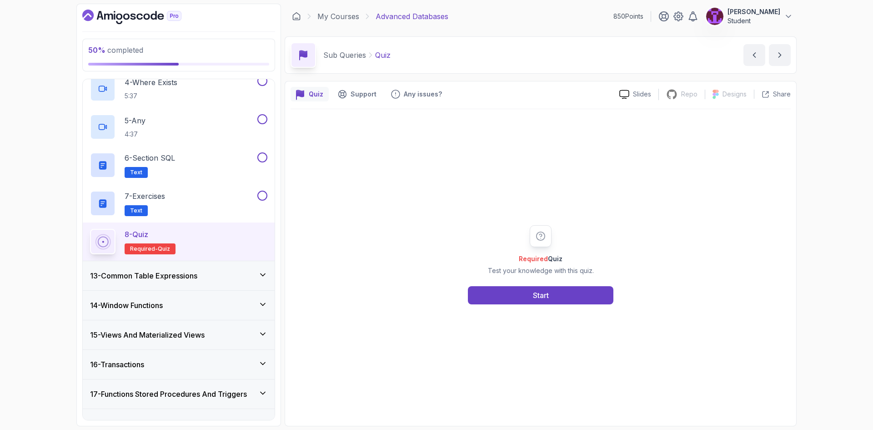
click at [505, 282] on div "Required Quiz Test your knowledge with this quiz. Start" at bounding box center [540, 264] width 175 height 79
click at [510, 291] on button "Start" at bounding box center [540, 295] width 145 height 18
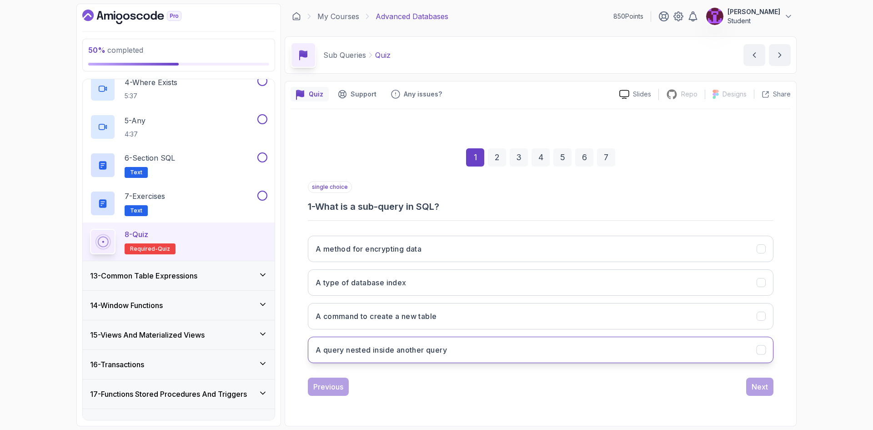
click at [523, 358] on button "A query nested inside another query" at bounding box center [541, 349] width 466 height 26
click at [766, 386] on div "Next" at bounding box center [759, 386] width 16 height 11
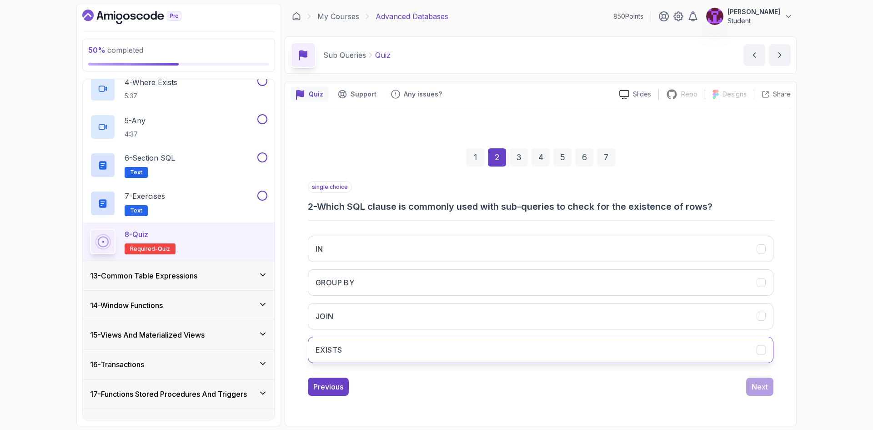
click at [416, 345] on button "EXISTS" at bounding box center [541, 349] width 466 height 26
click at [764, 389] on div "Next" at bounding box center [759, 386] width 16 height 11
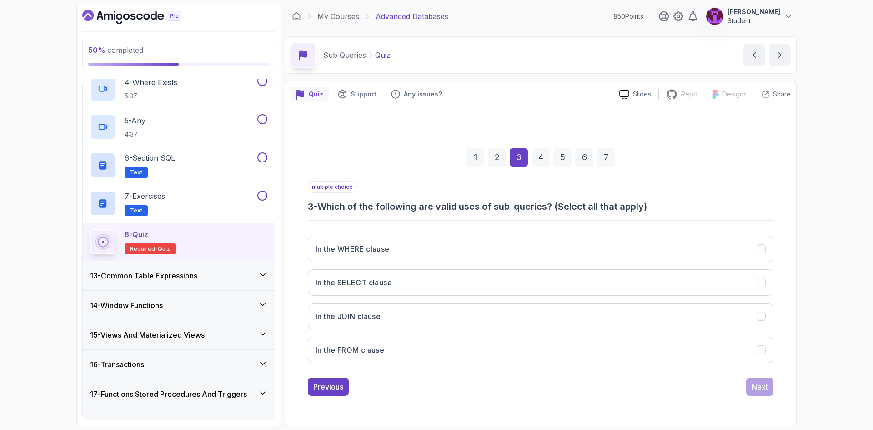
click at [501, 156] on div "2" at bounding box center [497, 157] width 18 height 18
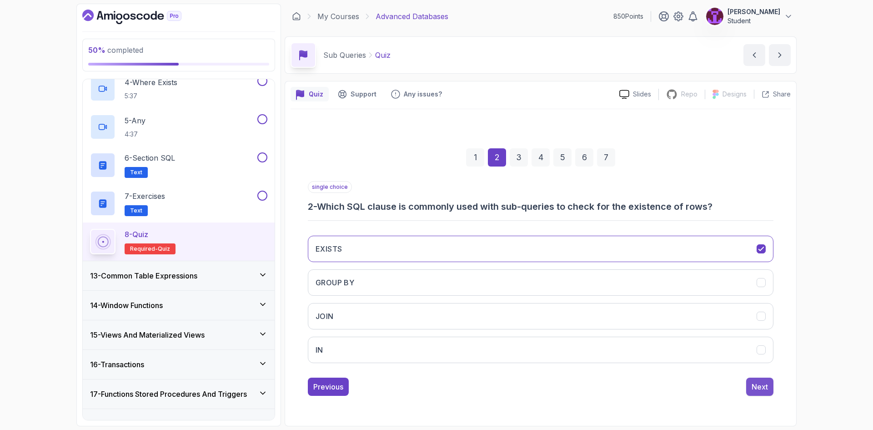
click at [764, 391] on div "Next" at bounding box center [759, 386] width 16 height 11
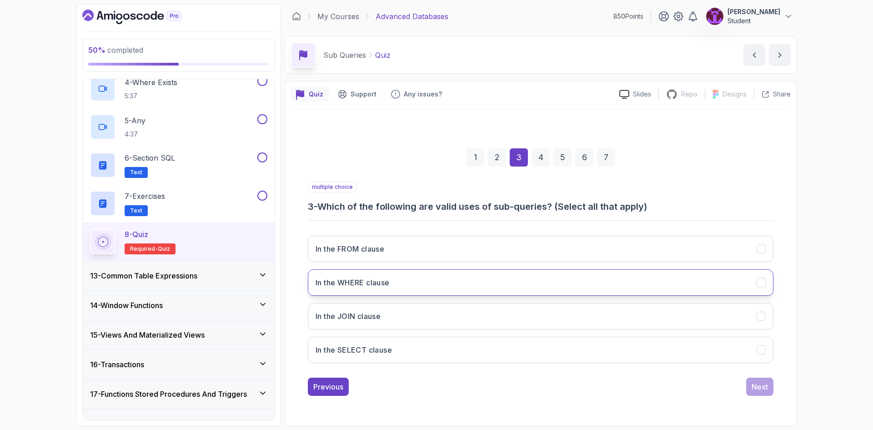
click at [435, 281] on button "In the WHERE clause" at bounding box center [541, 282] width 466 height 26
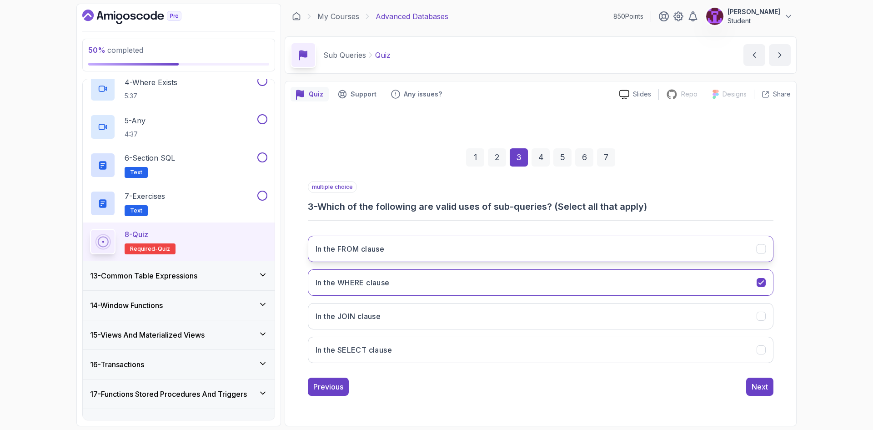
click at [412, 243] on button "In the FROM clause" at bounding box center [541, 248] width 466 height 26
click at [441, 256] on button "In the FROM clause" at bounding box center [541, 248] width 466 height 26
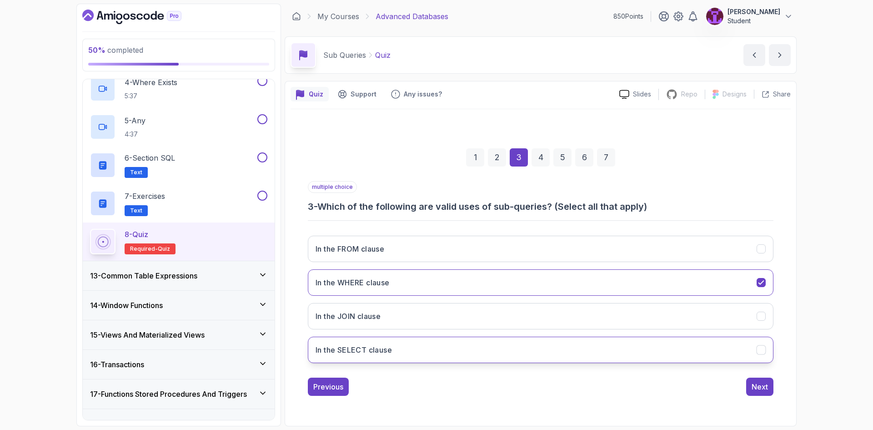
click at [429, 348] on button "In the SELECT clause" at bounding box center [541, 349] width 466 height 26
click at [532, 155] on div "4" at bounding box center [540, 157] width 18 height 18
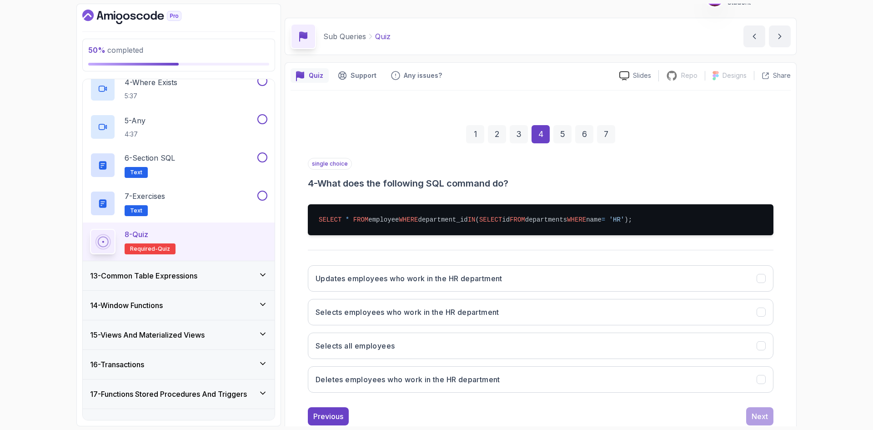
scroll to position [44, 0]
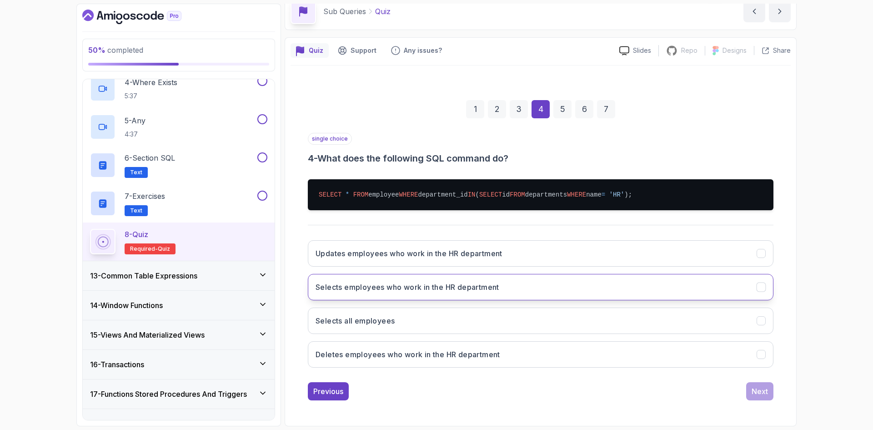
click at [502, 290] on button "Selects employees who work in the HR department" at bounding box center [541, 287] width 466 height 26
click at [761, 391] on div "Next" at bounding box center [759, 391] width 16 height 11
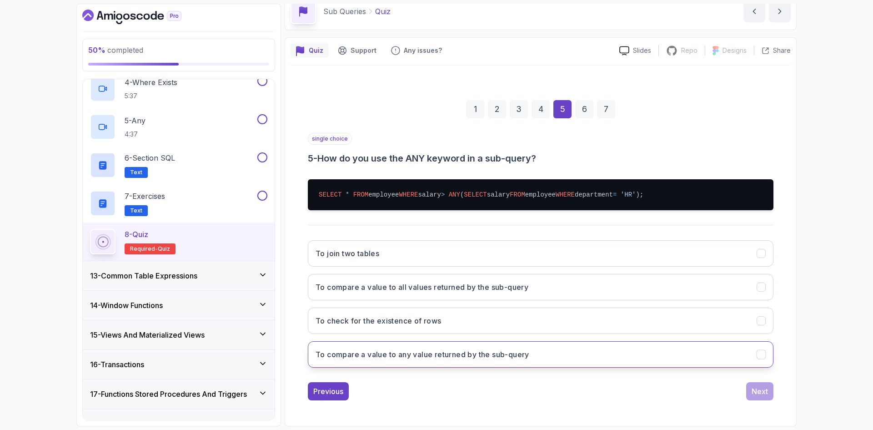
click at [572, 361] on button "To compare a value to any value returned by the sub-query" at bounding box center [541, 354] width 466 height 26
click at [763, 385] on button "Next" at bounding box center [759, 391] width 27 height 18
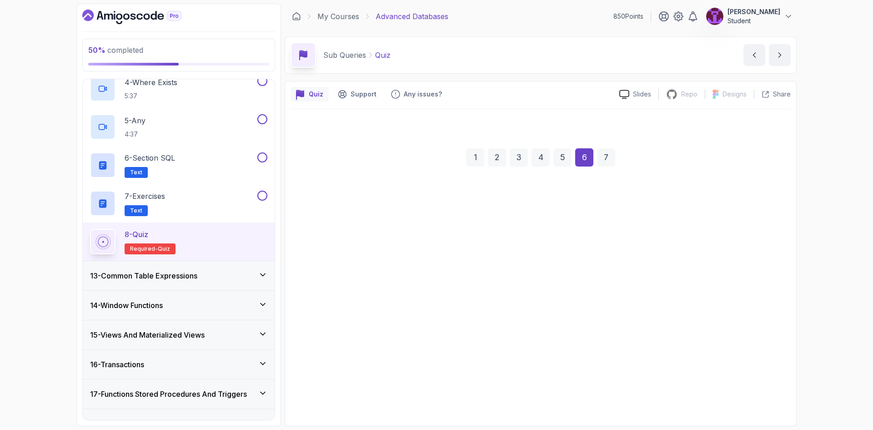
scroll to position [0, 0]
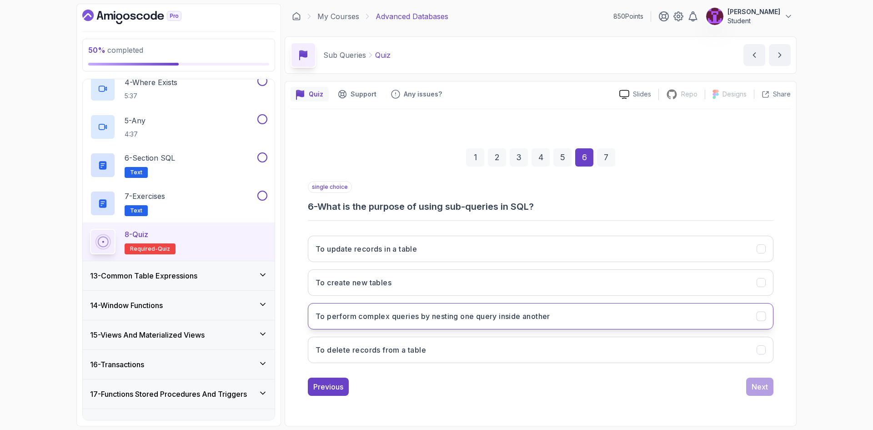
click at [447, 319] on h3 "To perform complex queries by nesting one query inside another" at bounding box center [432, 315] width 235 height 11
click at [749, 377] on div "single choice 6 - What is the purpose of using sub-queries in SQL? To update re…" at bounding box center [541, 288] width 466 height 215
click at [760, 389] on div "Next" at bounding box center [759, 386] width 16 height 11
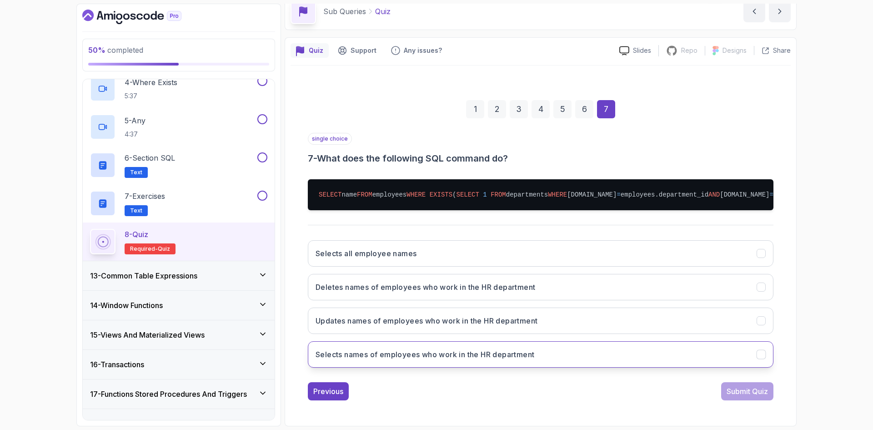
click at [463, 363] on button "Selects names of employees who work in the HR department" at bounding box center [541, 354] width 466 height 26
click at [765, 395] on div "Submit Quiz" at bounding box center [746, 391] width 41 height 11
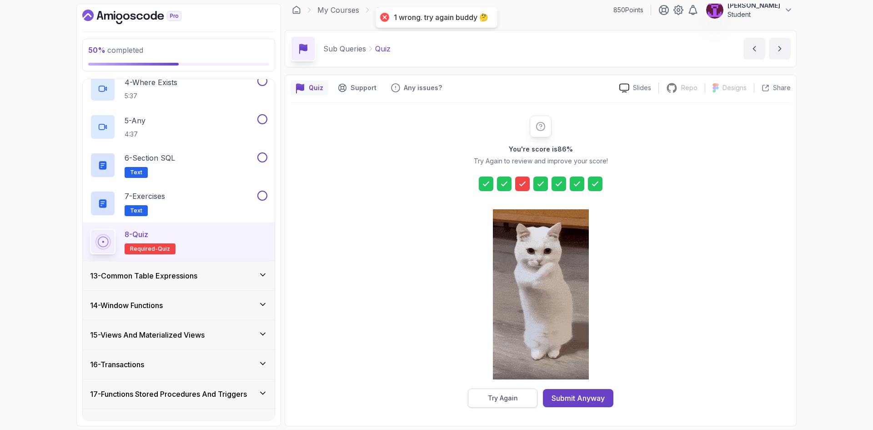
click at [520, 394] on button "Try Again" at bounding box center [503, 397] width 70 height 19
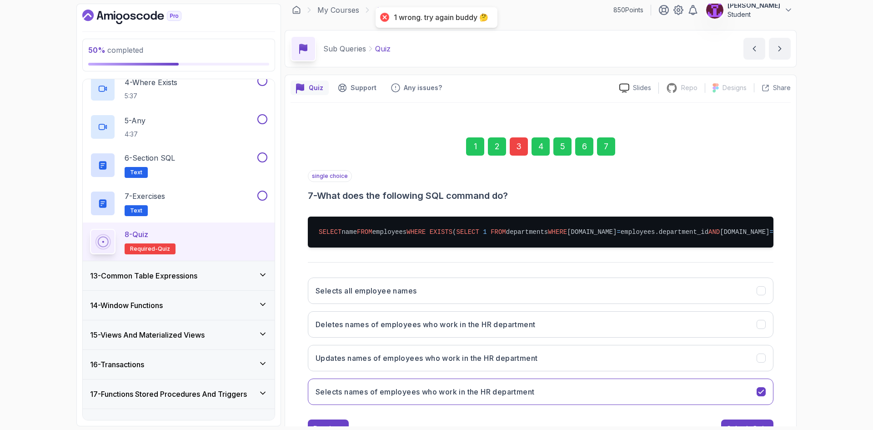
click at [524, 150] on div "3" at bounding box center [519, 146] width 18 height 18
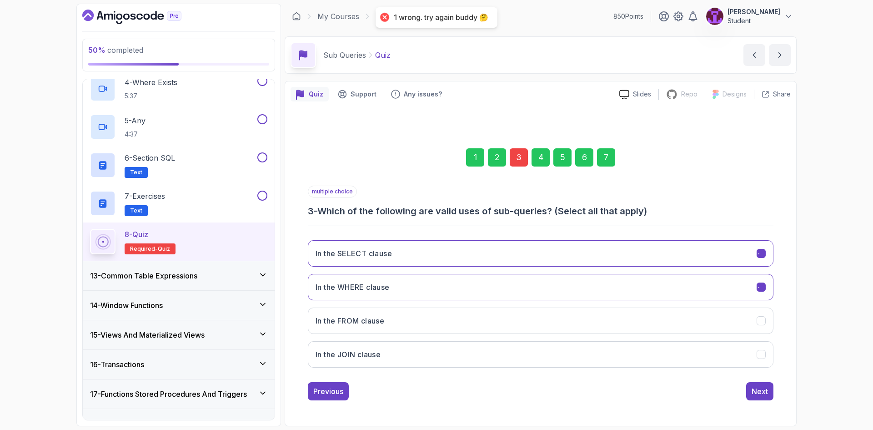
scroll to position [0, 0]
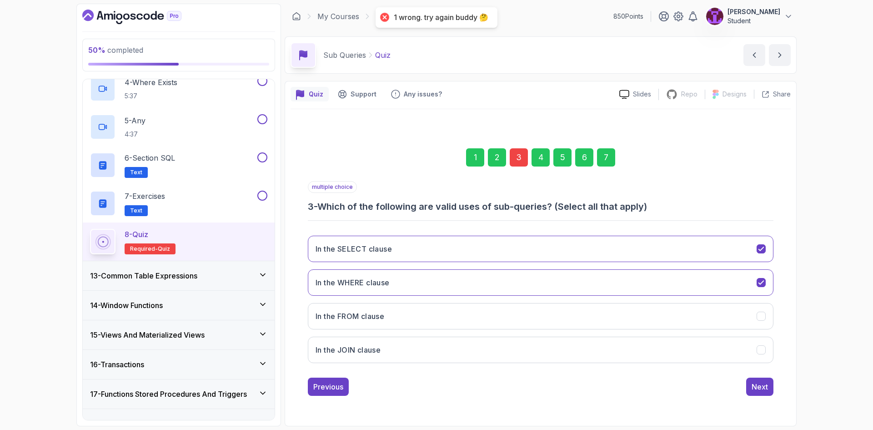
click at [541, 300] on div "In the SELECT clause In the WHERE clause In the FROM clause In the JOIN clause" at bounding box center [541, 299] width 466 height 142
click at [549, 320] on button "In the FROM clause" at bounding box center [541, 316] width 466 height 26
click at [573, 356] on button "In the JOIN clause" at bounding box center [541, 349] width 466 height 26
click at [598, 162] on div "7" at bounding box center [606, 157] width 18 height 18
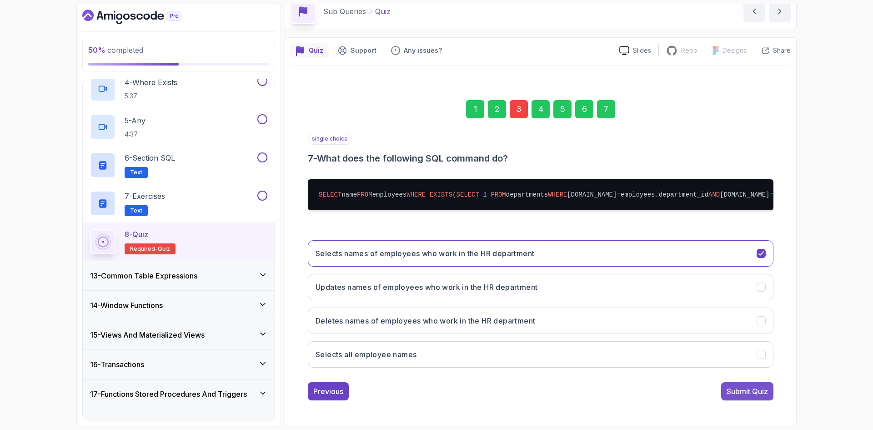
click at [761, 388] on div "Submit Quiz" at bounding box center [746, 391] width 41 height 11
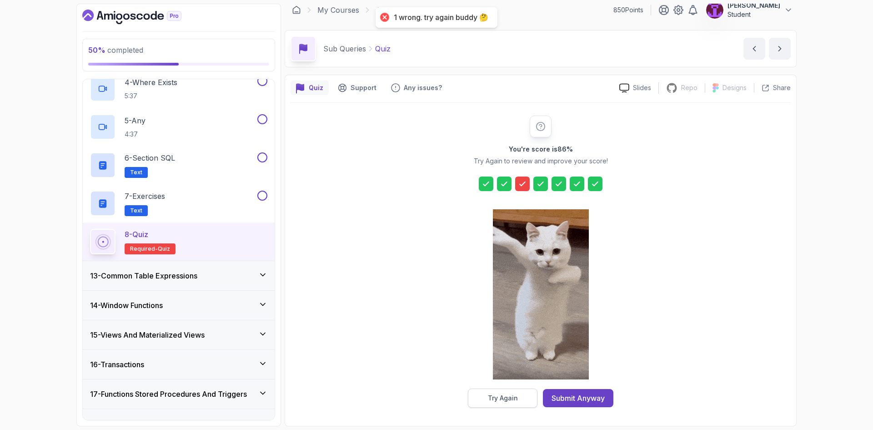
click at [508, 395] on div "Try Again" at bounding box center [503, 397] width 30 height 9
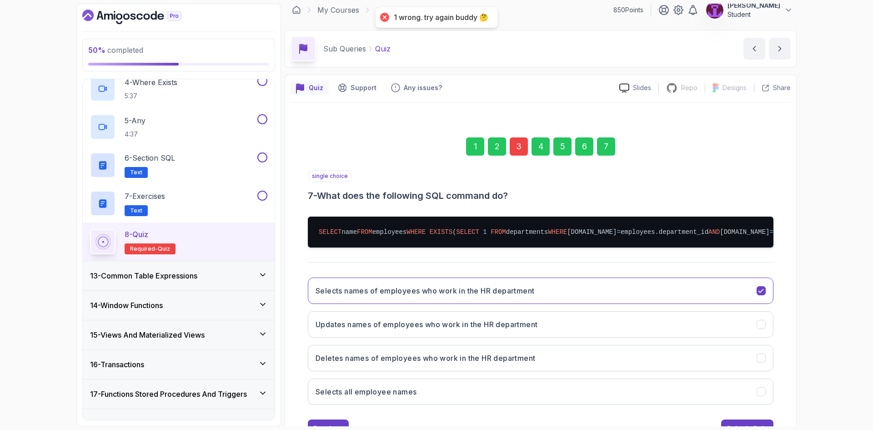
click at [519, 143] on div "3" at bounding box center [519, 146] width 18 height 18
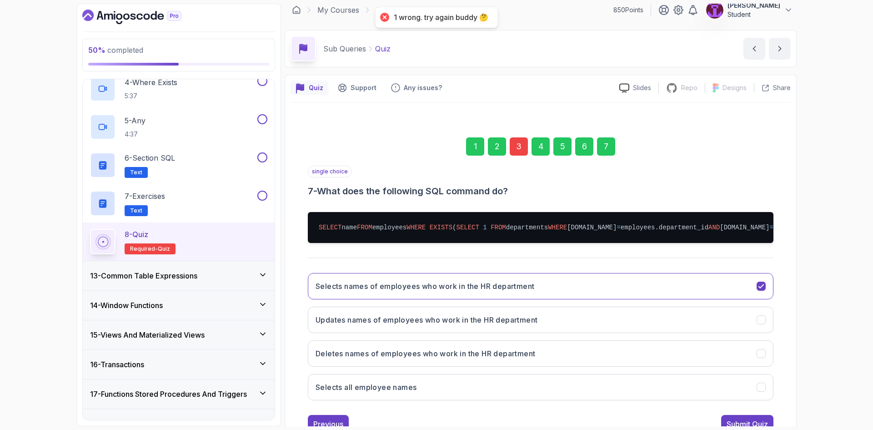
scroll to position [0, 0]
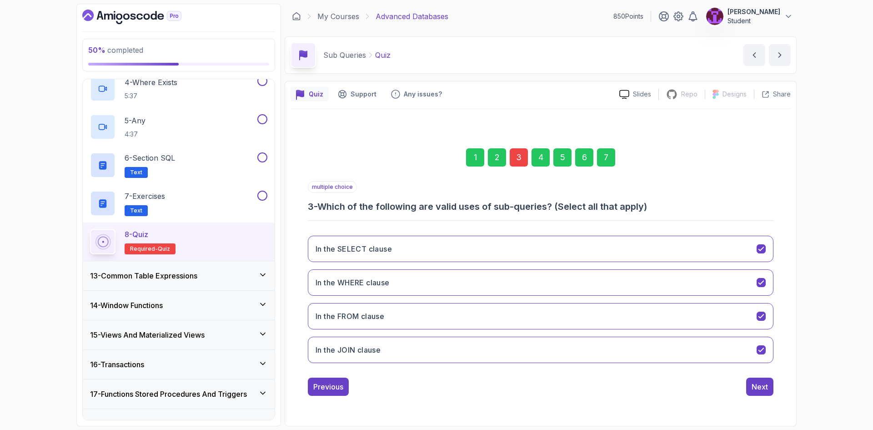
click at [512, 163] on div "3" at bounding box center [519, 157] width 18 height 18
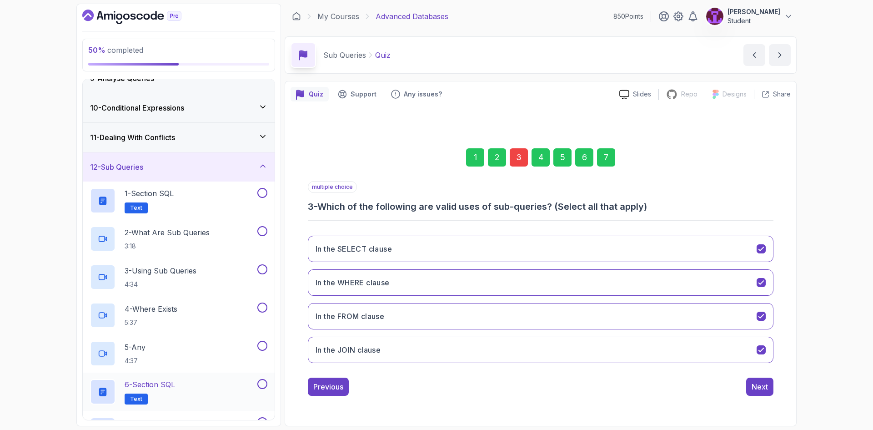
scroll to position [251, 0]
click at [266, 192] on button at bounding box center [262, 194] width 10 height 10
click at [261, 230] on button at bounding box center [262, 232] width 10 height 10
click at [261, 271] on button at bounding box center [262, 270] width 10 height 10
click at [262, 306] on button at bounding box center [262, 308] width 10 height 10
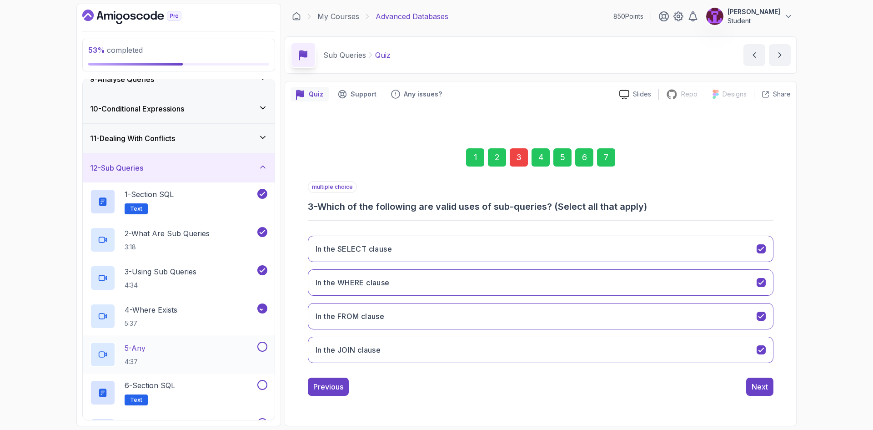
click at [264, 343] on button at bounding box center [262, 346] width 10 height 10
click at [264, 381] on button at bounding box center [262, 385] width 10 height 10
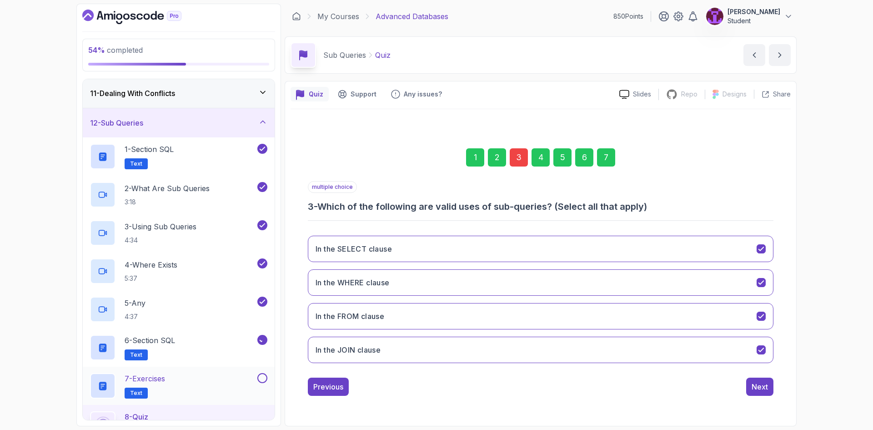
scroll to position [296, 0]
click at [266, 377] on button at bounding box center [262, 377] width 10 height 10
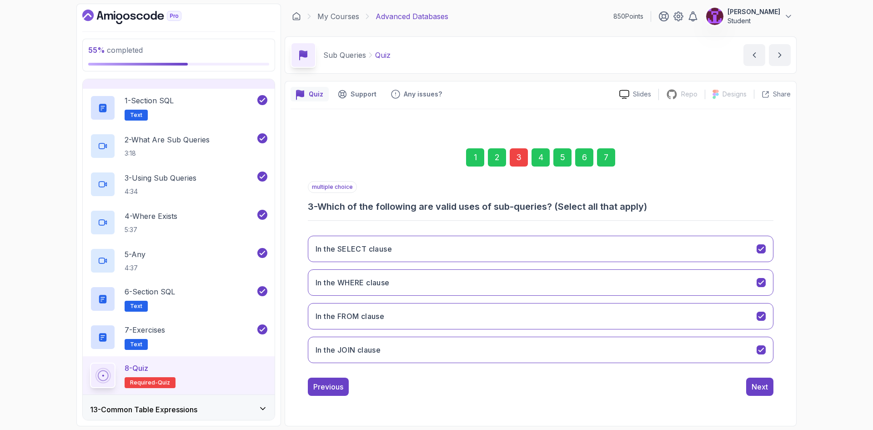
scroll to position [433, 0]
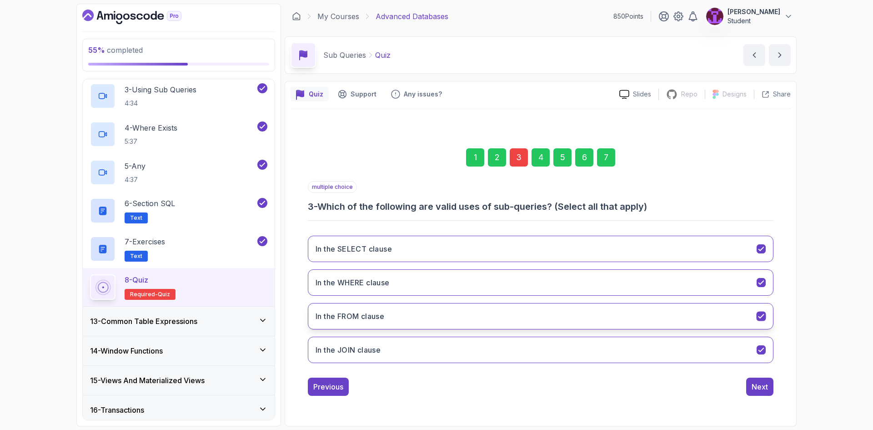
click at [416, 320] on button "In the FROM clause" at bounding box center [541, 316] width 466 height 26
drag, startPoint x: 406, startPoint y: 356, endPoint x: 375, endPoint y: 326, distance: 43.7
click at [369, 309] on button "In the FROM clause" at bounding box center [541, 316] width 466 height 26
drag, startPoint x: 389, startPoint y: 349, endPoint x: 390, endPoint y: 315, distance: 33.7
click at [389, 349] on button "In the JOIN clause" at bounding box center [541, 349] width 466 height 26
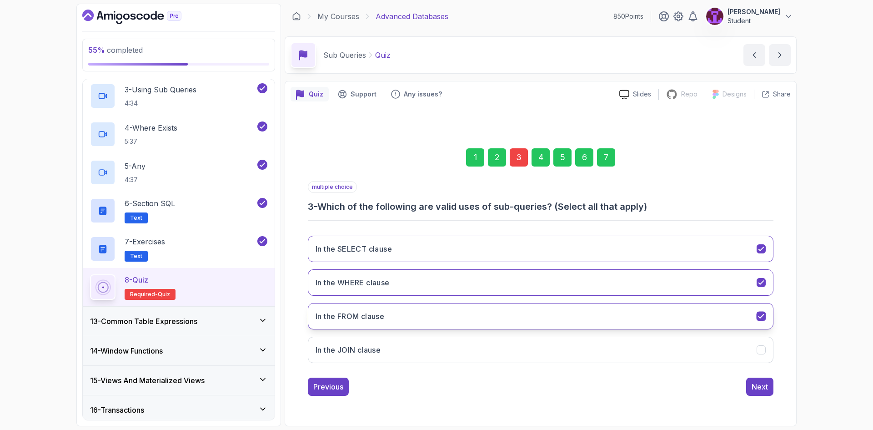
drag, startPoint x: 391, startPoint y: 308, endPoint x: 396, endPoint y: 317, distance: 10.6
click at [390, 310] on button "In the FROM clause" at bounding box center [541, 316] width 466 height 26
click at [605, 156] on div "7" at bounding box center [606, 157] width 18 height 18
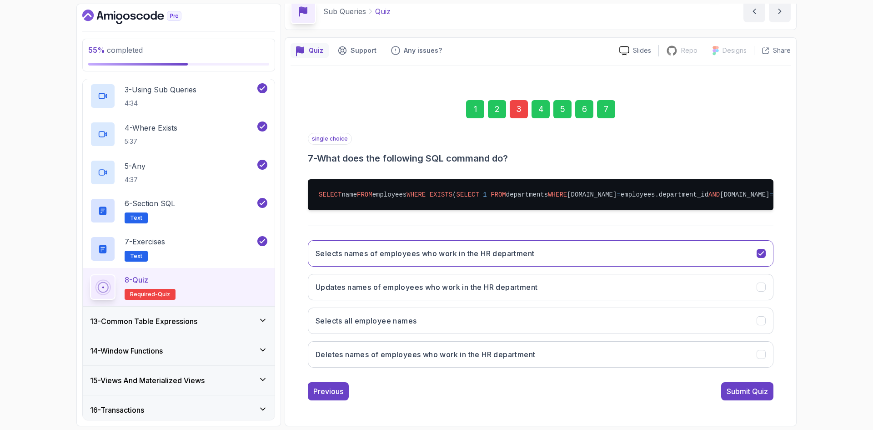
click at [757, 391] on div "Submit Quiz" at bounding box center [746, 391] width 41 height 11
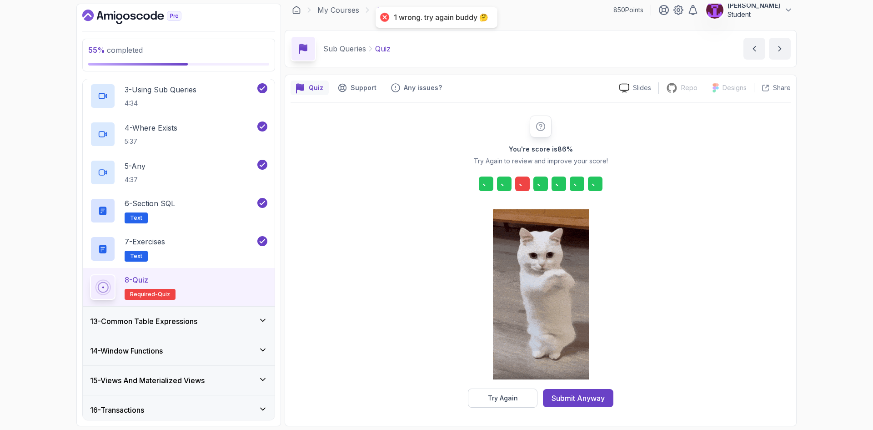
scroll to position [6, 0]
click at [601, 396] on div "Submit Anyway" at bounding box center [577, 397] width 53 height 11
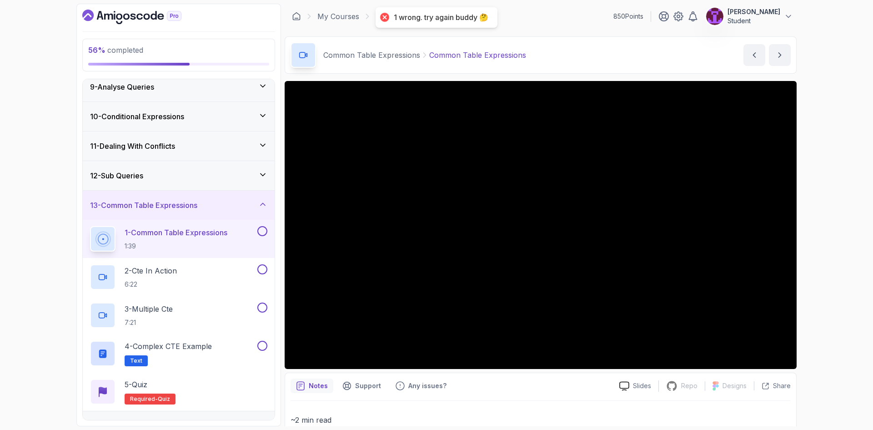
scroll to position [273, 0]
